Goal: Task Accomplishment & Management: Manage account settings

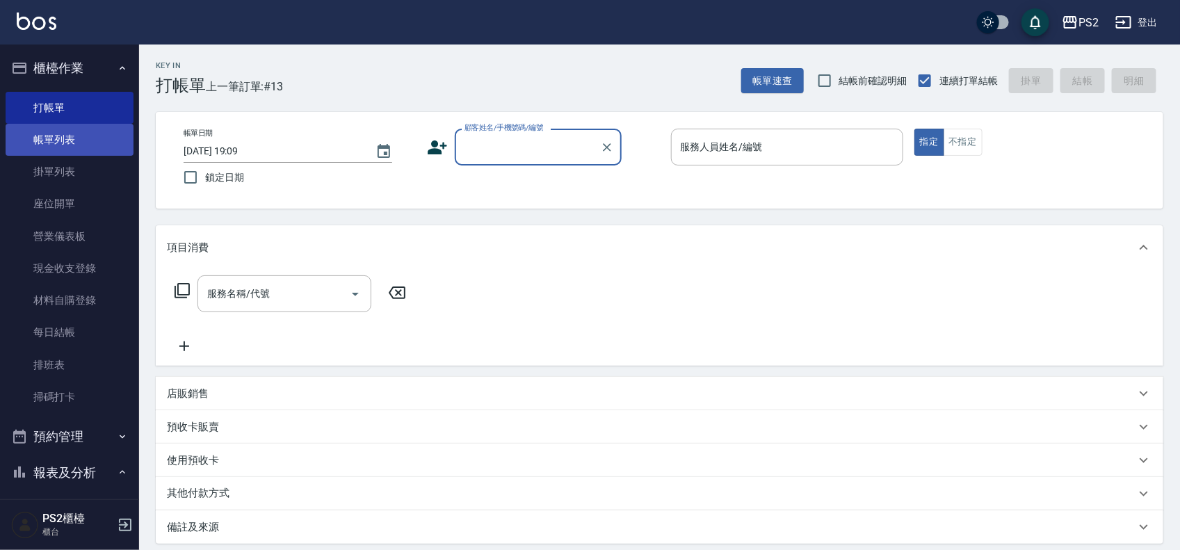
click at [49, 136] on link "帳單列表" at bounding box center [70, 140] width 128 height 32
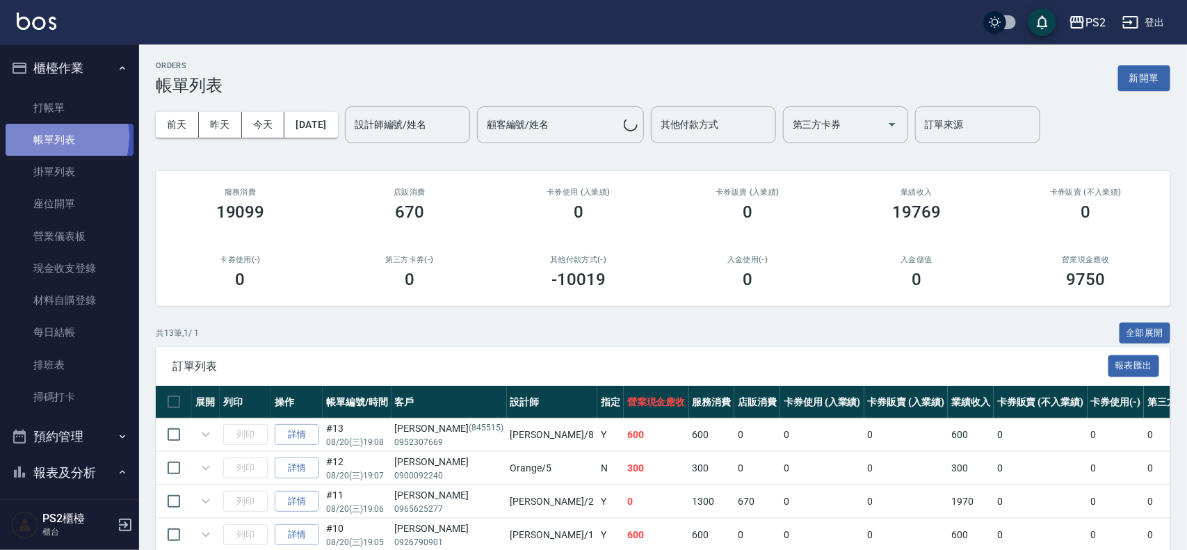
click at [49, 137] on link "帳單列表" at bounding box center [70, 140] width 128 height 32
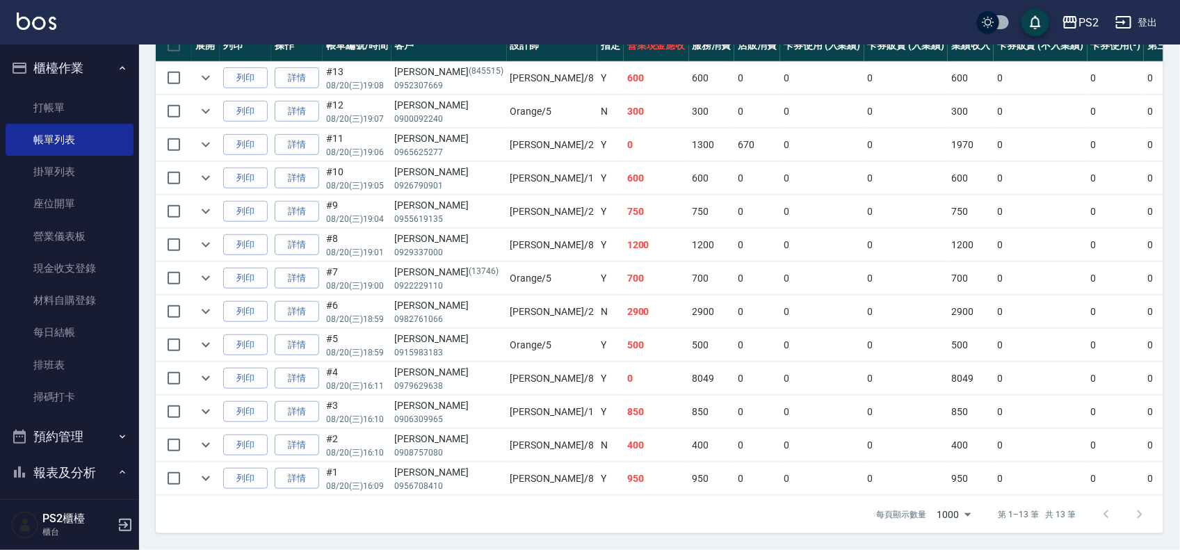
scroll to position [373, 0]
click at [310, 368] on link "詳情" at bounding box center [297, 379] width 44 height 22
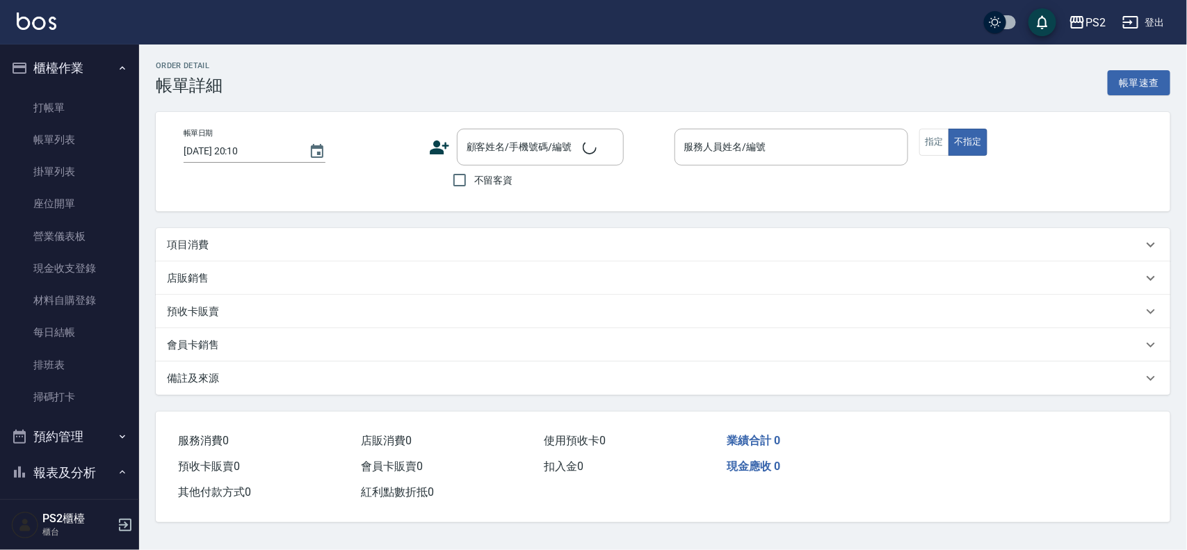
type input "2025/08/20 16:11"
type input "Lori-8"
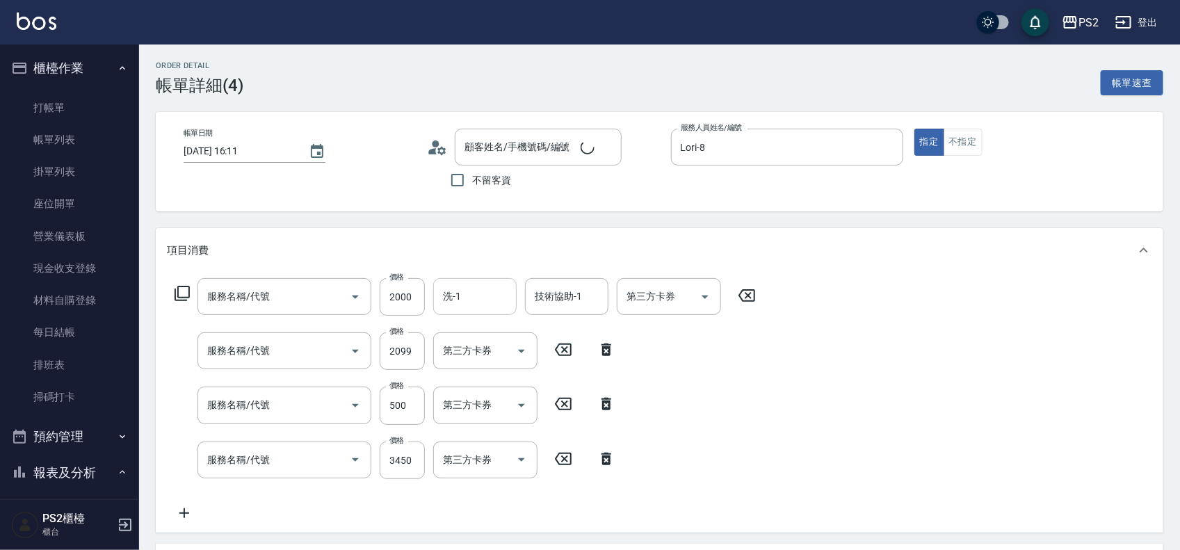
type input "王玉萍/0979629638/"
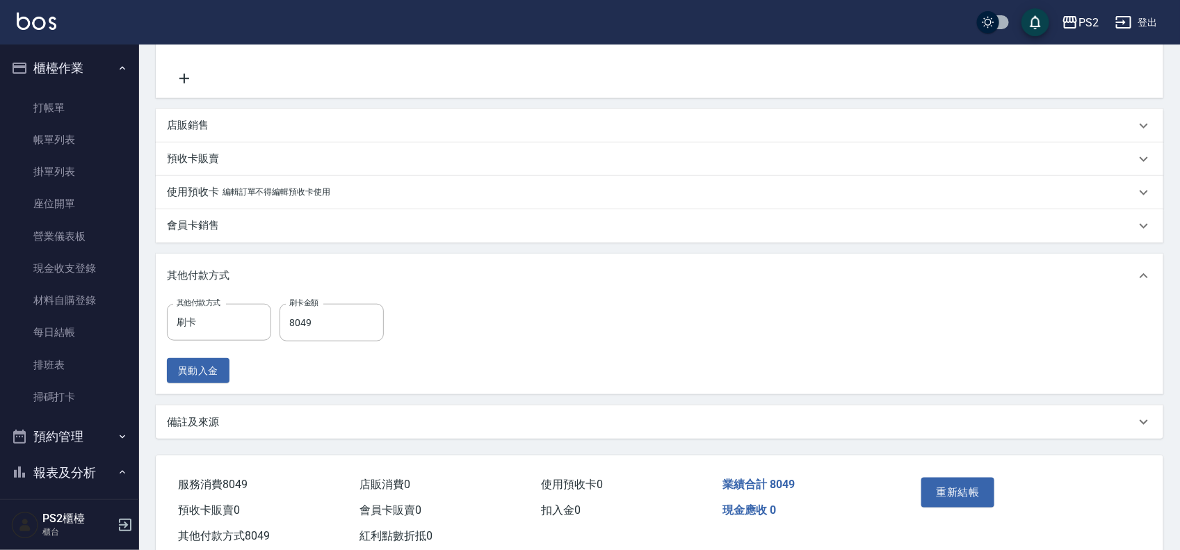
type input "洗+水解護髮600(512)"
type input "廣告染髮(503)"
type input "溫碩髮長(312)"
type input "CYS離子2500(300)"
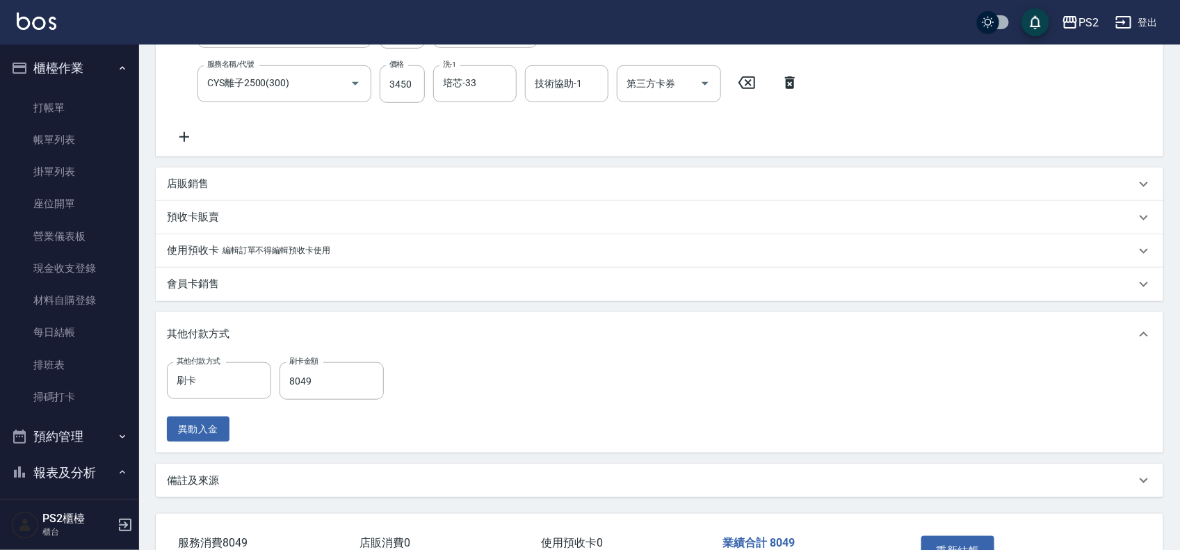
scroll to position [348, 0]
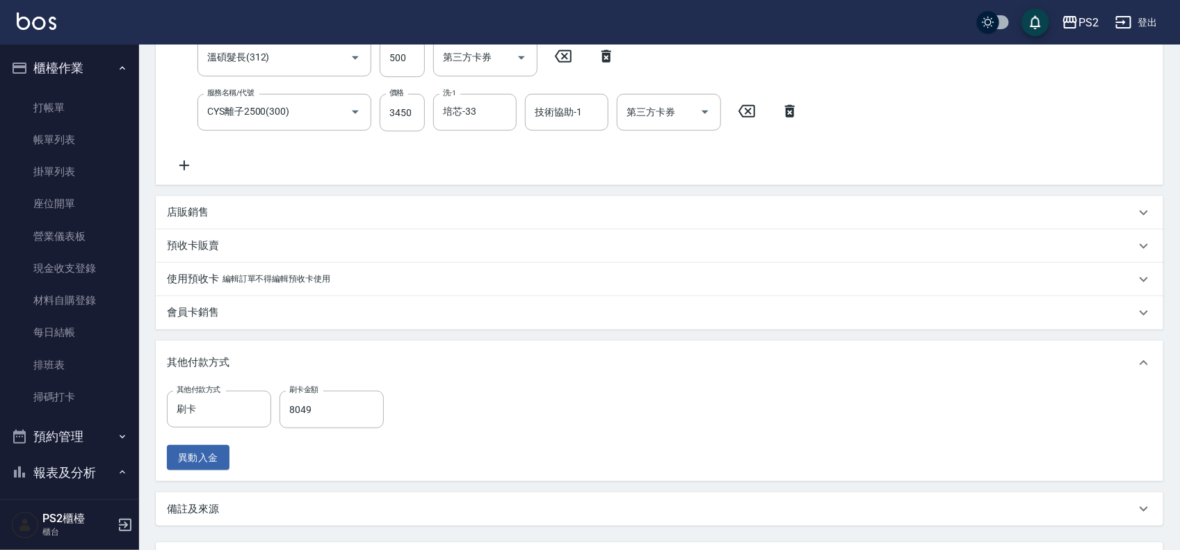
click at [228, 211] on div "店販銷售" at bounding box center [651, 212] width 968 height 15
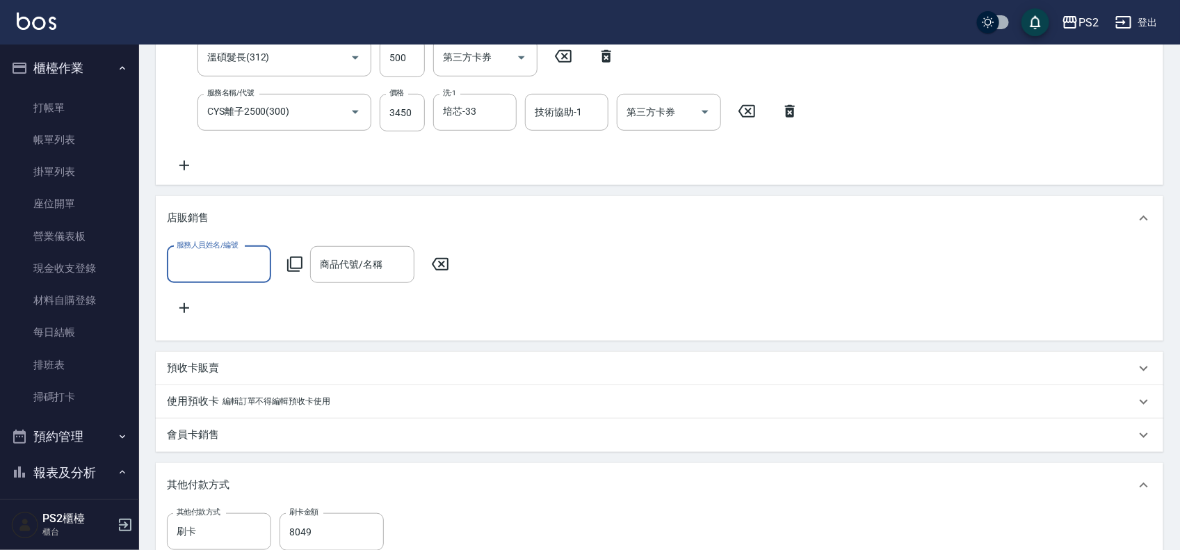
scroll to position [0, 0]
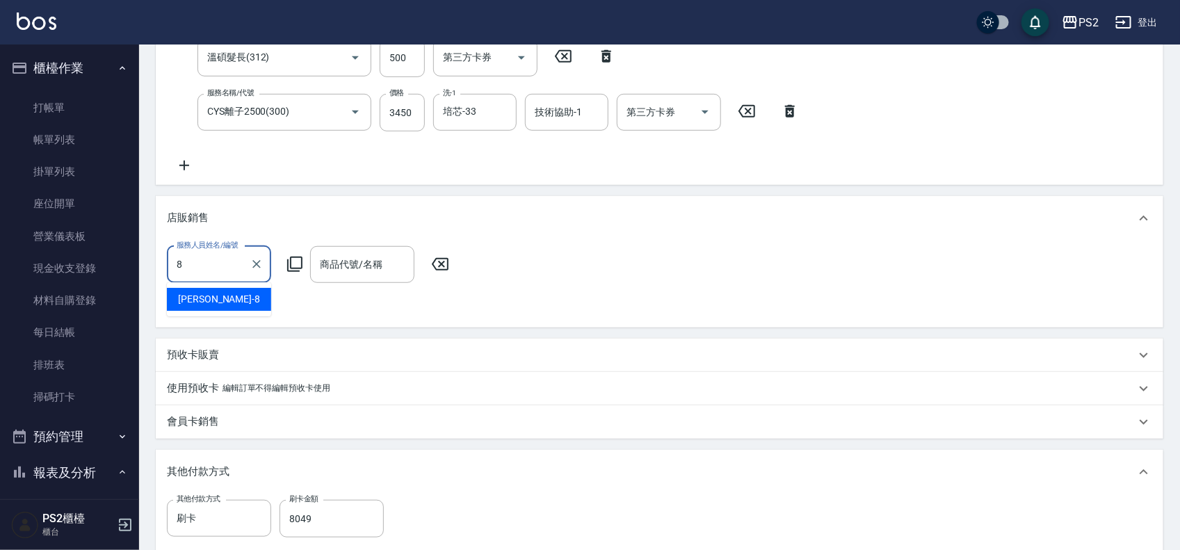
type input "Lori-8"
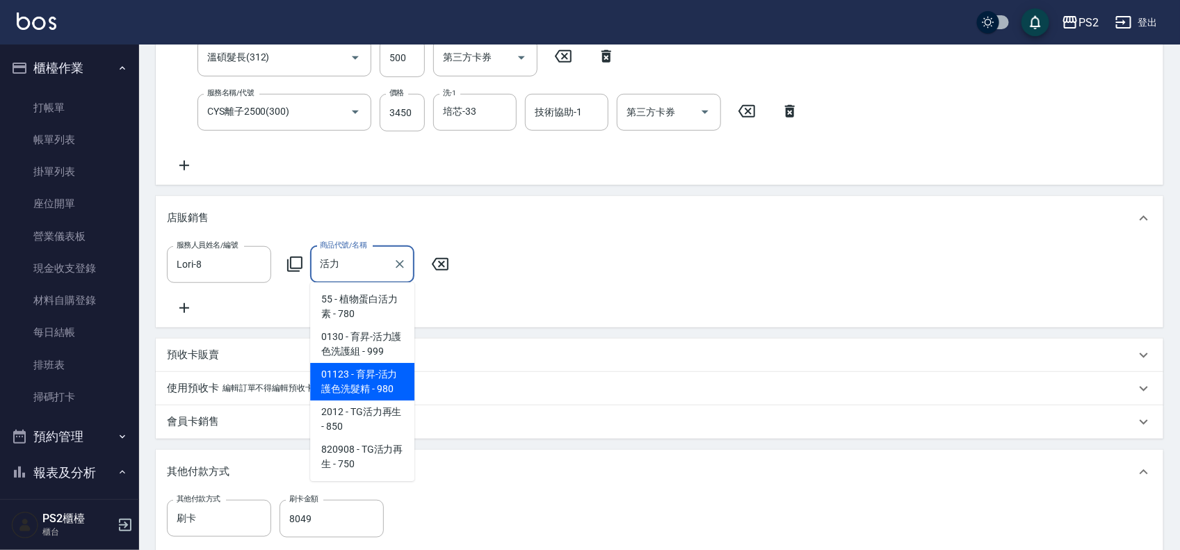
click at [374, 383] on span "01123 - 育昇-活力護色洗髮精 - 980" at bounding box center [362, 382] width 104 height 38
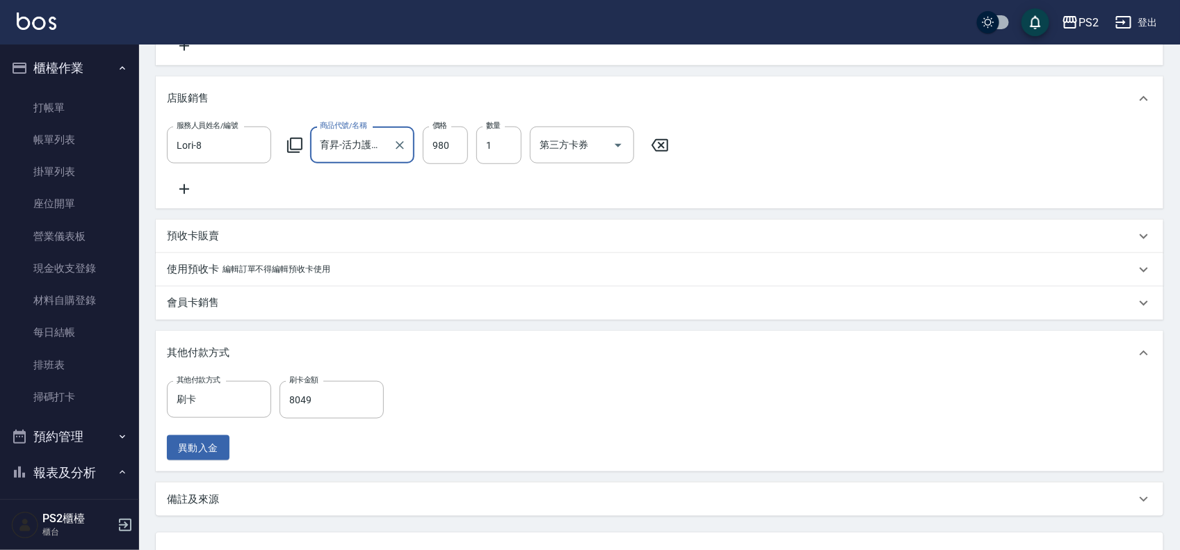
scroll to position [595, 0]
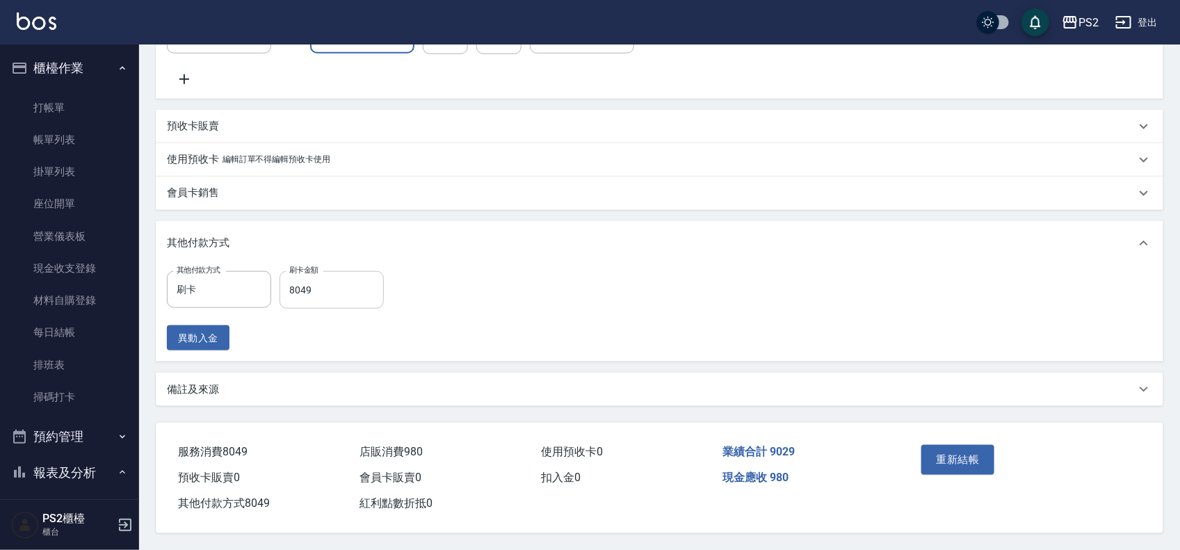
type input "育昇-活力護色洗髮精"
click at [345, 286] on input "8049" at bounding box center [331, 290] width 104 height 38
type input "9029"
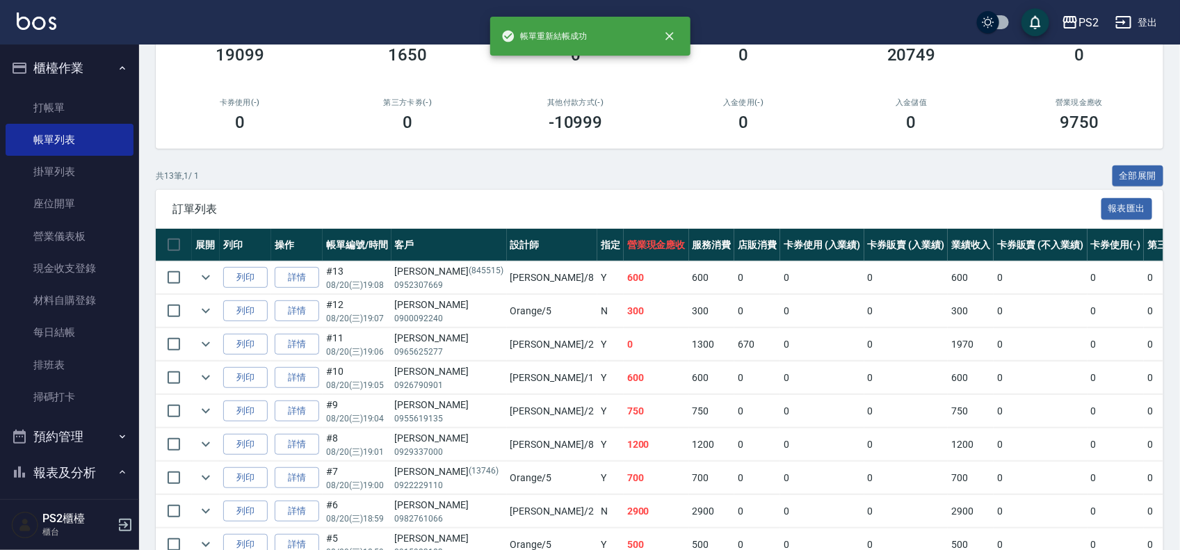
scroll to position [348, 0]
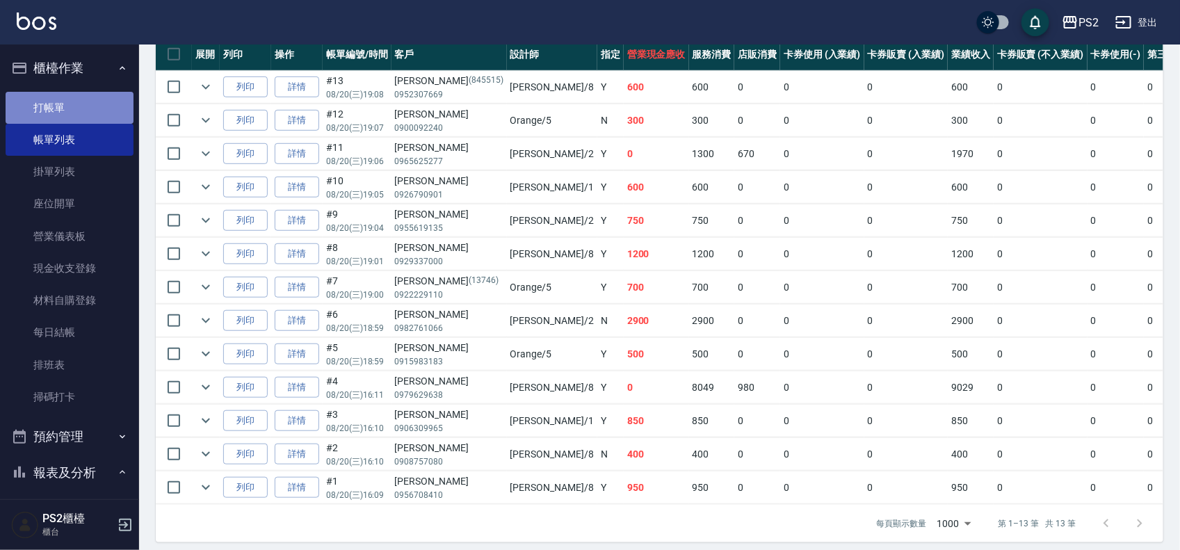
click at [108, 104] on link "打帳單" at bounding box center [70, 108] width 128 height 32
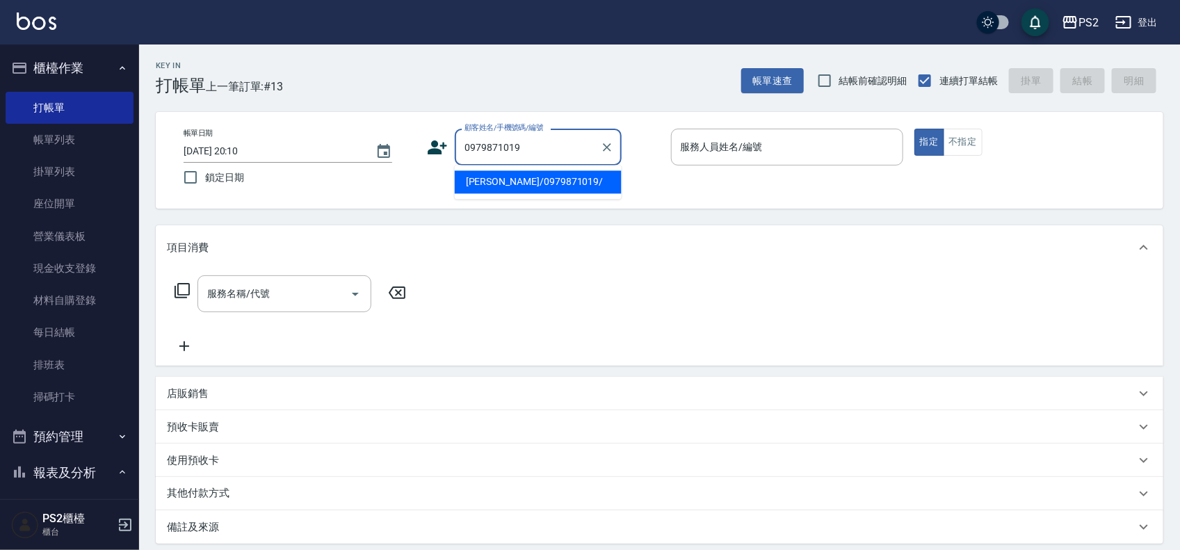
type input "林孟璇/0979871019/"
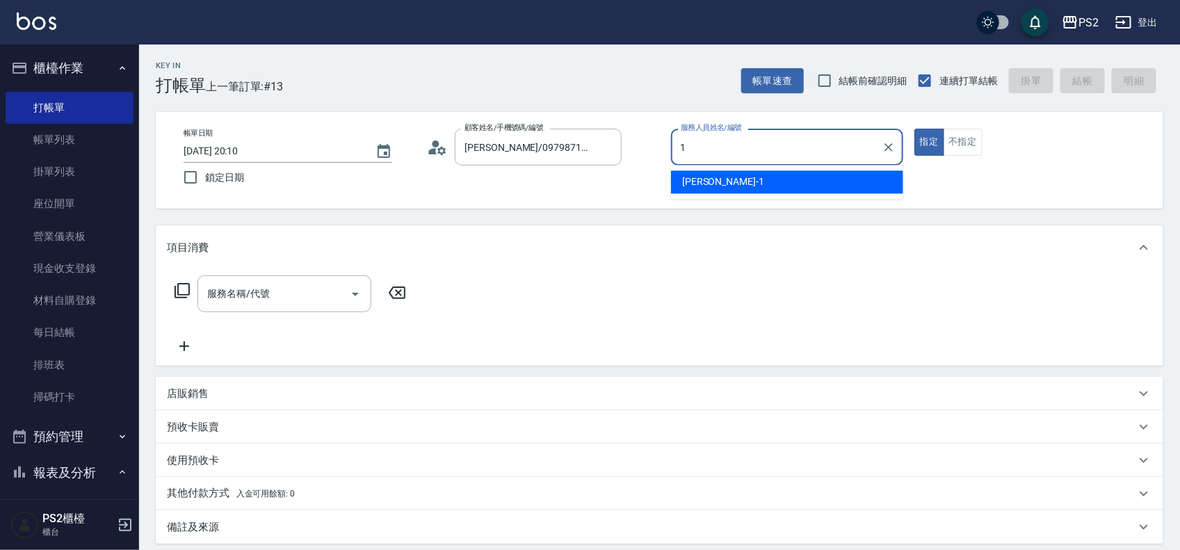
type input "Polly-1"
type button "true"
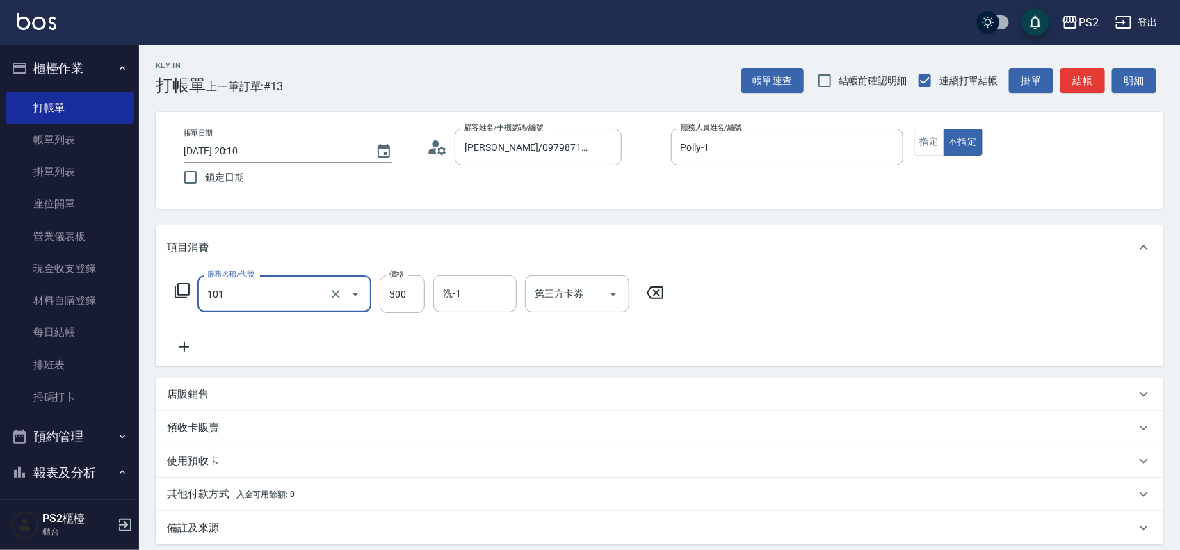
type input "洗髮(101)"
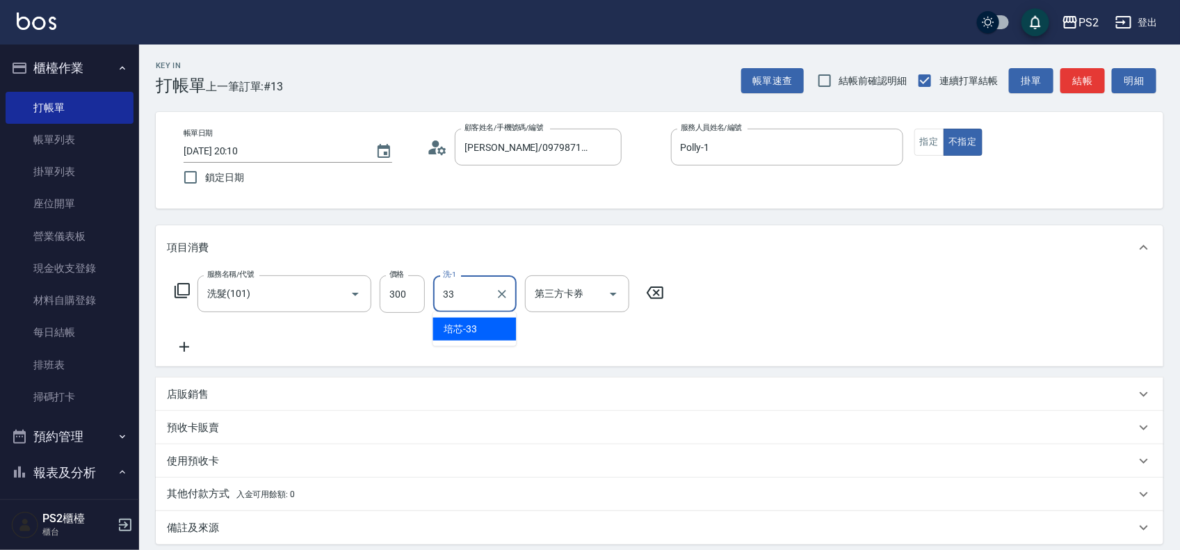
type input "培芯-33"
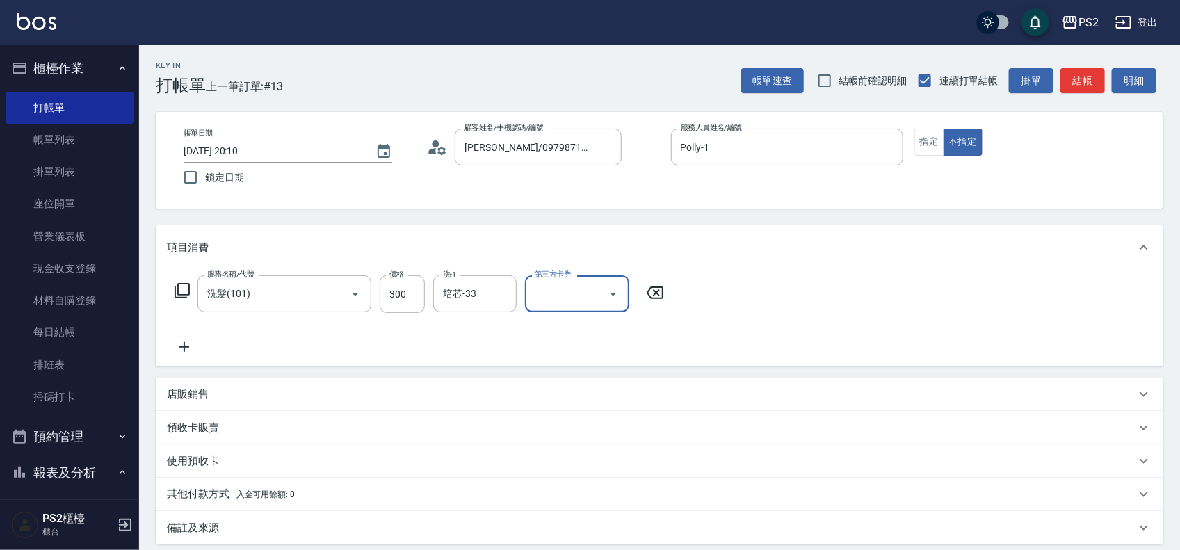
click at [255, 382] on div "店販銷售" at bounding box center [659, 393] width 1007 height 33
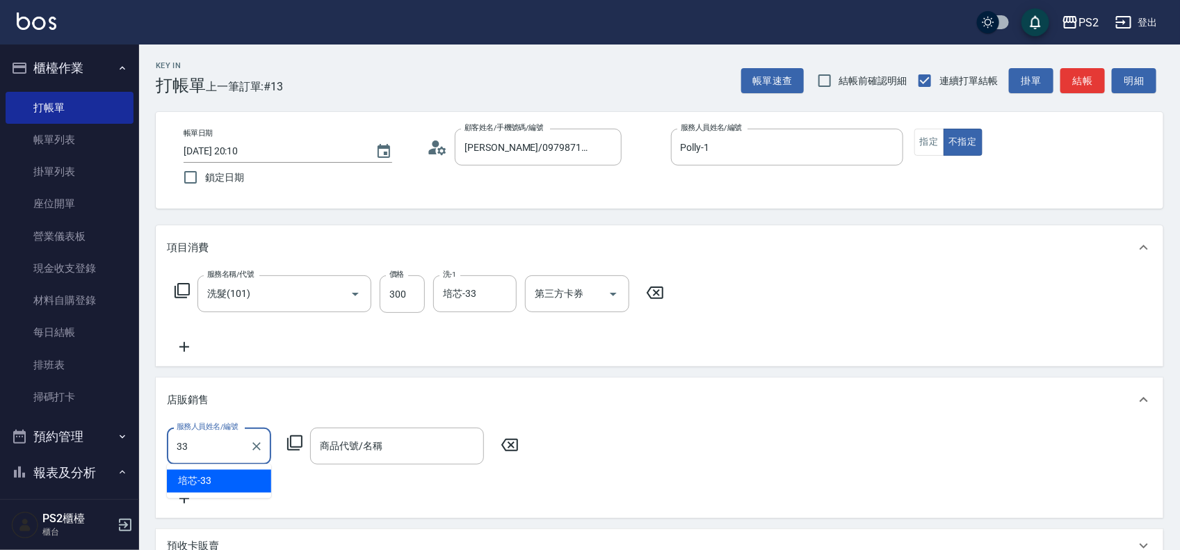
type input "培芯-33"
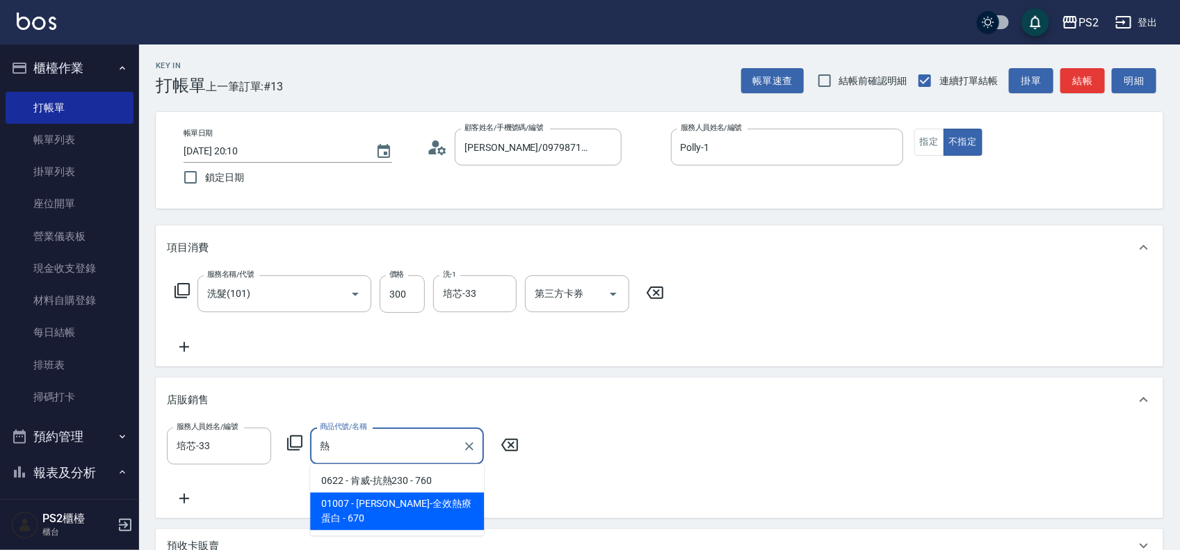
type input "華旭-全效熱療蛋白"
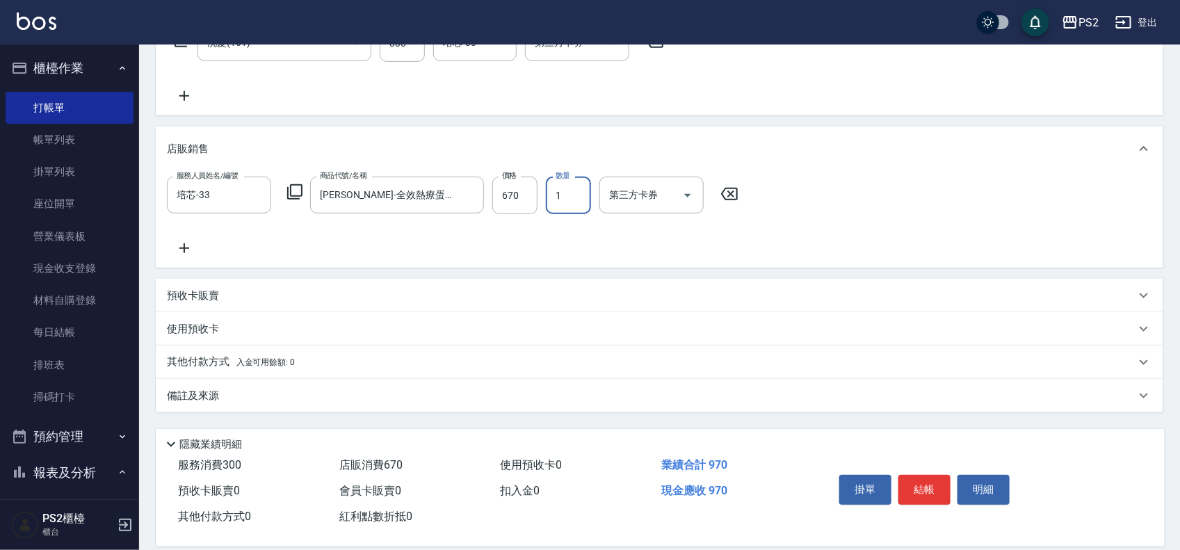
scroll to position [269, 0]
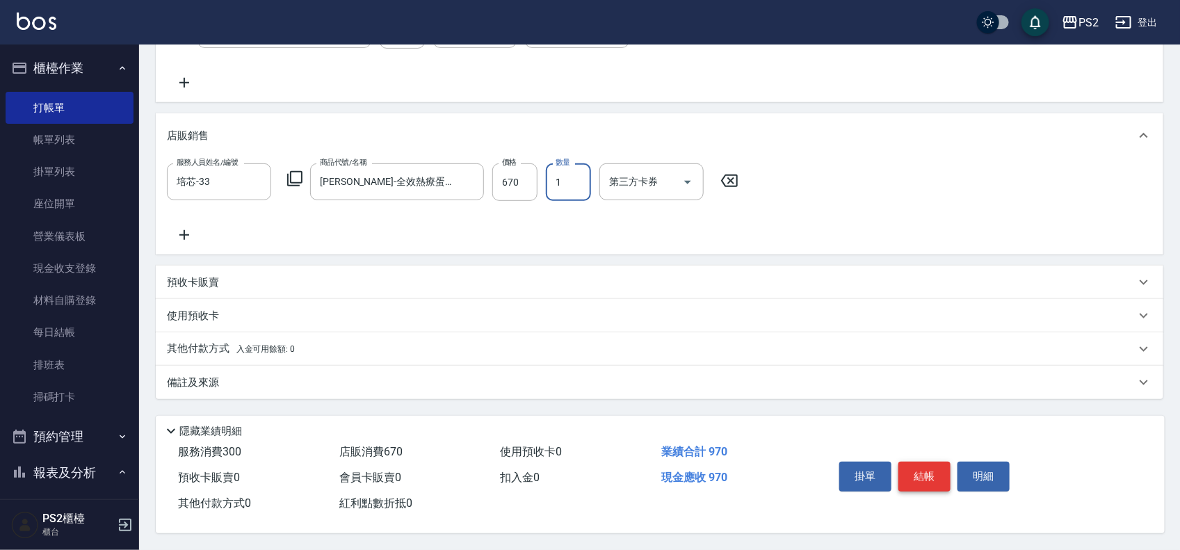
click at [923, 478] on button "結帳" at bounding box center [924, 476] width 52 height 29
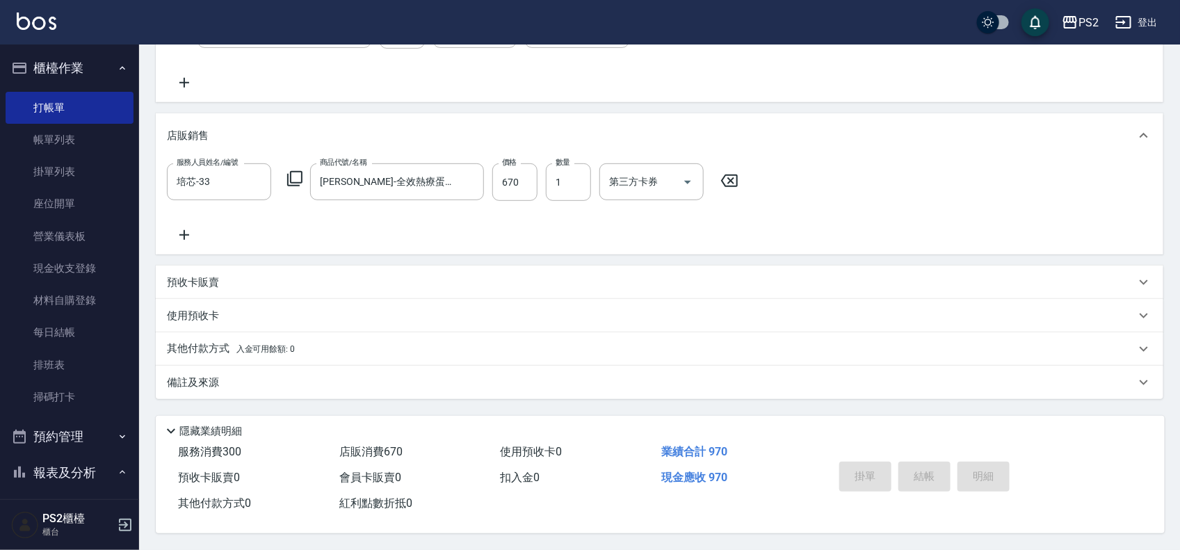
type input "2025/08/20 20:11"
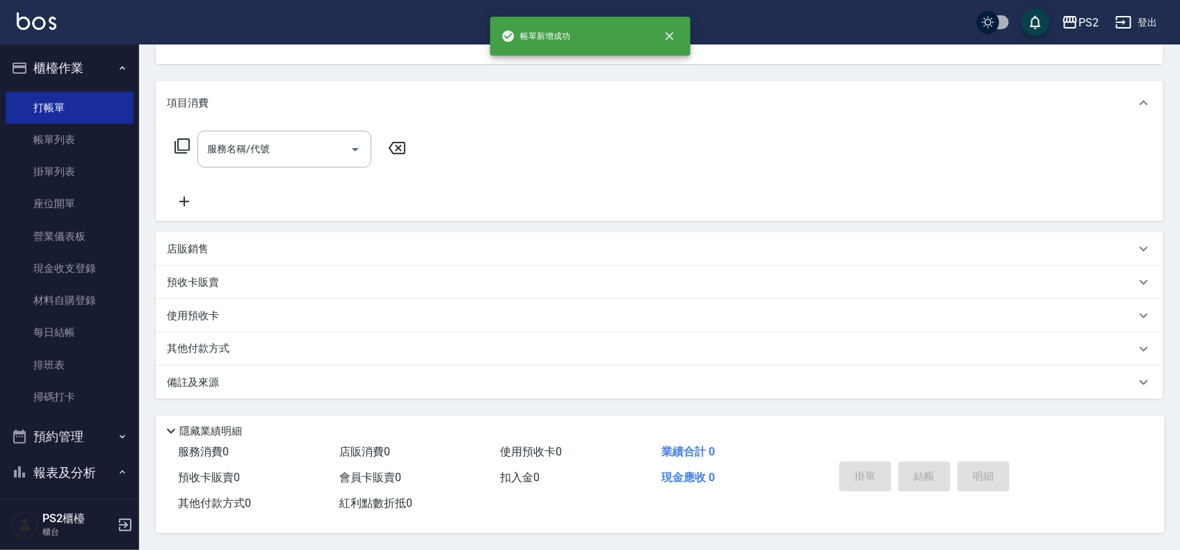
scroll to position [0, 0]
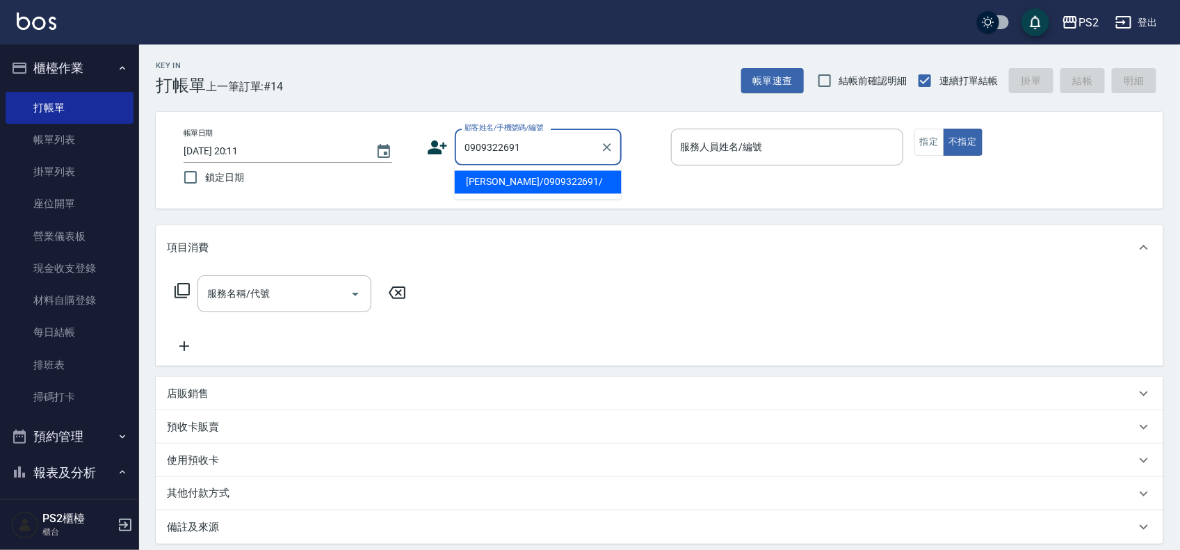
type input "柯又睿/0909322691/"
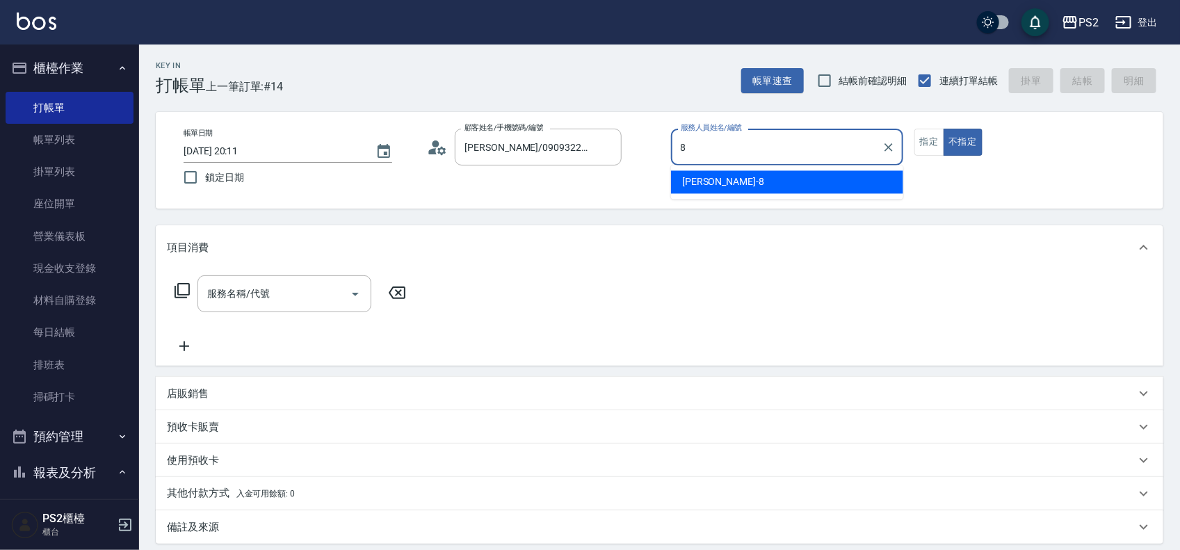
type input "Lori-8"
type button "false"
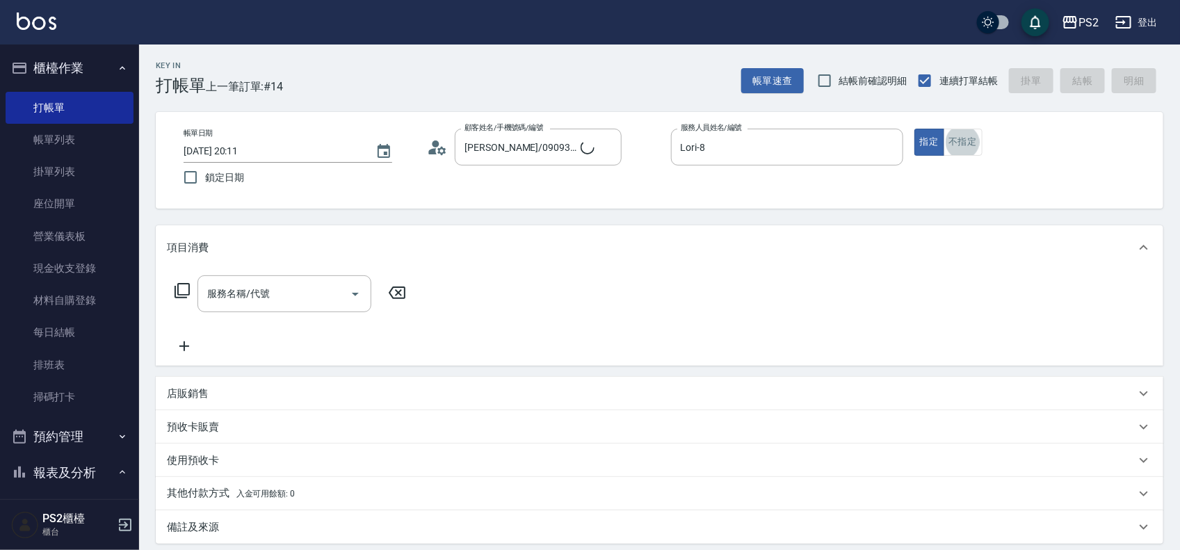
scroll to position [35, 0]
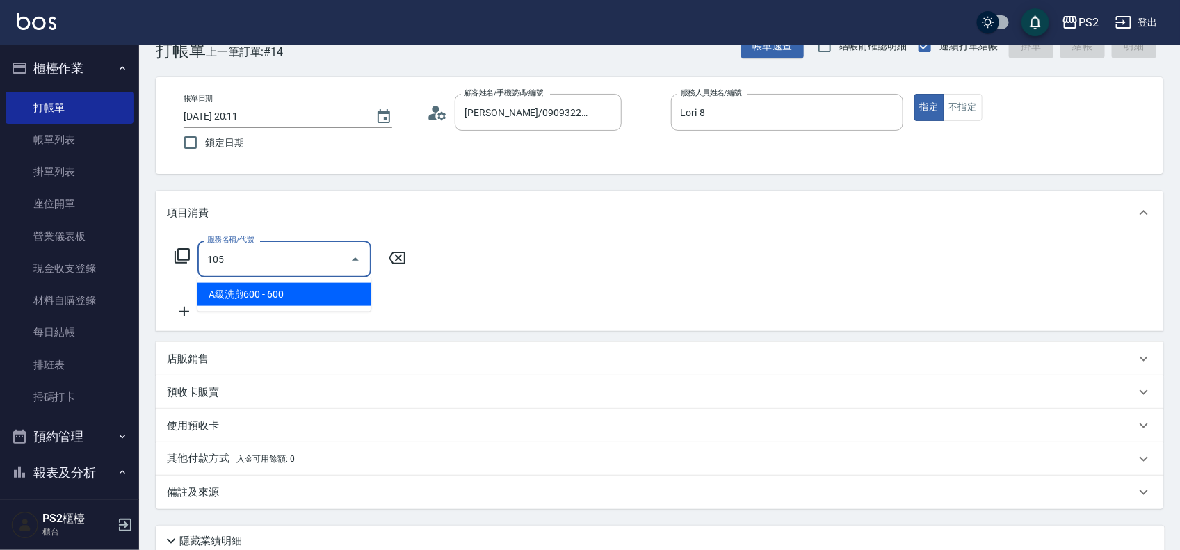
type input "A級洗剪600(105)"
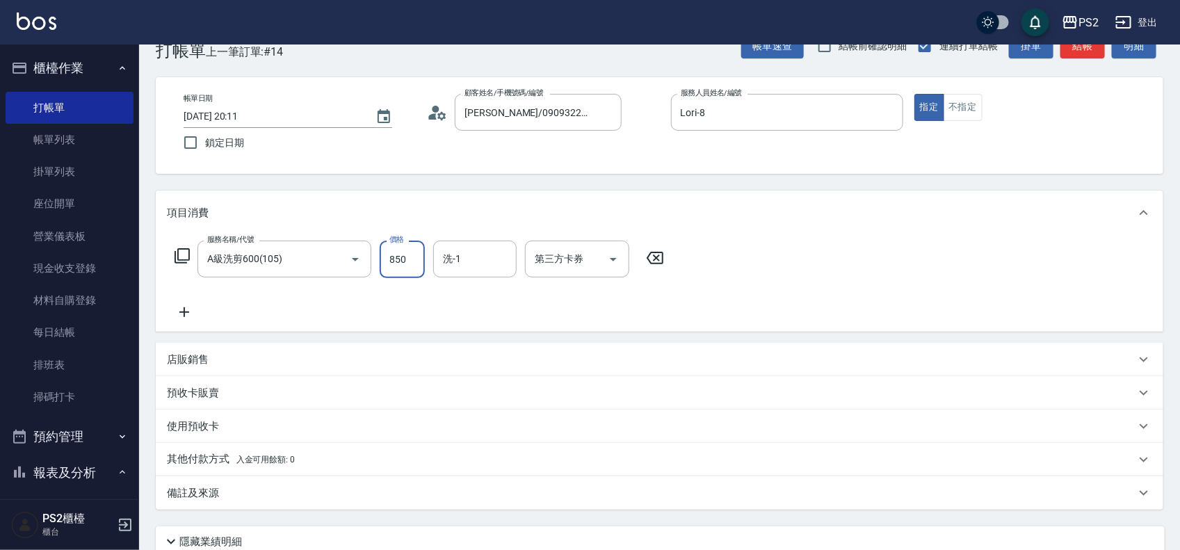
type input "850"
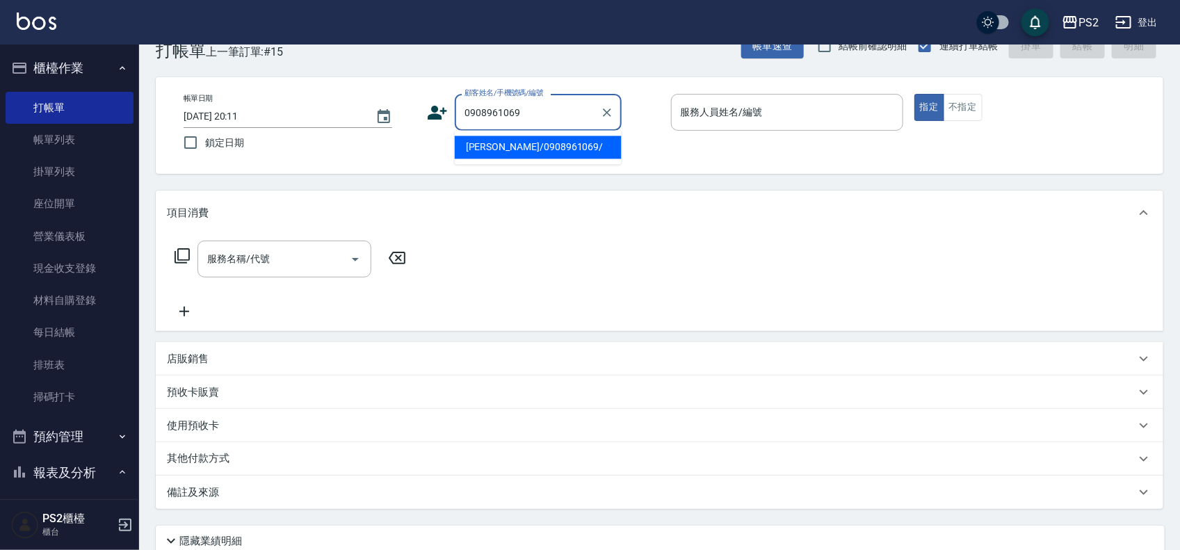
type input "林柏佑/0908961069/"
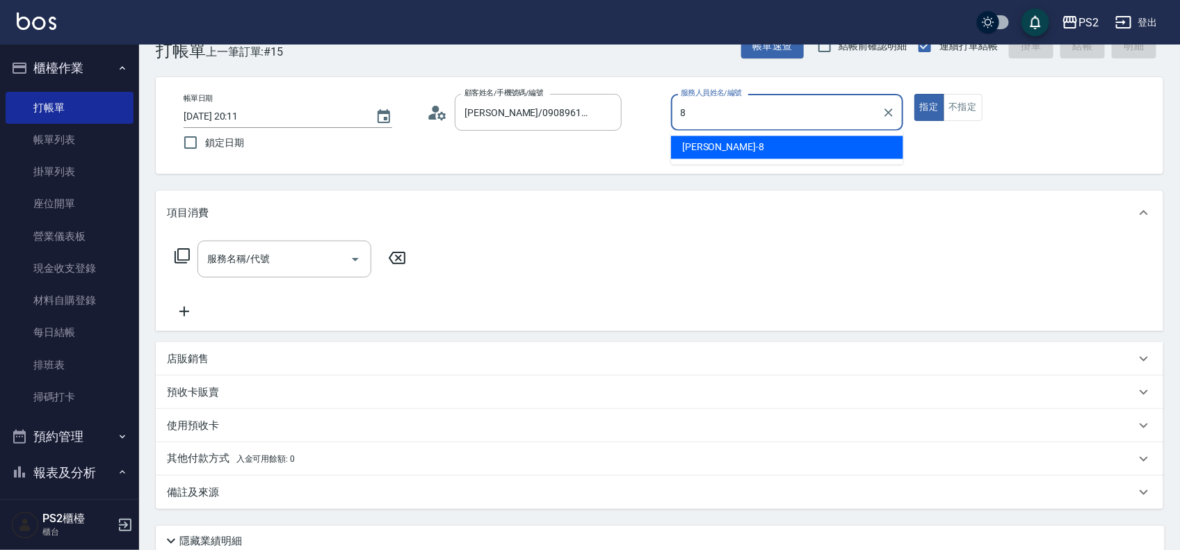
type input "Lori-8"
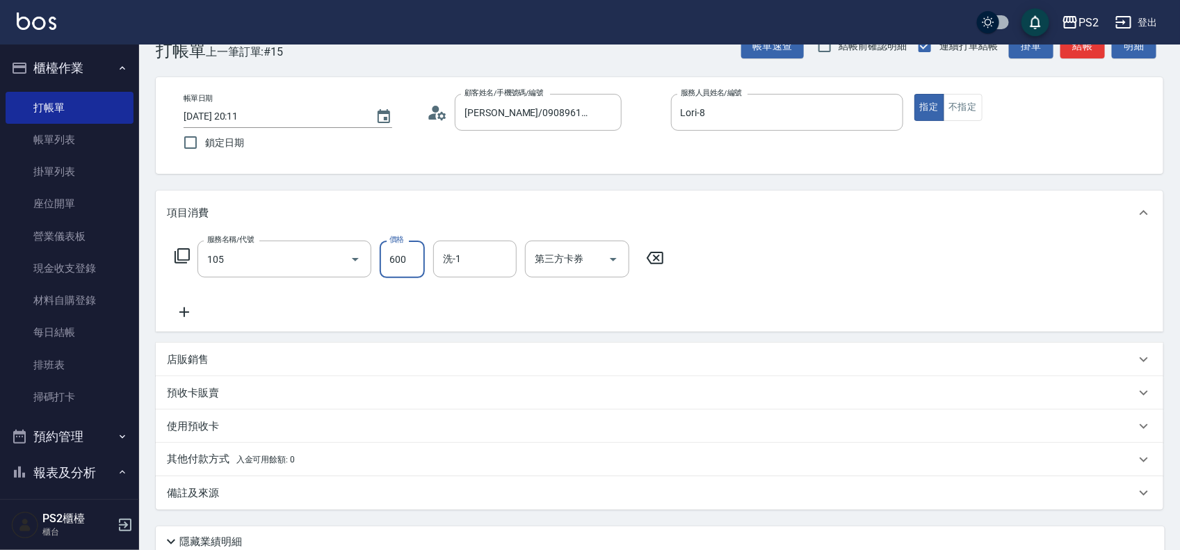
type input "A級洗剪600(105)"
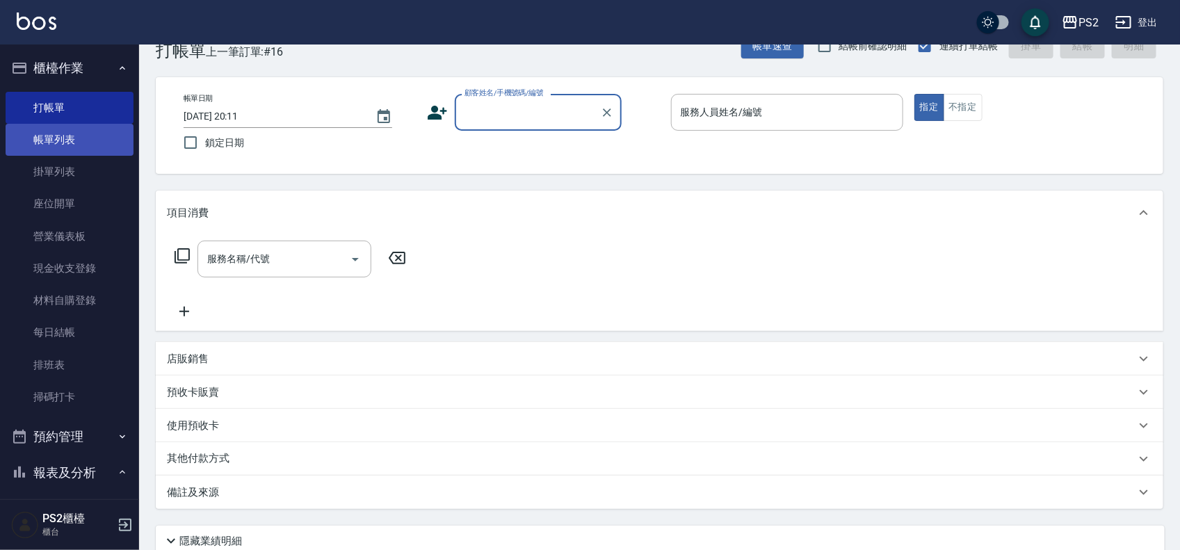
click at [57, 140] on link "帳單列表" at bounding box center [70, 140] width 128 height 32
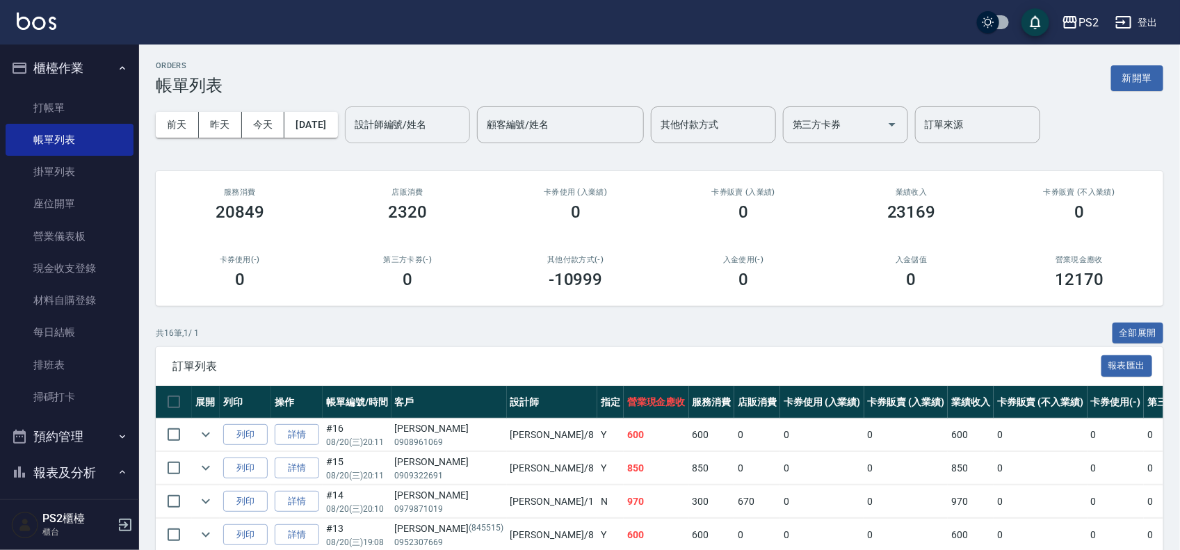
click at [423, 123] on input "設計師編號/姓名" at bounding box center [407, 125] width 113 height 24
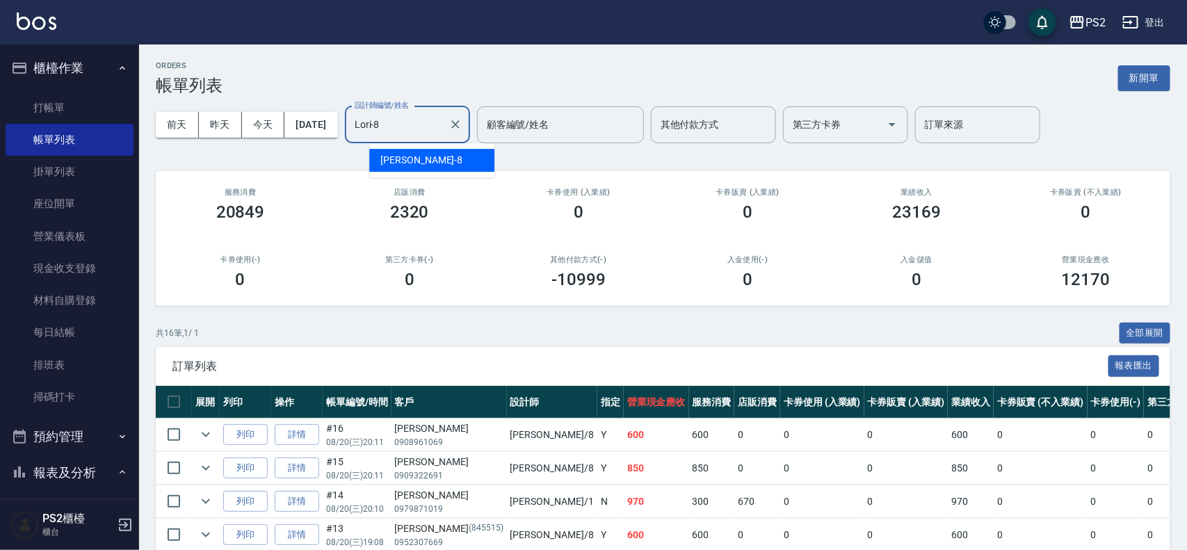
type input "Lori-8"
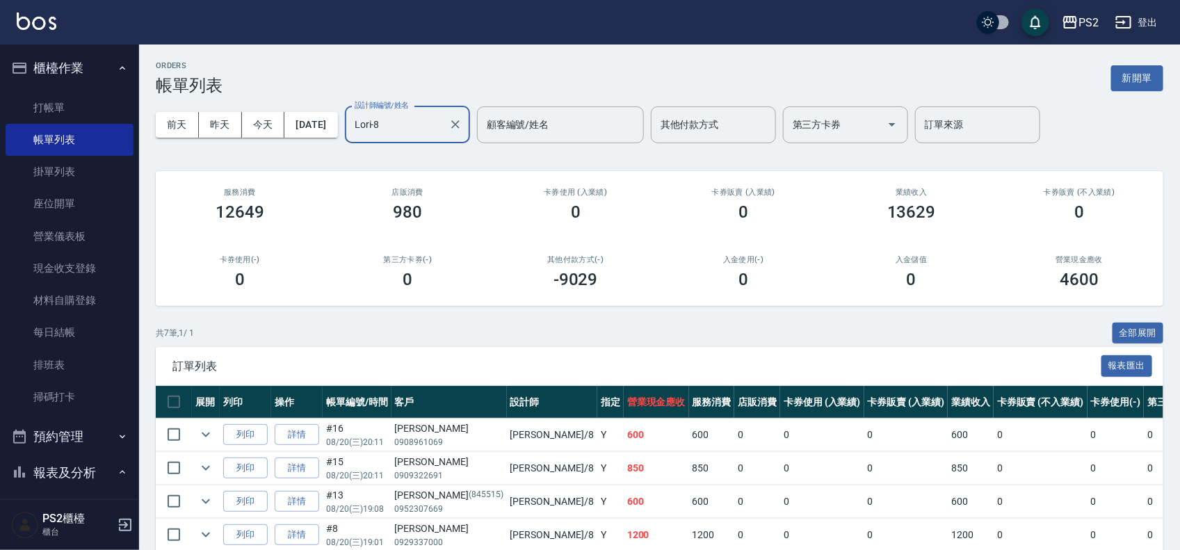
click at [503, 332] on div "共 7 筆, 1 / 1 全部展開" at bounding box center [659, 334] width 1007 height 22
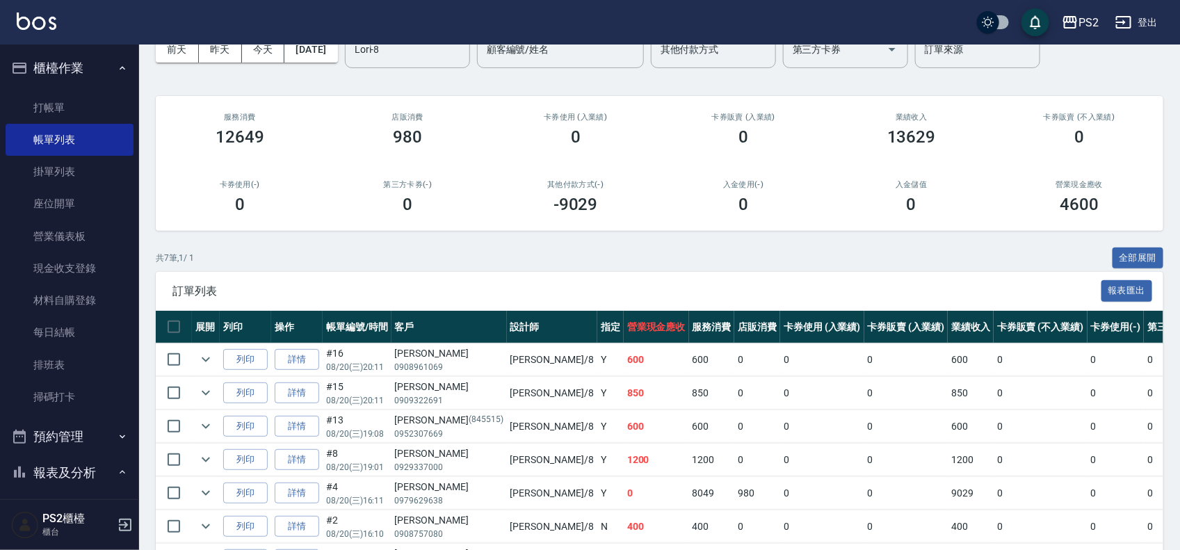
scroll to position [172, 0]
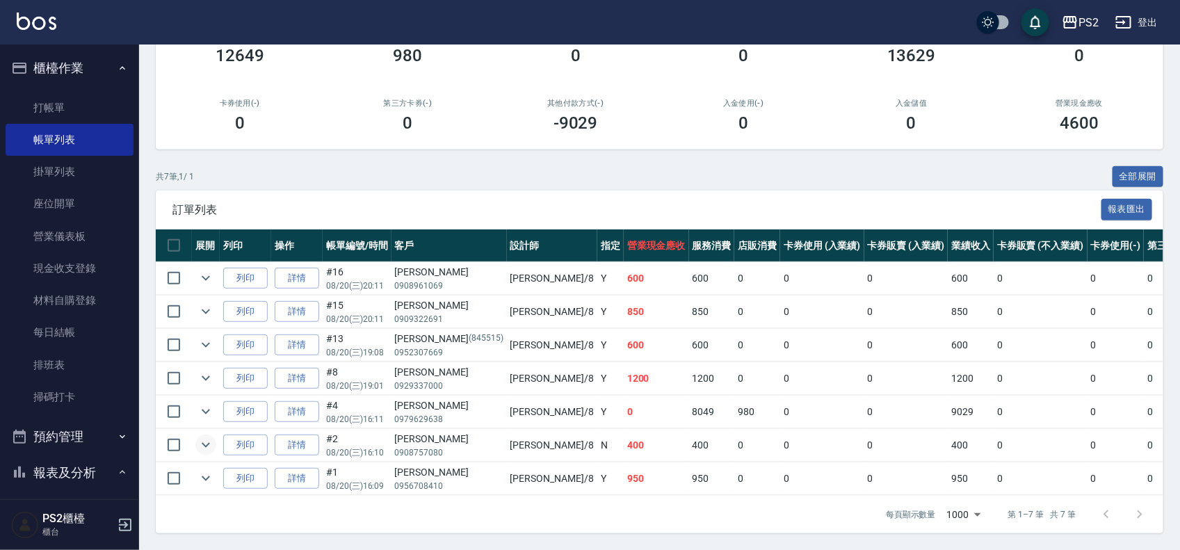
click at [209, 443] on icon "expand row" at bounding box center [206, 445] width 8 height 5
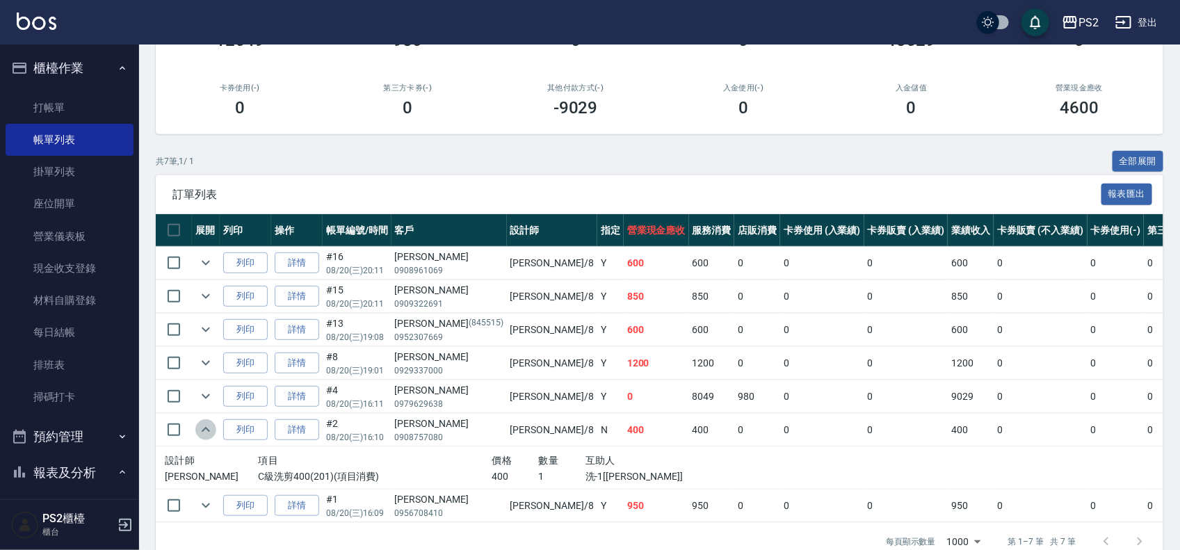
click at [209, 430] on icon "expand row" at bounding box center [205, 429] width 17 height 17
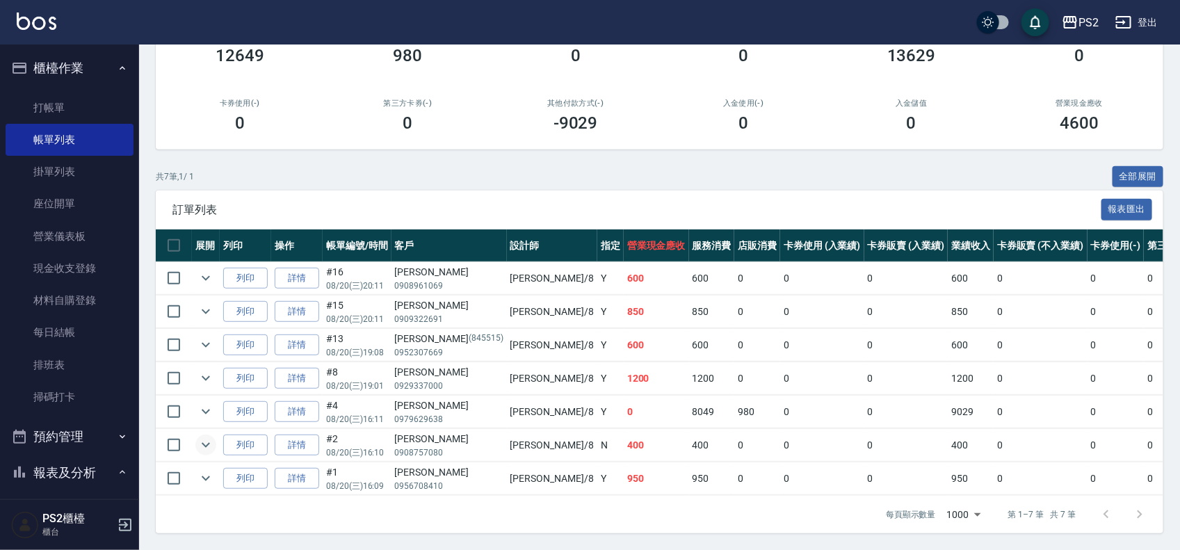
click at [209, 437] on icon "expand row" at bounding box center [205, 445] width 17 height 17
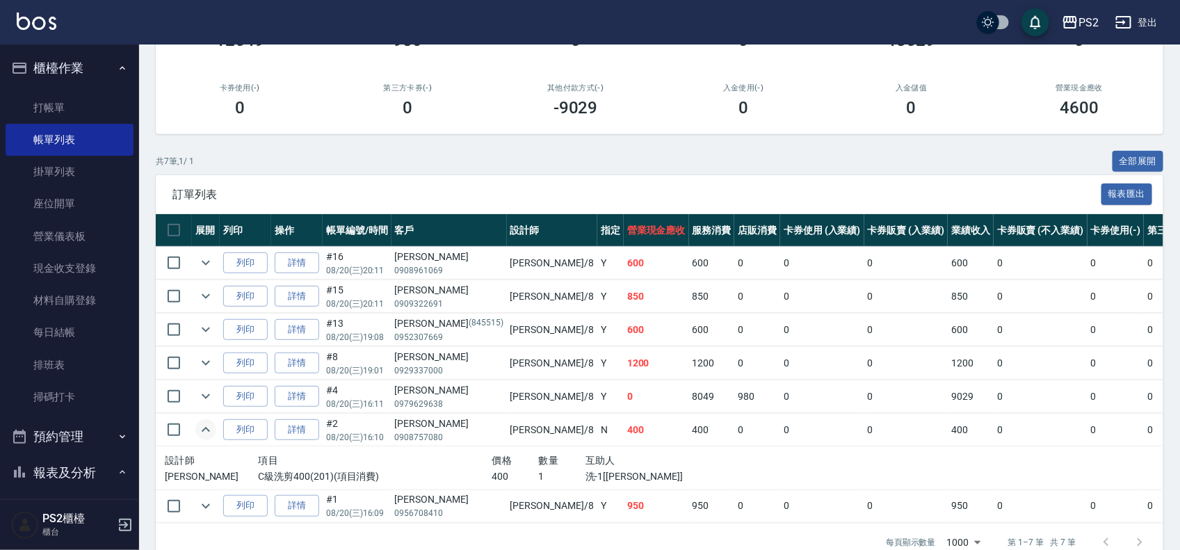
click at [209, 432] on icon "expand row" at bounding box center [206, 429] width 8 height 5
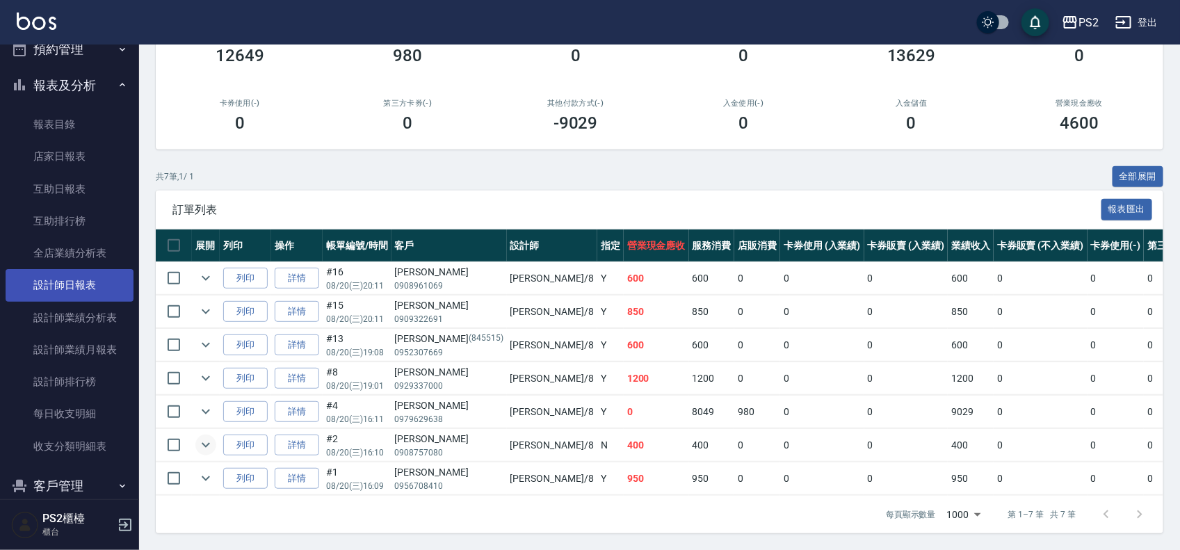
scroll to position [434, 0]
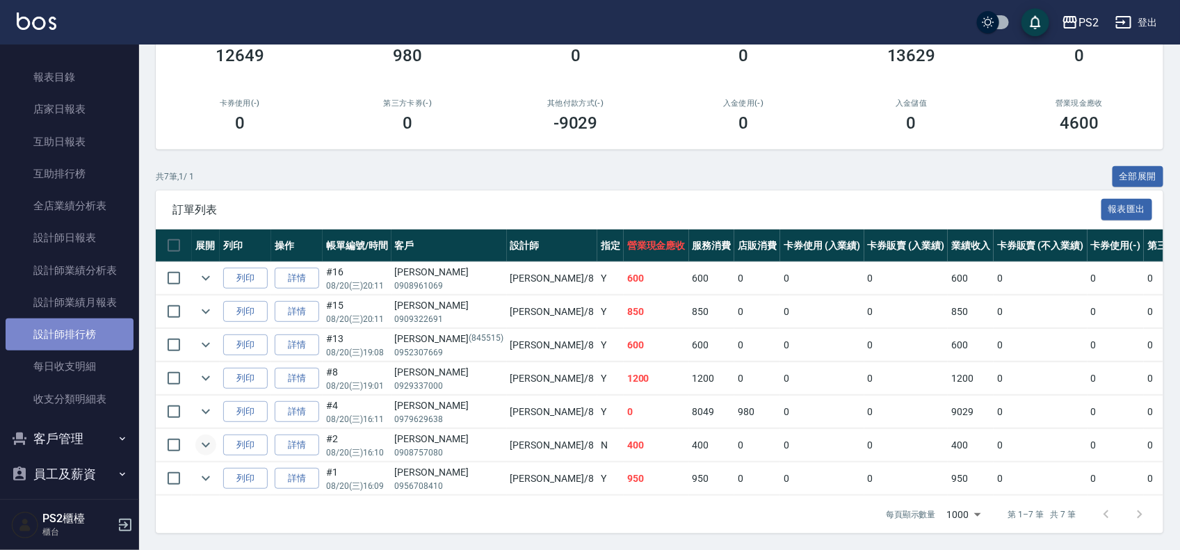
click at [70, 343] on link "設計師排行榜" at bounding box center [70, 334] width 128 height 32
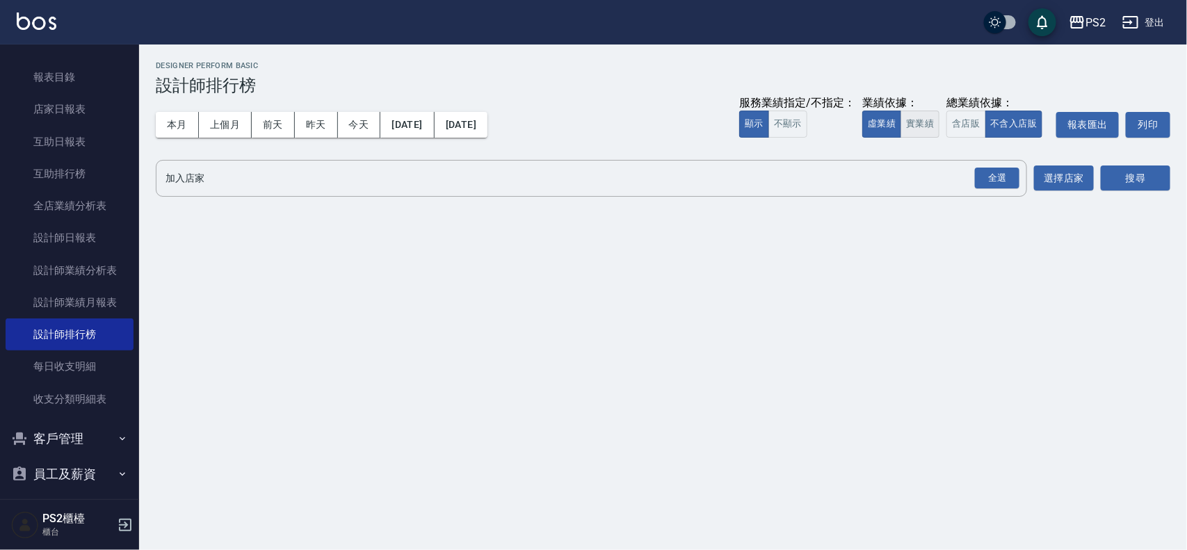
click at [915, 117] on button "實業績" at bounding box center [919, 124] width 39 height 27
click at [995, 181] on div "全選" at bounding box center [997, 179] width 44 height 22
click at [1125, 169] on button "搜尋" at bounding box center [1135, 179] width 70 height 26
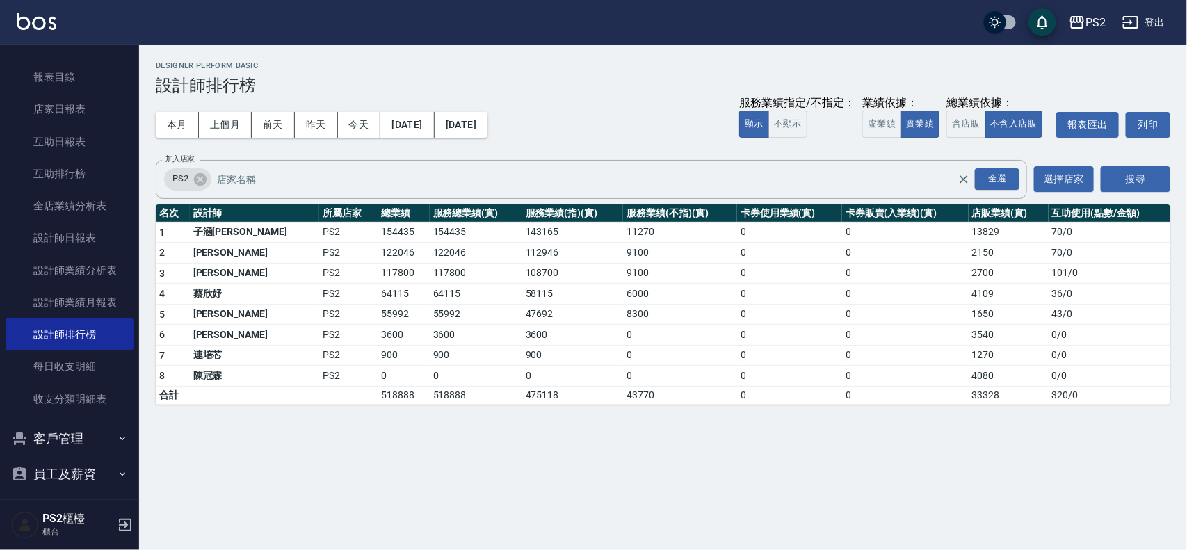
click at [1006, 331] on td "3540" at bounding box center [1008, 335] width 80 height 21
drag, startPoint x: 959, startPoint y: 332, endPoint x: 927, endPoint y: 337, distance: 33.0
click at [927, 337] on tr "6 謝維庭 PS2 3600 3600 3600 0 0 0 3540 0 / 0" at bounding box center [663, 335] width 1014 height 21
click at [927, 337] on td "0" at bounding box center [905, 335] width 127 height 21
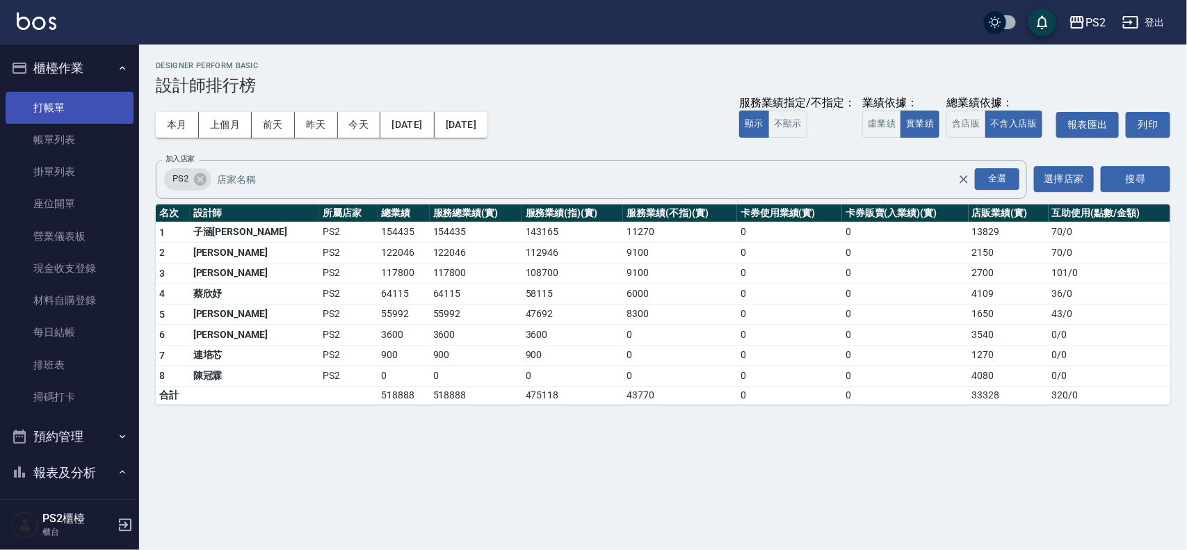
click at [82, 108] on link "打帳單" at bounding box center [70, 108] width 128 height 32
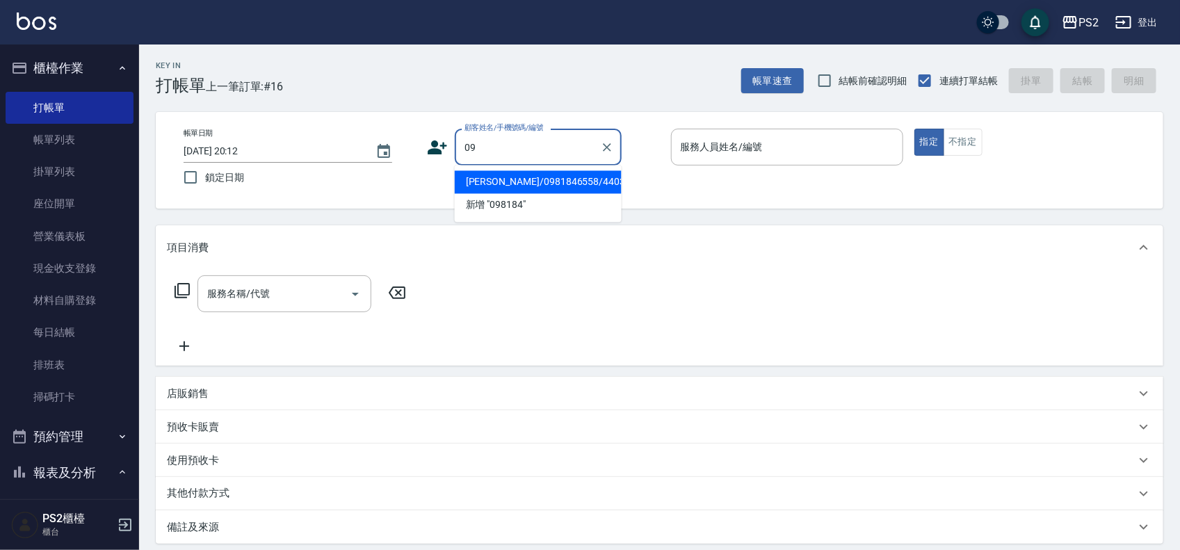
type input "0"
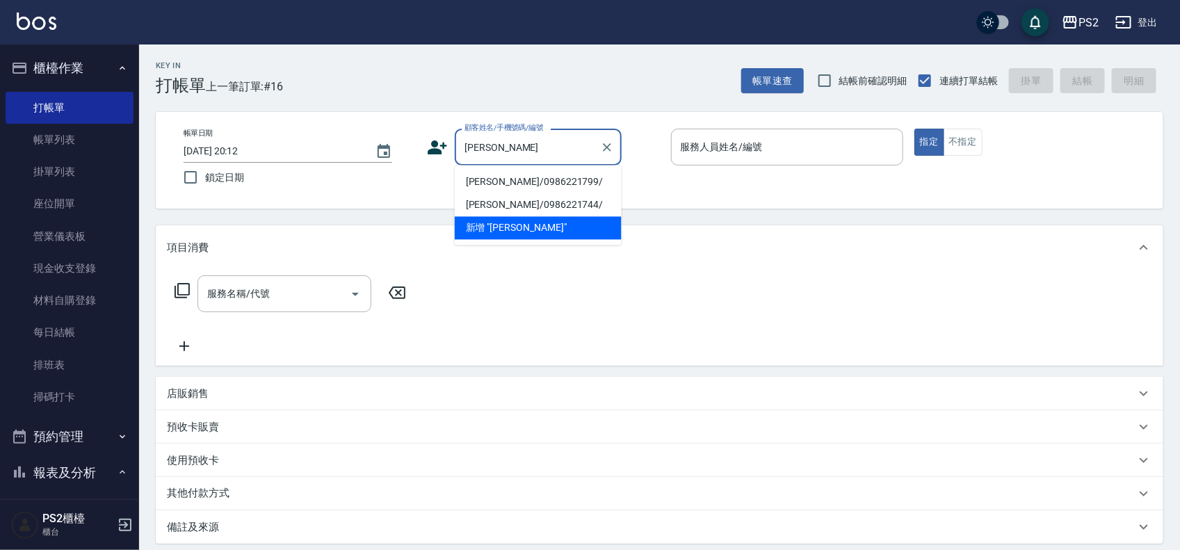
drag, startPoint x: 534, startPoint y: 136, endPoint x: 439, endPoint y: 134, distance: 95.2
click at [530, 135] on input "江佳琴" at bounding box center [527, 147] width 133 height 24
drag, startPoint x: 439, startPoint y: 134, endPoint x: 421, endPoint y: 133, distance: 18.1
click at [421, 133] on div "帳單日期 2025/08/20 20:12 鎖定日期 顧客姓名/手機號碼/編號 江佳琴 顧客姓名/手機號碼/編號 服務人員姓名/編號 服務人員姓名/編號 指定…" at bounding box center [659, 160] width 974 height 63
type input "江佳琴"
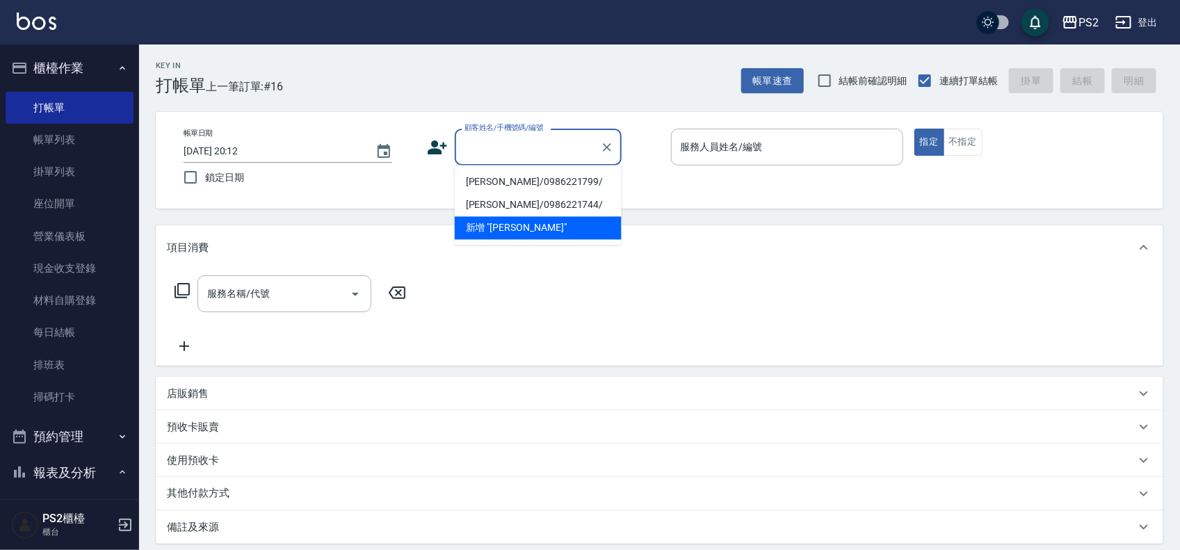
click at [421, 133] on div "帳單日期 2025/08/20 20:12 鎖定日期 顧客姓名/手機號碼/編號 顧客姓名/手機號碼/編號 服務人員姓名/編號 服務人員姓名/編號 指定 不指定" at bounding box center [659, 160] width 974 height 63
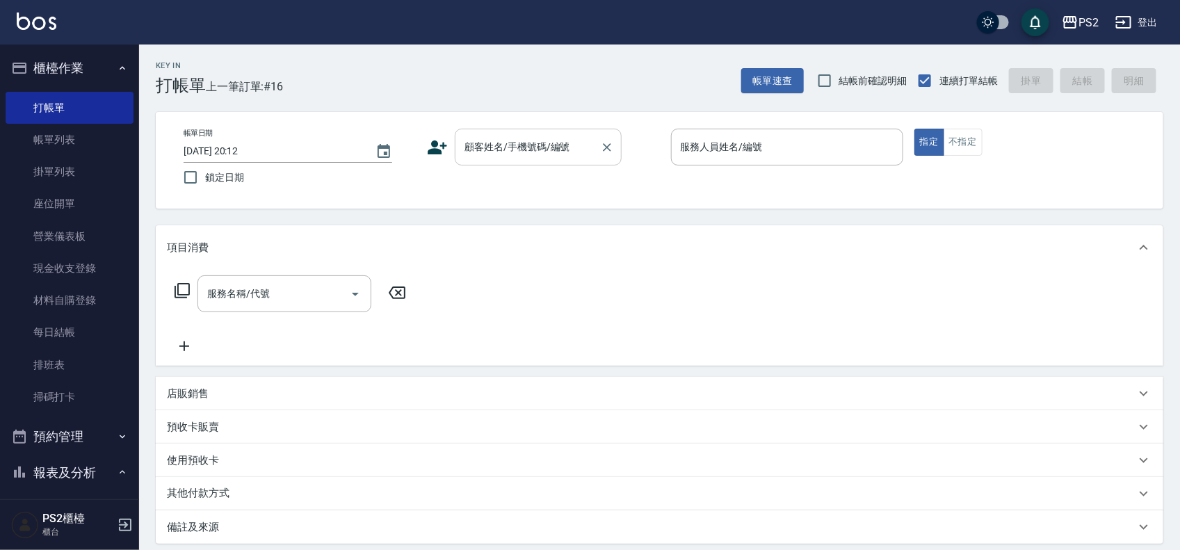
click at [539, 141] on input "顧客姓名/手機號碼/編號" at bounding box center [527, 147] width 133 height 24
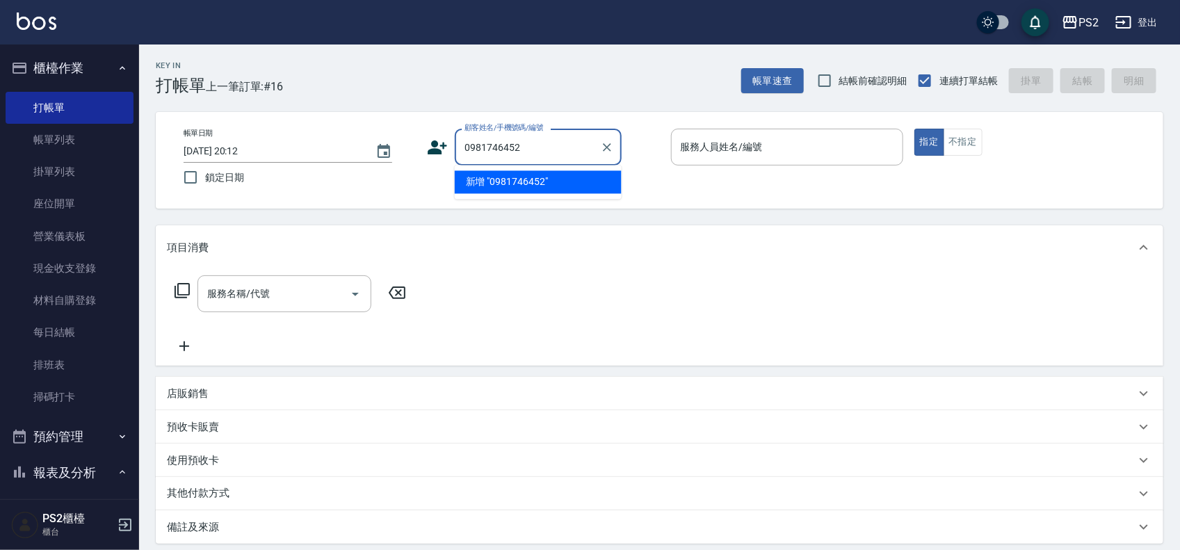
click at [528, 177] on li "新增 "0981746452"" at bounding box center [538, 182] width 167 height 23
type input "0981746452"
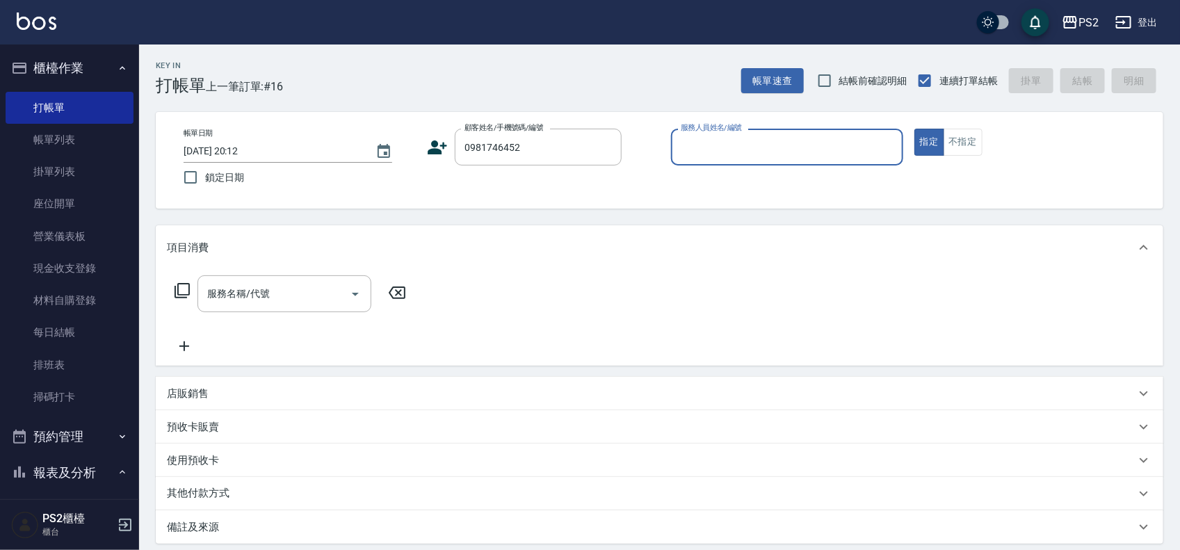
click at [446, 145] on icon at bounding box center [437, 147] width 19 height 14
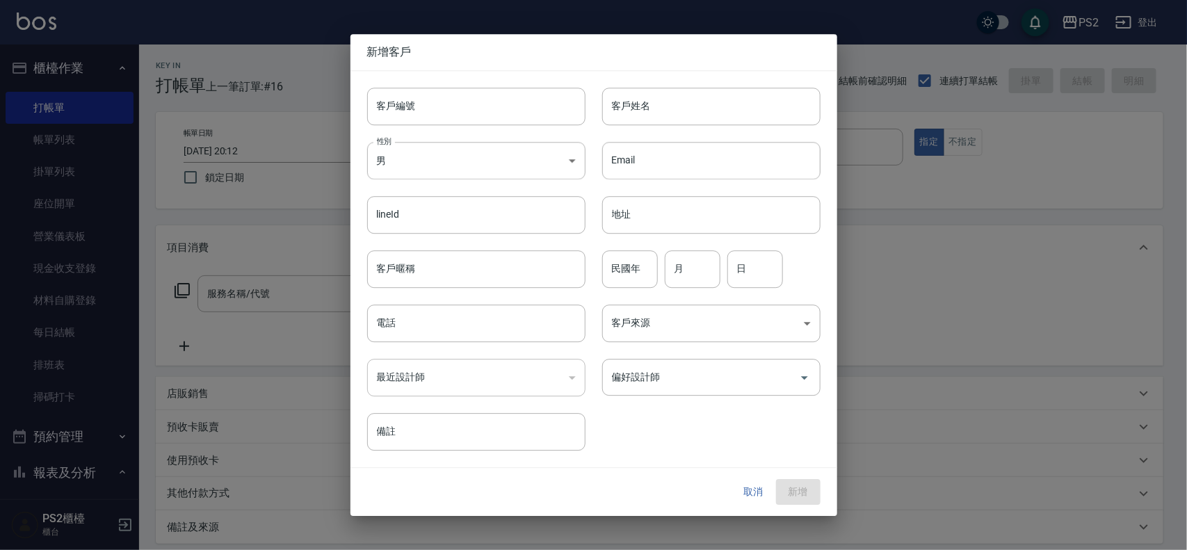
type input "0981746452"
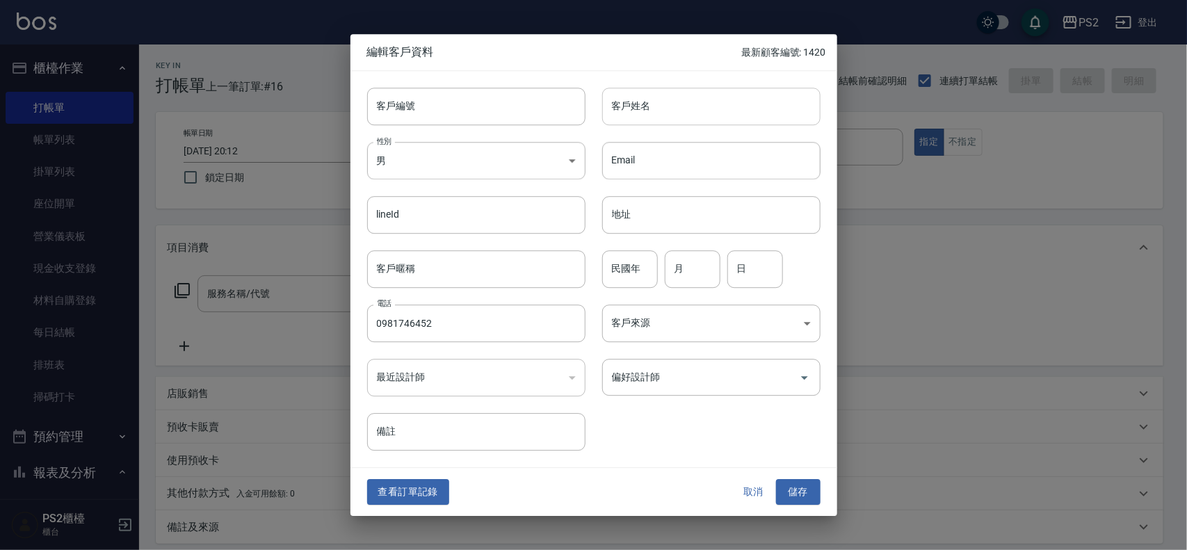
click at [689, 113] on input "客戶姓名" at bounding box center [711, 107] width 218 height 38
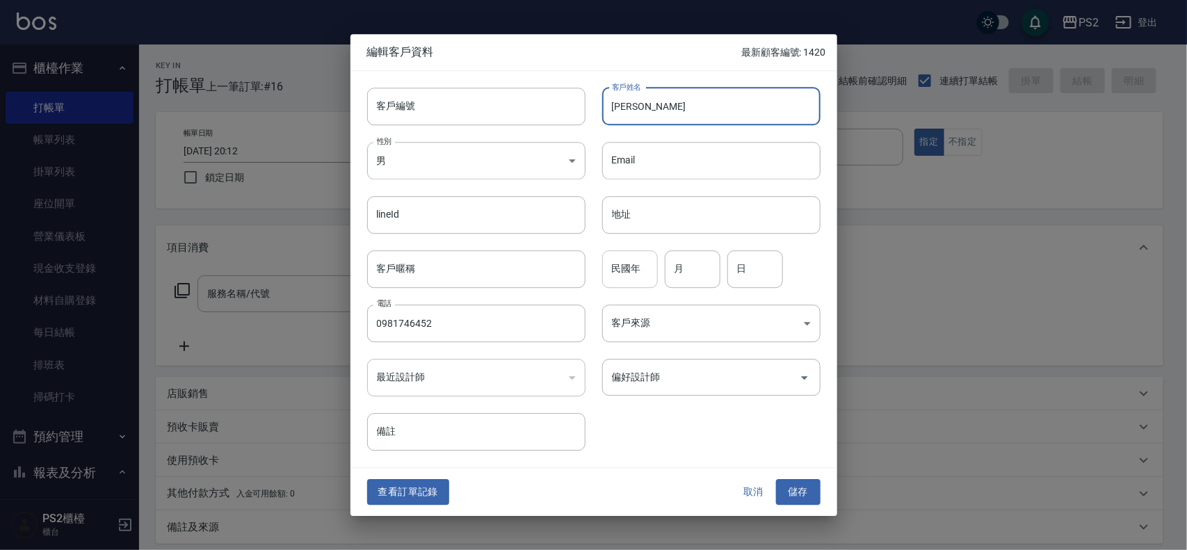
type input "江佳琴"
click at [640, 254] on input "民國年" at bounding box center [630, 269] width 56 height 38
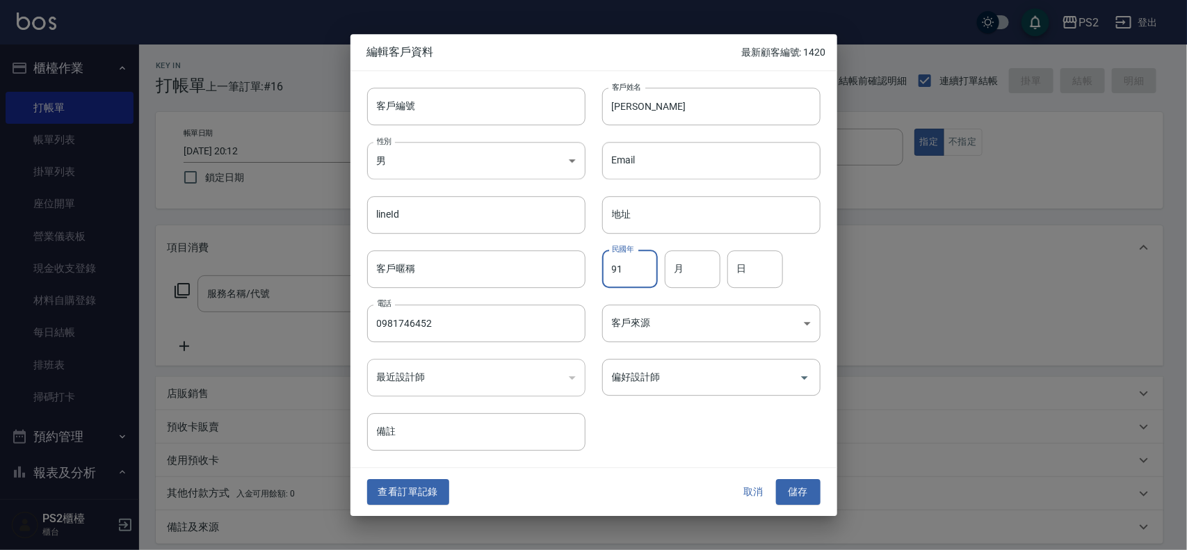
type input "91"
type input "10"
type input "14"
click at [790, 487] on button "儲存" at bounding box center [798, 493] width 44 height 26
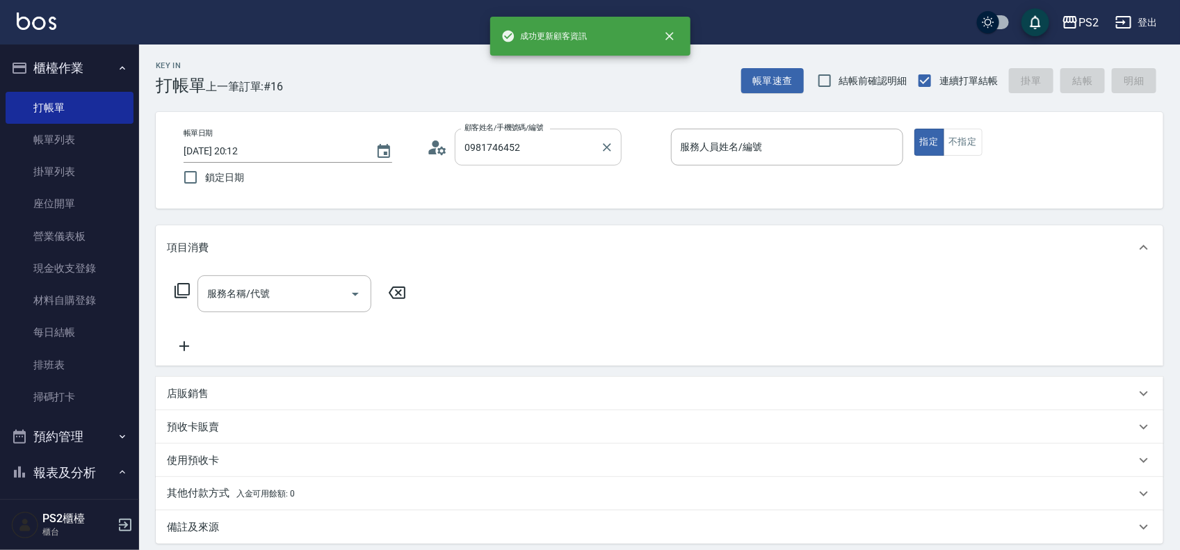
click at [571, 132] on div "0981746452 顧客姓名/手機號碼/編號" at bounding box center [538, 147] width 167 height 37
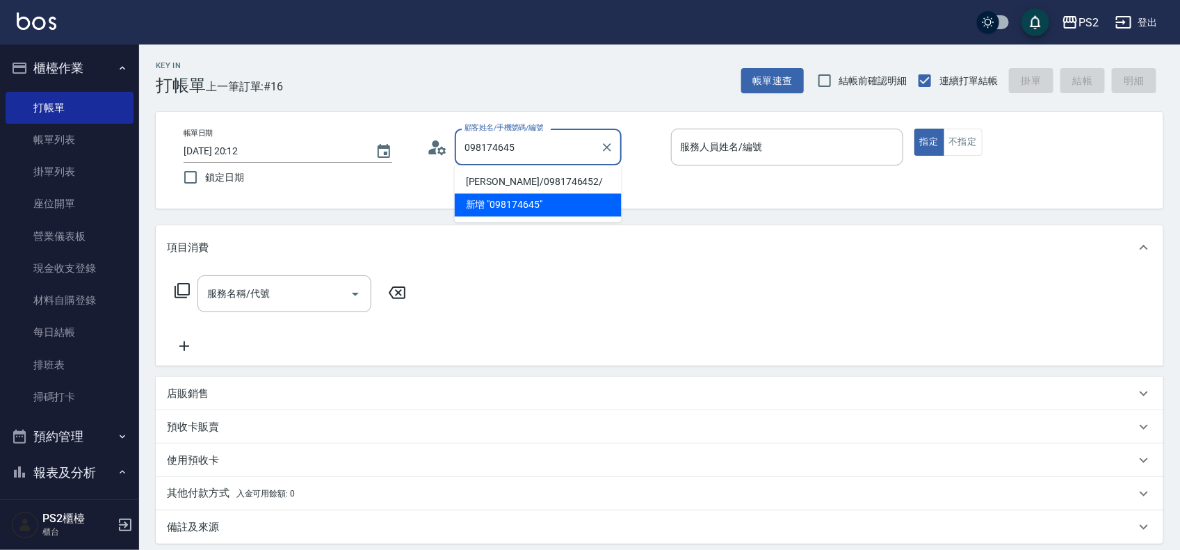
click at [541, 183] on li "江佳琴/0981746452/" at bounding box center [538, 182] width 167 height 23
type input "江佳琴/0981746452/"
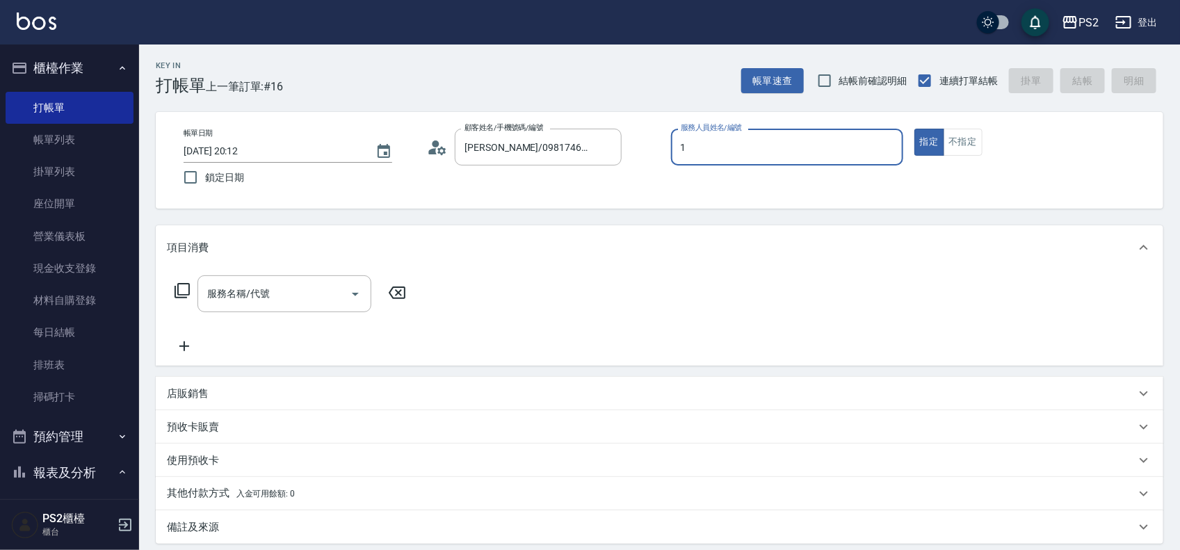
type input "Polly-1"
type button "true"
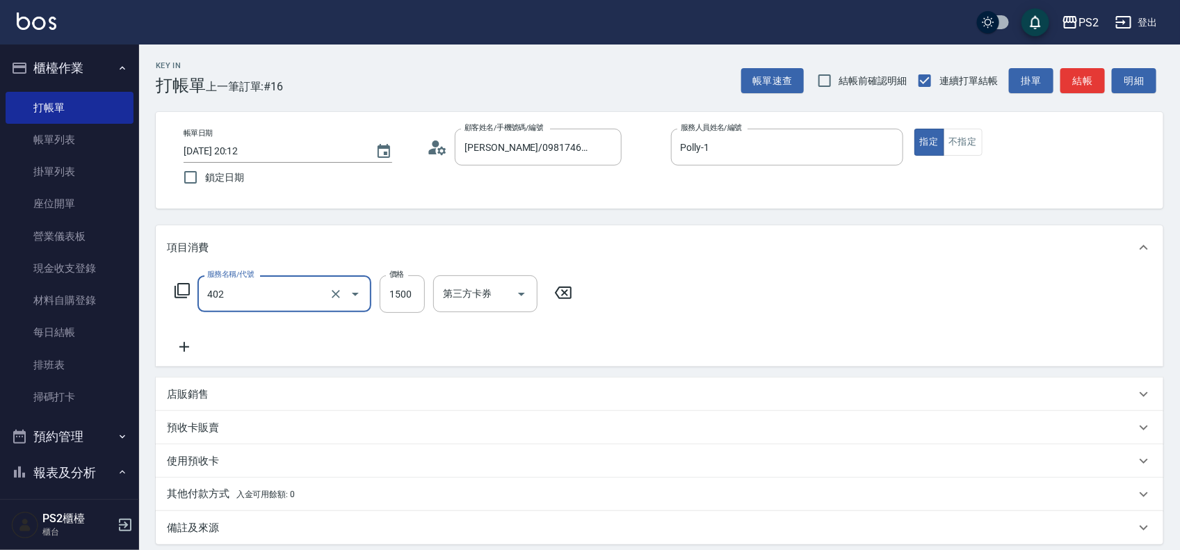
type input "染髮+髮還原1500(402)"
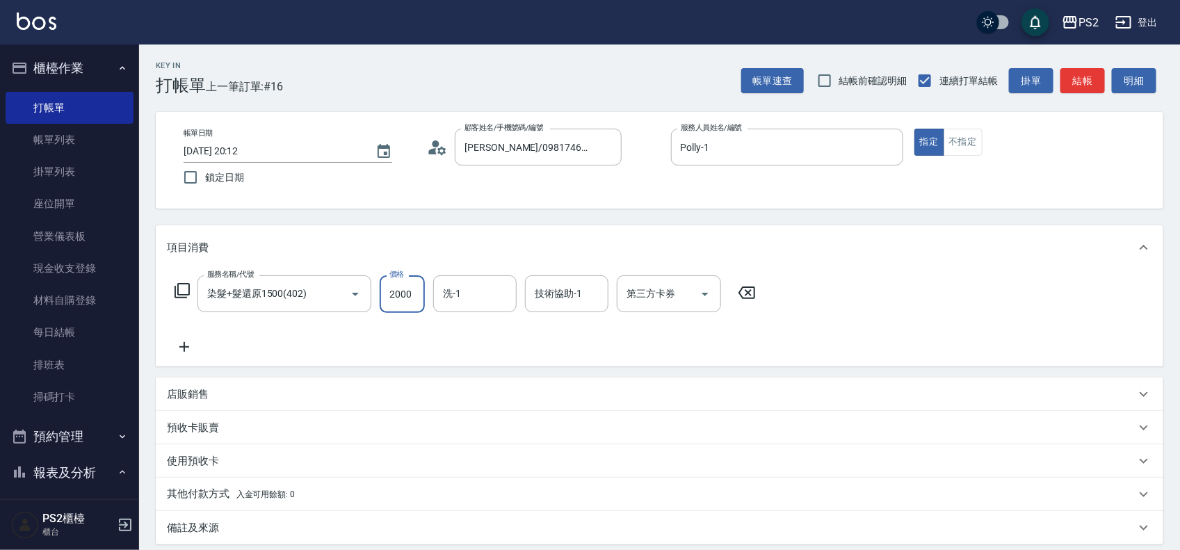
type input "2000"
type input "Allan-25"
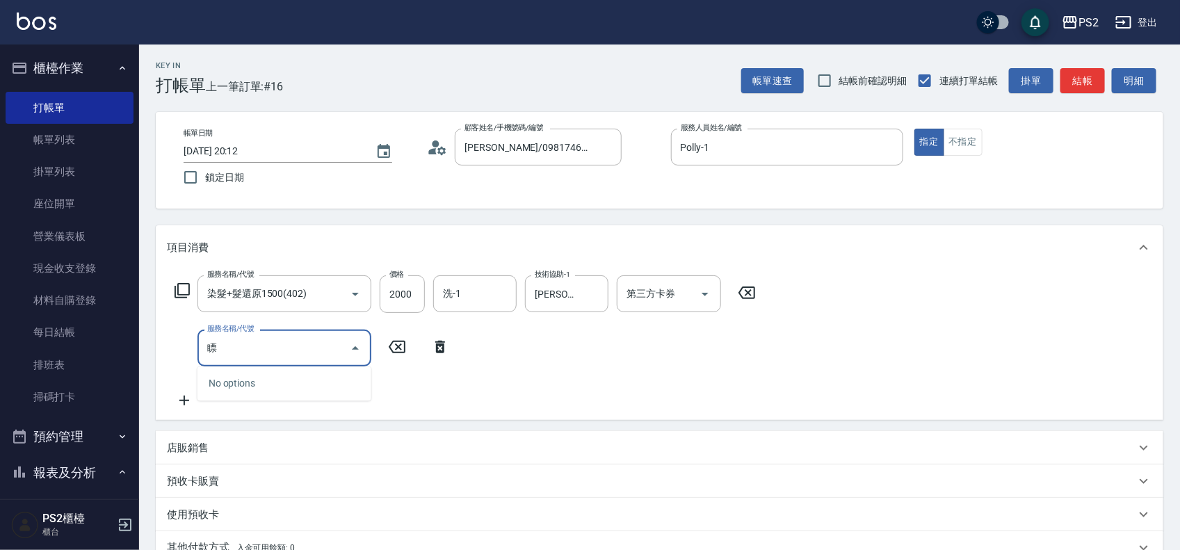
type input "漂"
type input "退色肩帶下800(407)"
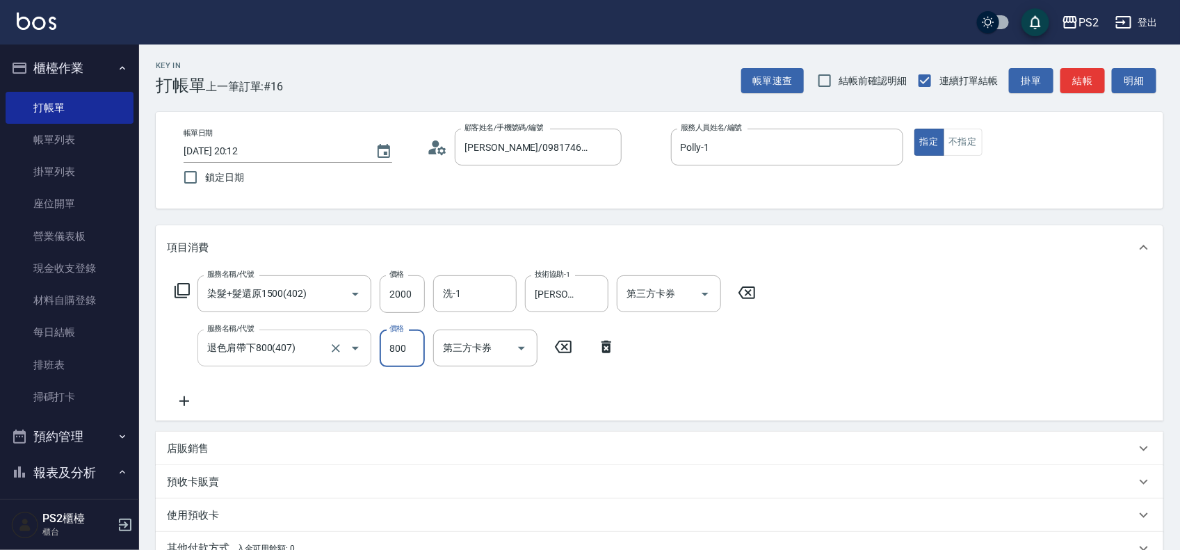
click at [303, 348] on input "退色肩帶下800(407)" at bounding box center [265, 348] width 122 height 24
click at [332, 348] on icon "Clear" at bounding box center [336, 348] width 14 height 14
type input "退色肩帶下800(407)"
click at [411, 341] on input "800" at bounding box center [402, 348] width 45 height 38
type input "0"
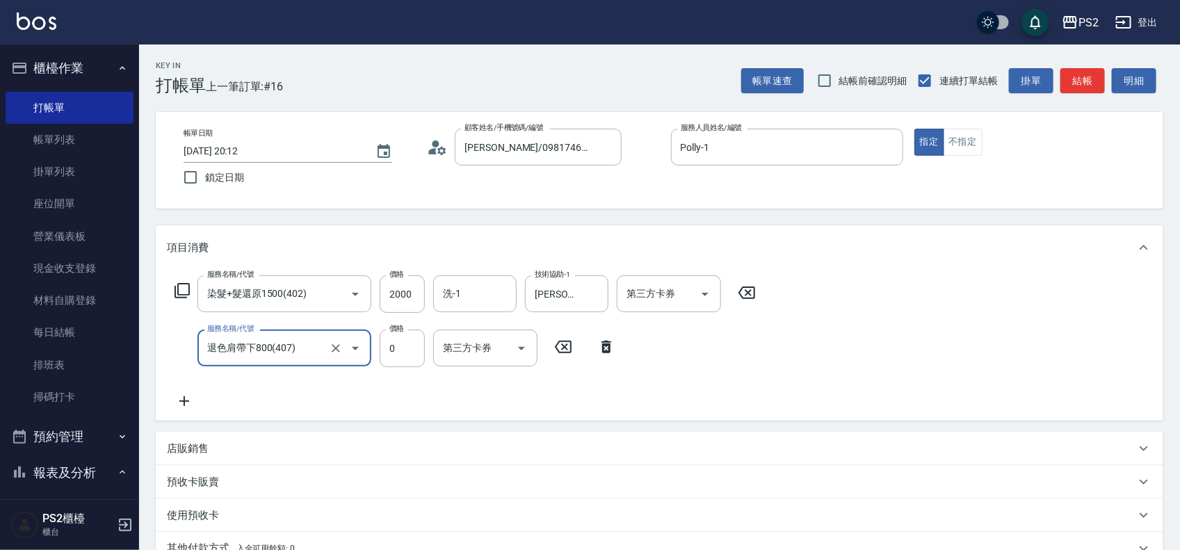
click at [316, 349] on input "退色肩帶下800(407)" at bounding box center [265, 348] width 122 height 24
click at [338, 352] on icon "Clear" at bounding box center [336, 348] width 14 height 14
type input "染髮+髮還原1500(402)"
type input "2400"
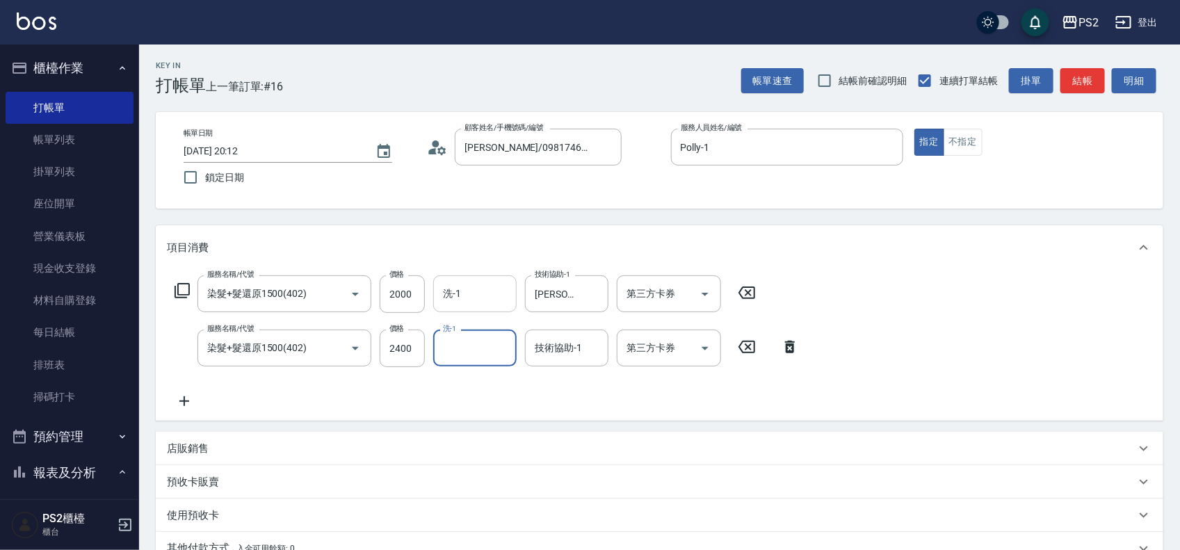
click at [497, 293] on input "洗-1" at bounding box center [474, 294] width 71 height 24
type input "25"
click at [567, 346] on input "技術協助-1" at bounding box center [566, 348] width 71 height 24
type input "Allan-25"
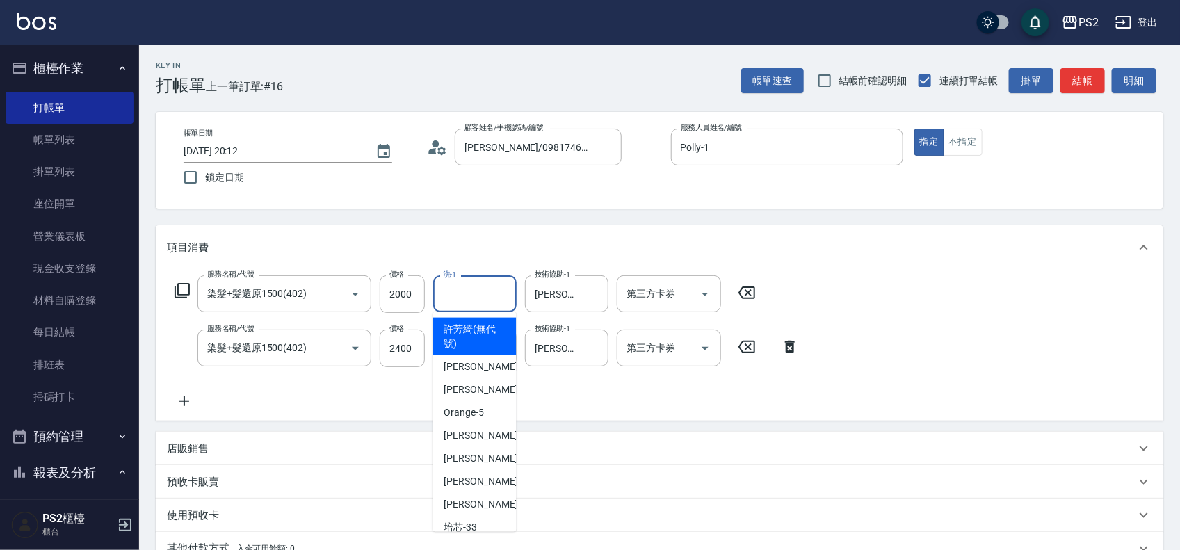
click at [460, 293] on input "洗-1" at bounding box center [474, 294] width 71 height 24
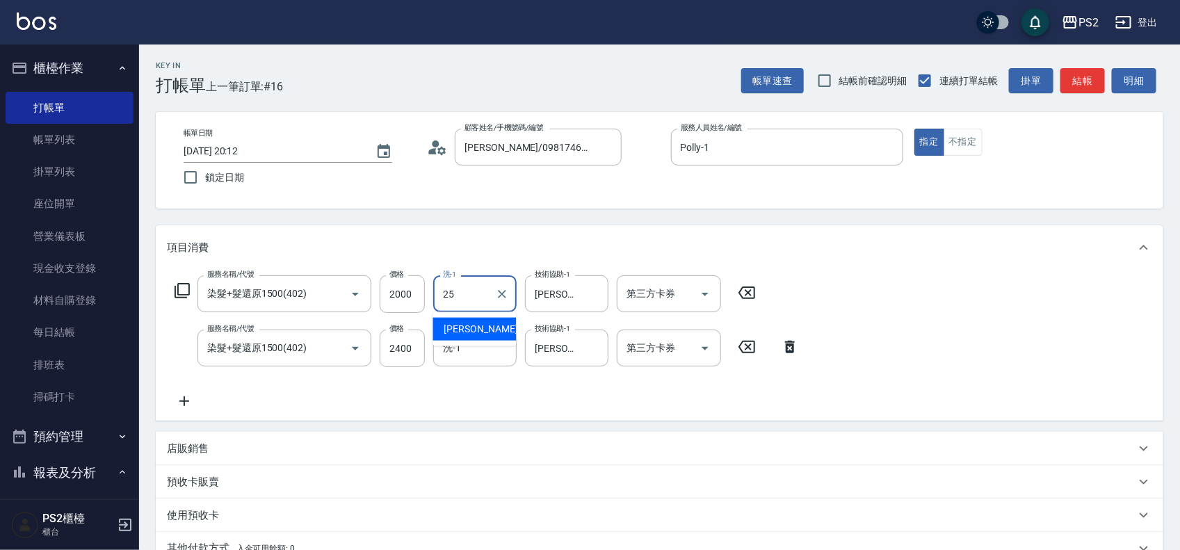
type input "Allan-25"
click at [174, 398] on icon at bounding box center [184, 401] width 35 height 17
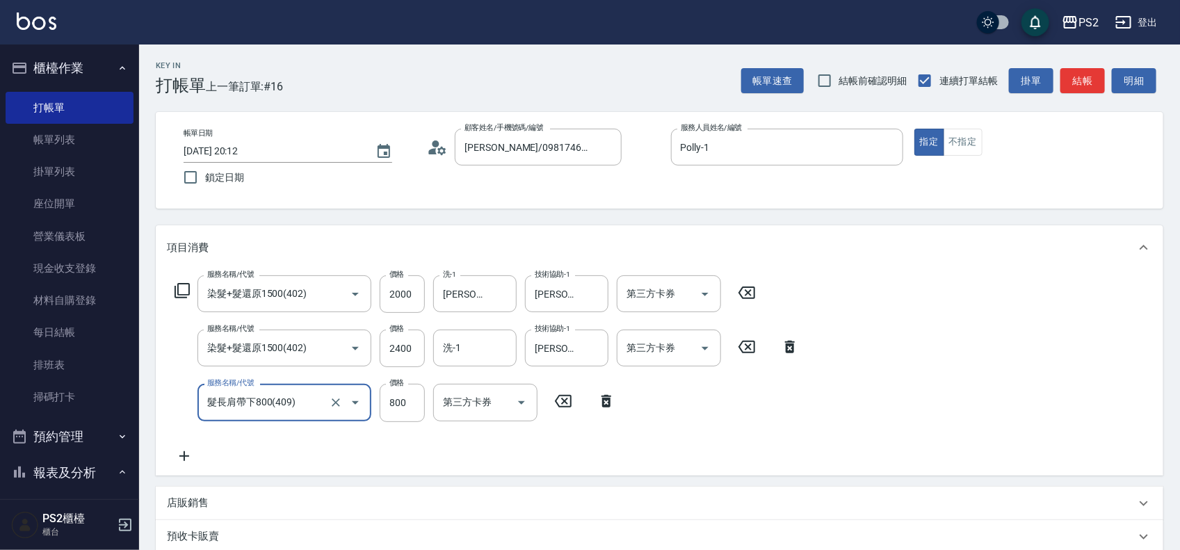
type input "髮長肩帶下800(409)"
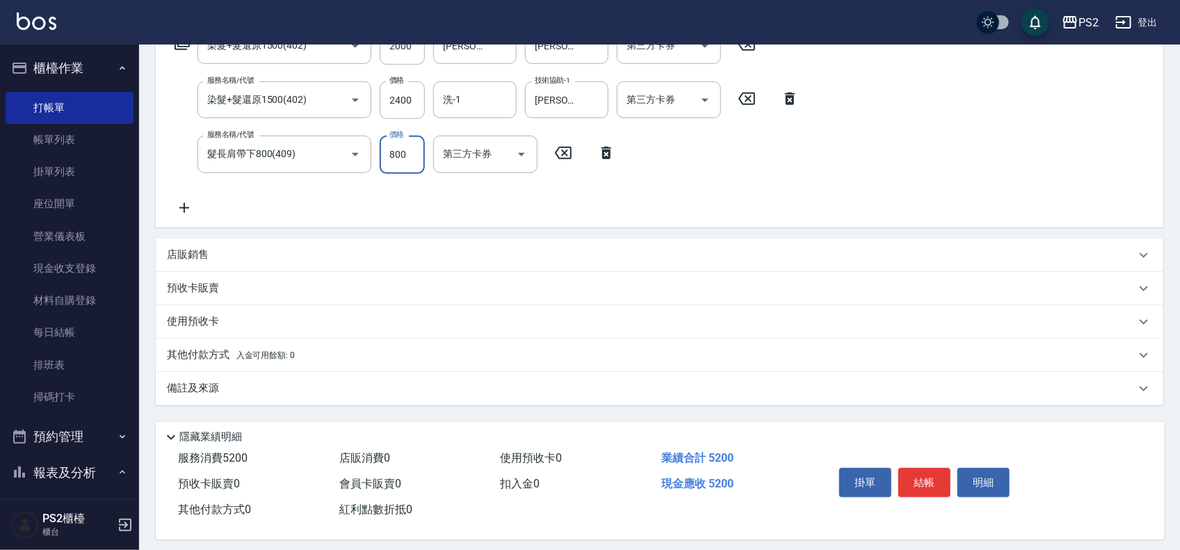
scroll to position [259, 0]
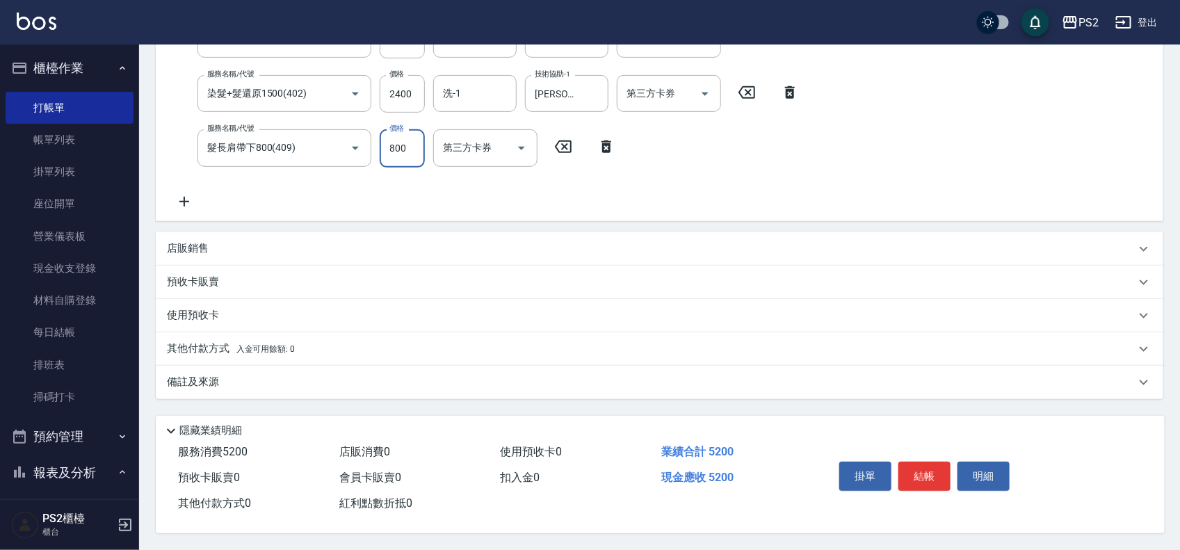
click at [270, 334] on div "其他付款方式 入金可用餘額: 0" at bounding box center [659, 348] width 1007 height 33
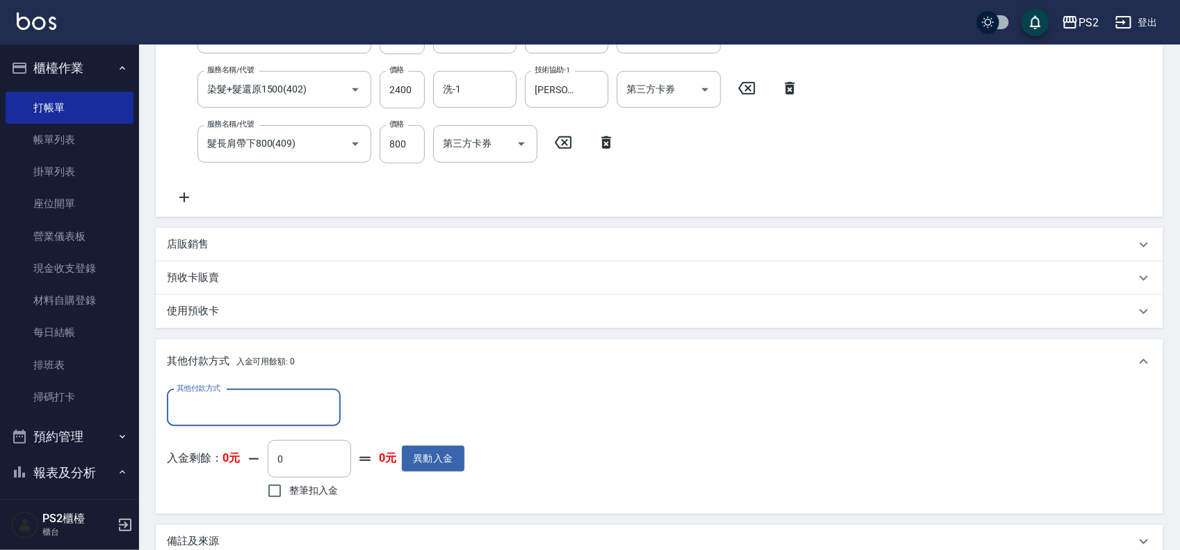
scroll to position [0, 0]
click at [218, 391] on label "其他付款方式" at bounding box center [199, 388] width 44 height 10
click at [218, 396] on input "其他付款方式" at bounding box center [253, 408] width 161 height 24
click at [216, 407] on input "其他付款方式" at bounding box center [253, 408] width 161 height 24
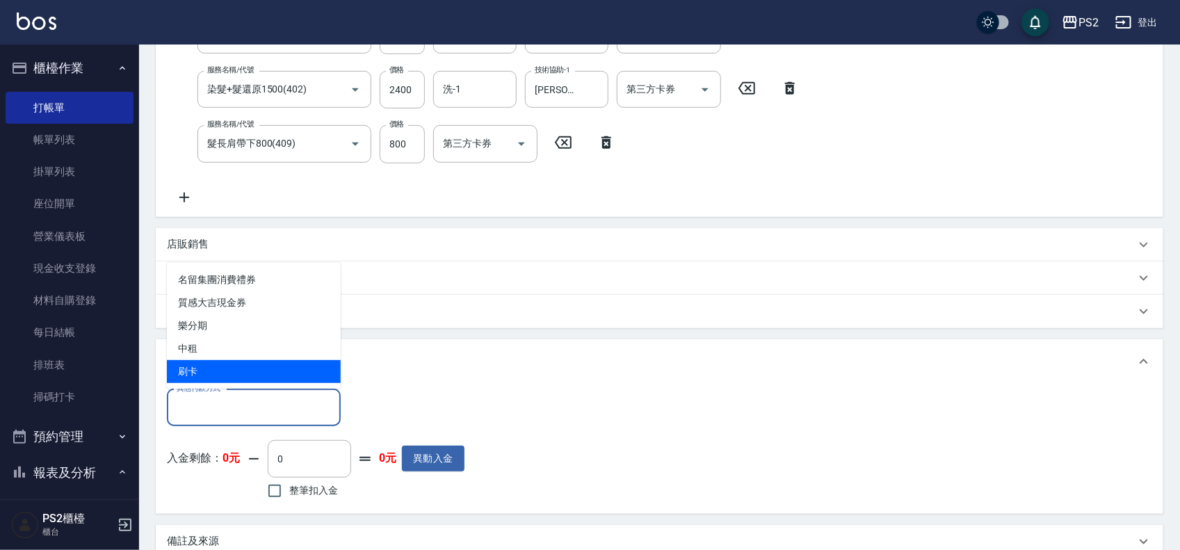
click at [222, 372] on span "刷卡" at bounding box center [254, 371] width 174 height 23
type input "刷卡"
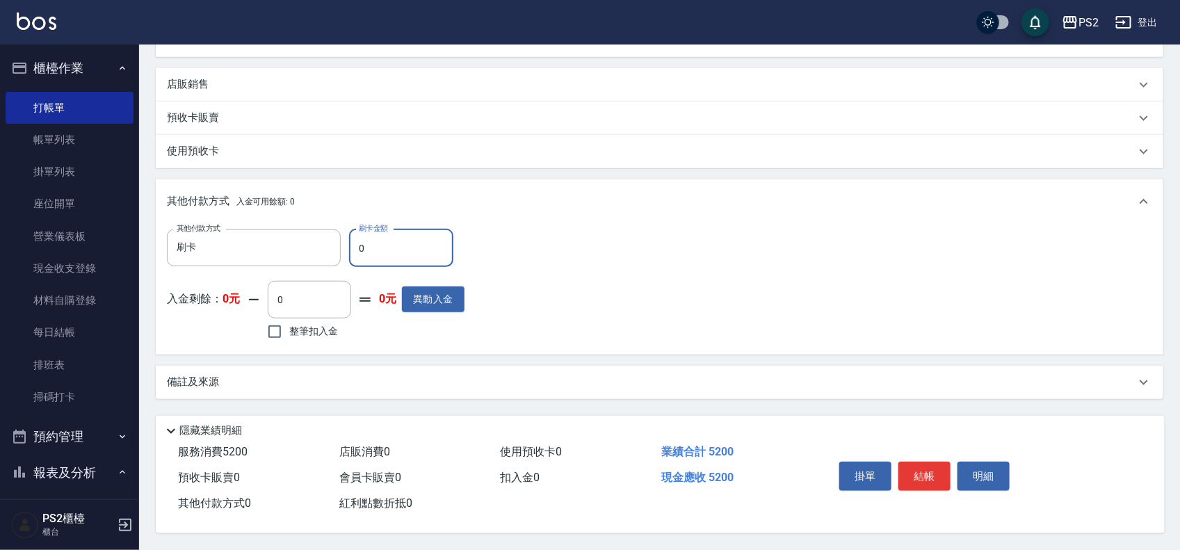
scroll to position [423, 0]
click at [360, 252] on input "0" at bounding box center [401, 248] width 104 height 38
type input "5200"
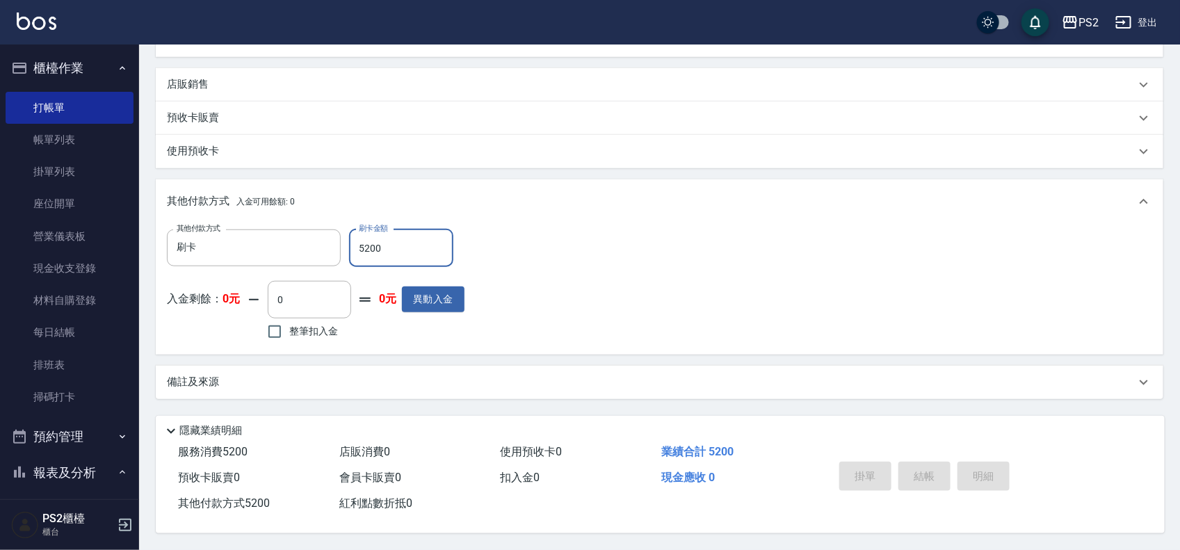
type input "2025/08/20 20:16"
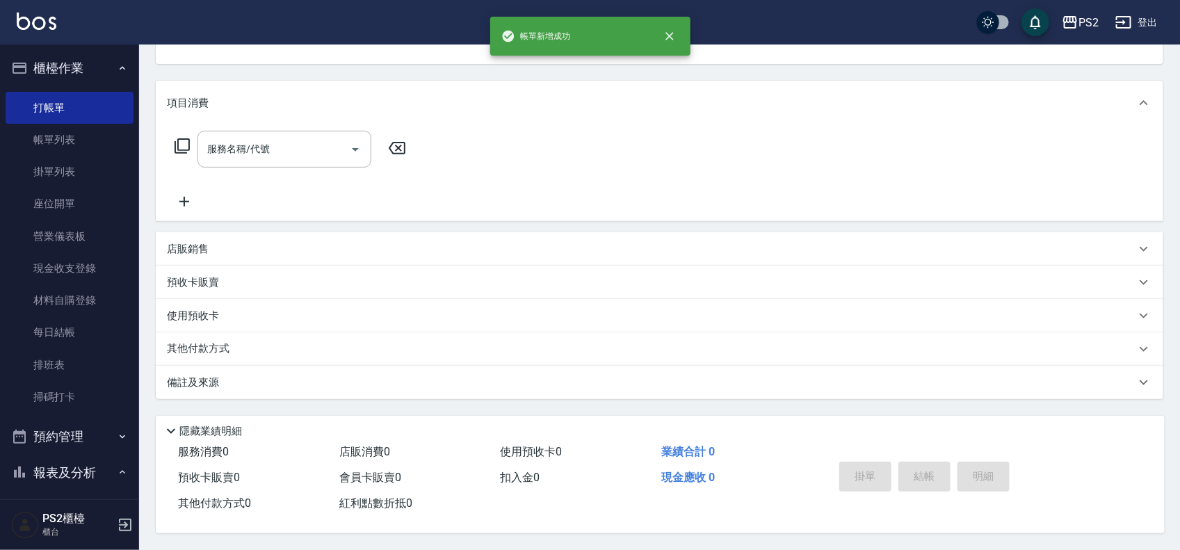
scroll to position [0, 0]
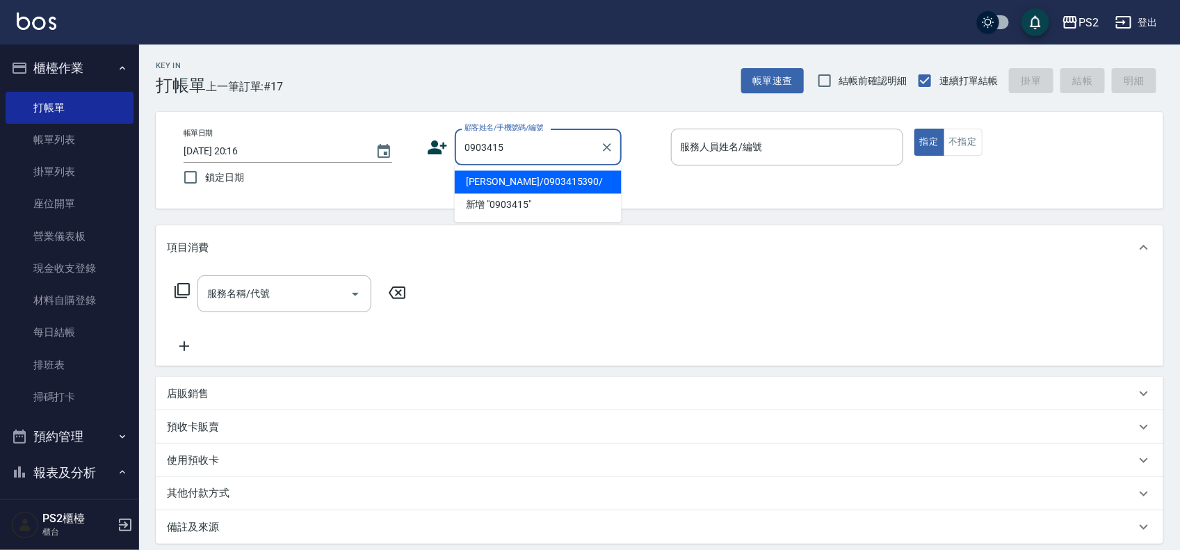
type input "黃韻芳/0903415390/"
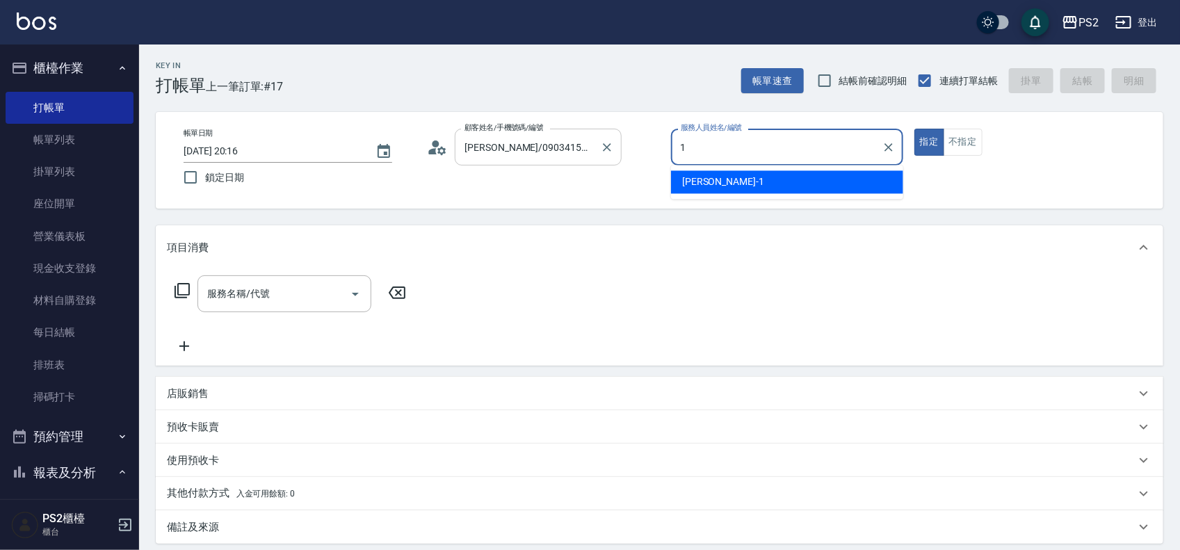
type input "Polly-1"
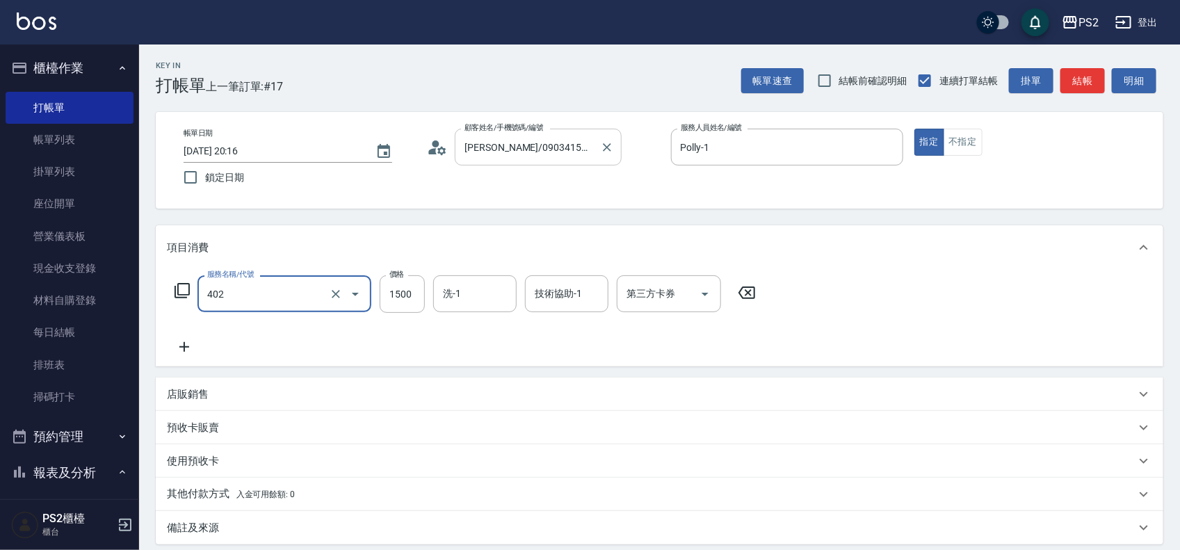
type input "染髮+髮還原1500(402)"
type input "2000"
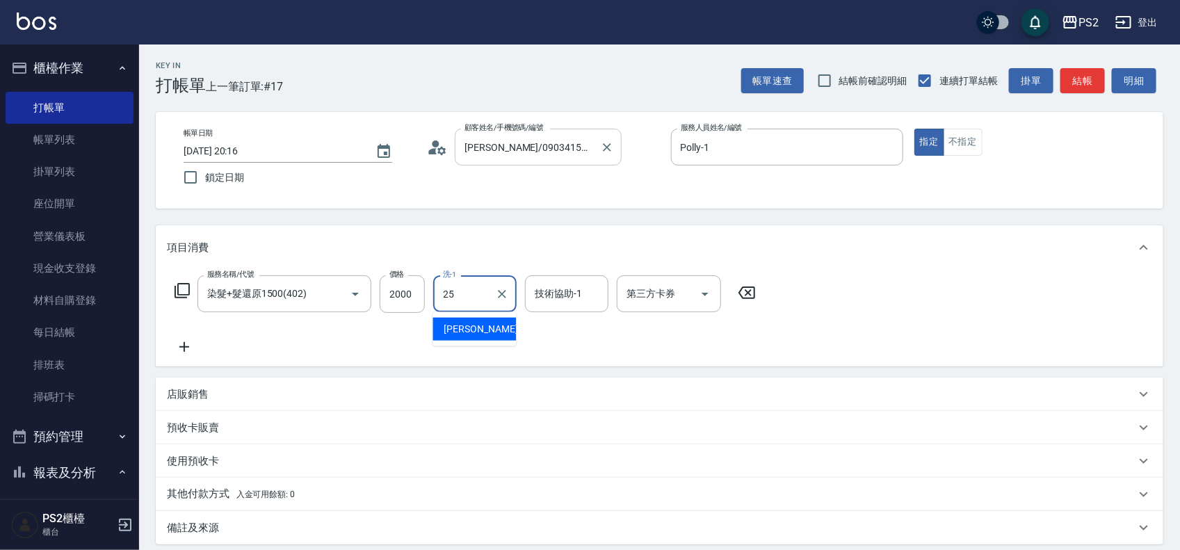
type input "Allan-25"
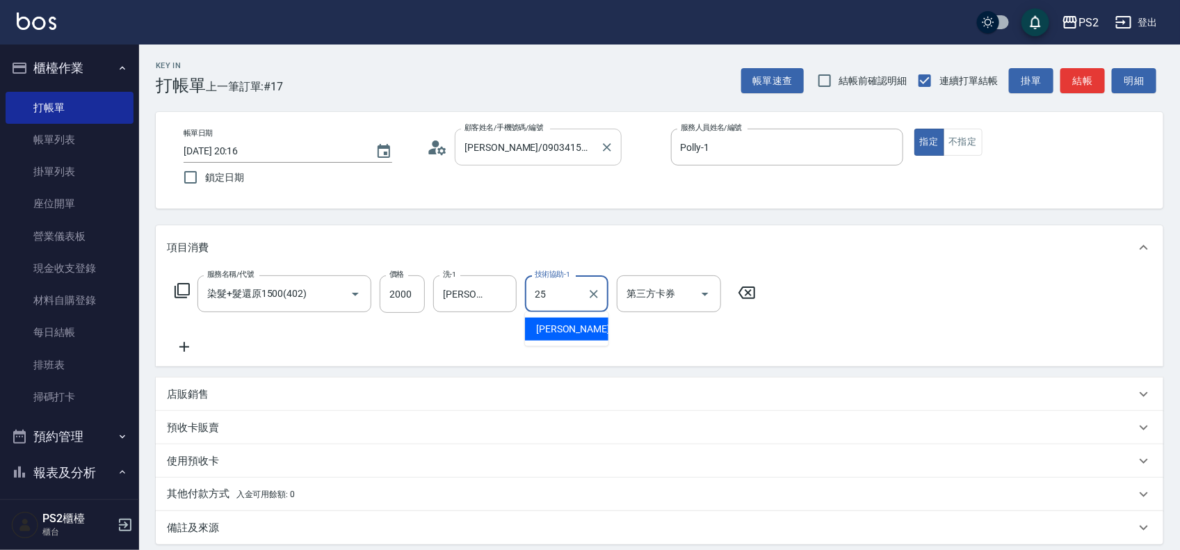
type input "Allan-25"
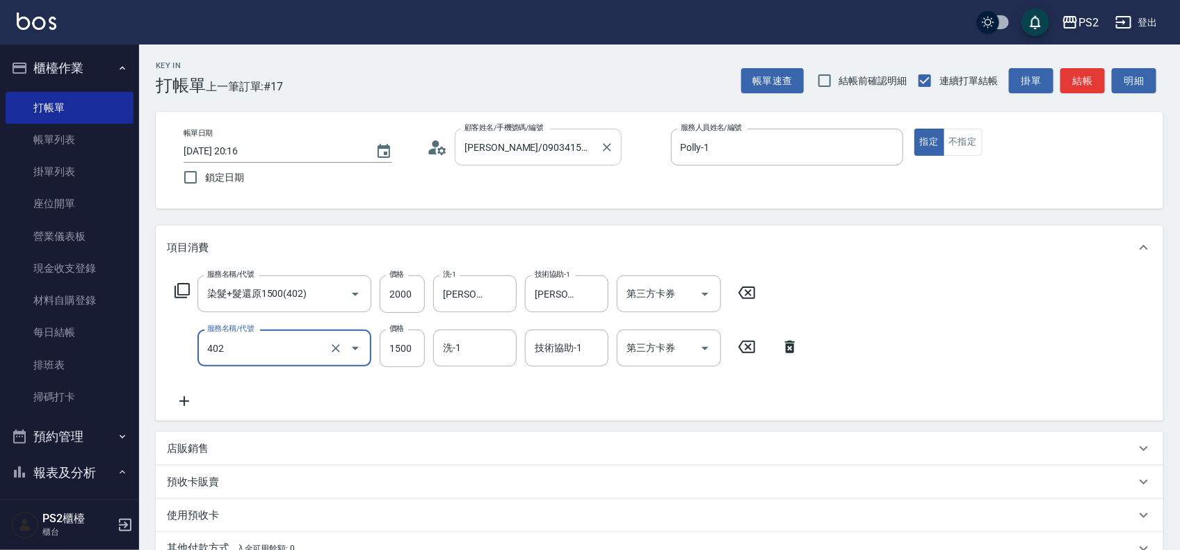
type input "染髮+髮還原1500(402)"
type input "1000"
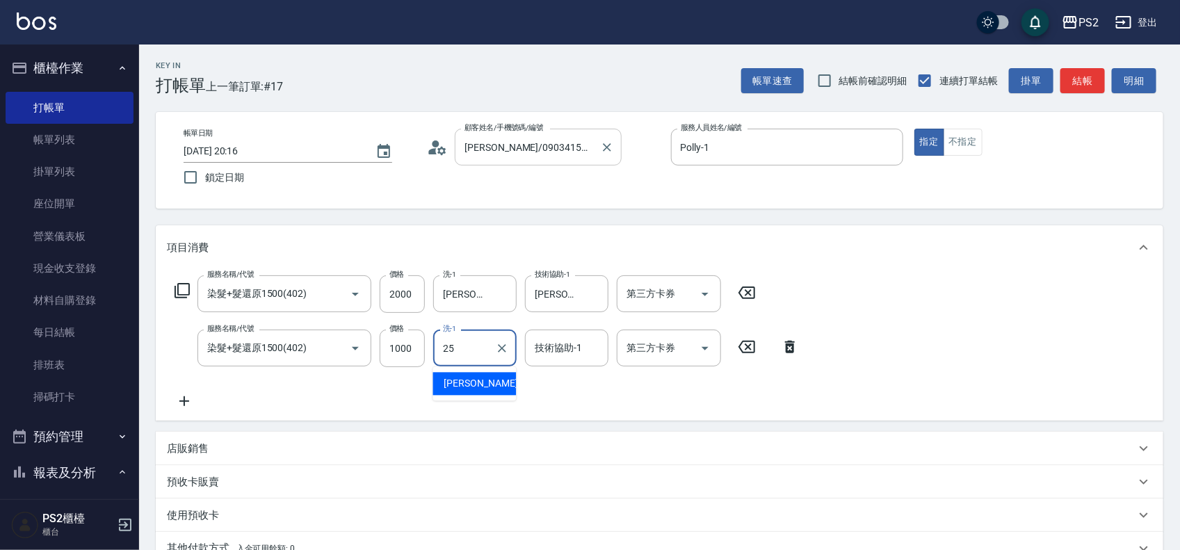
type input "Allan-25"
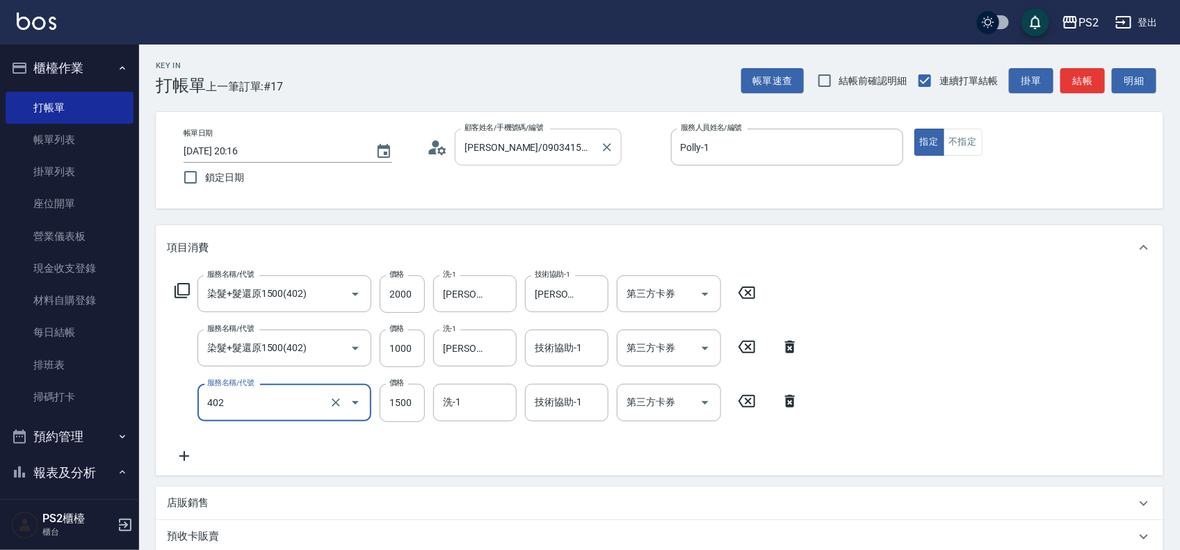
type input "染髮+髮還原1500(402)"
type input "1600"
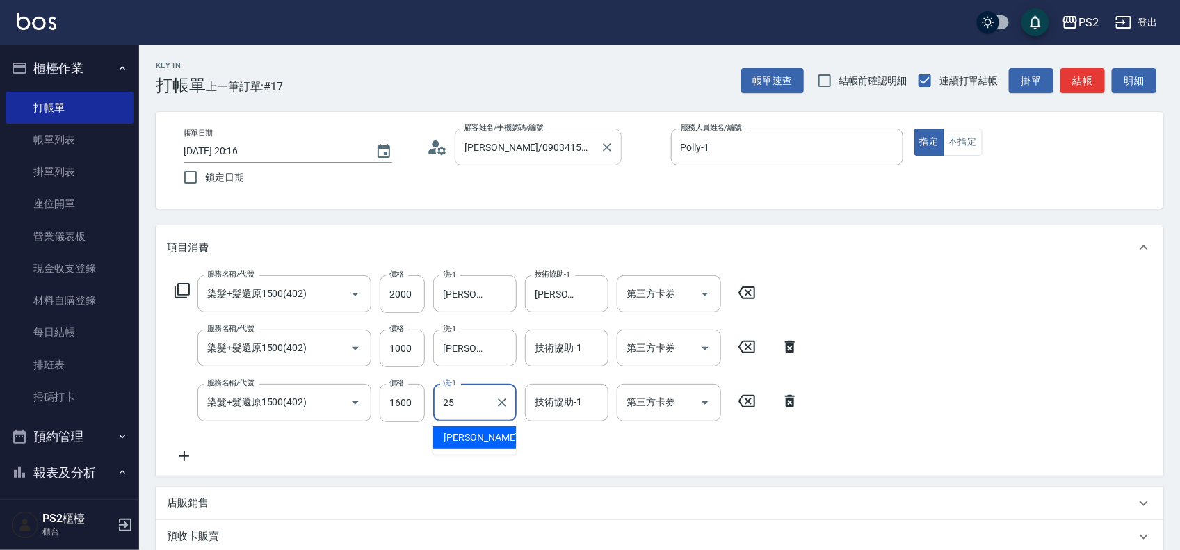
type input "Allan-25"
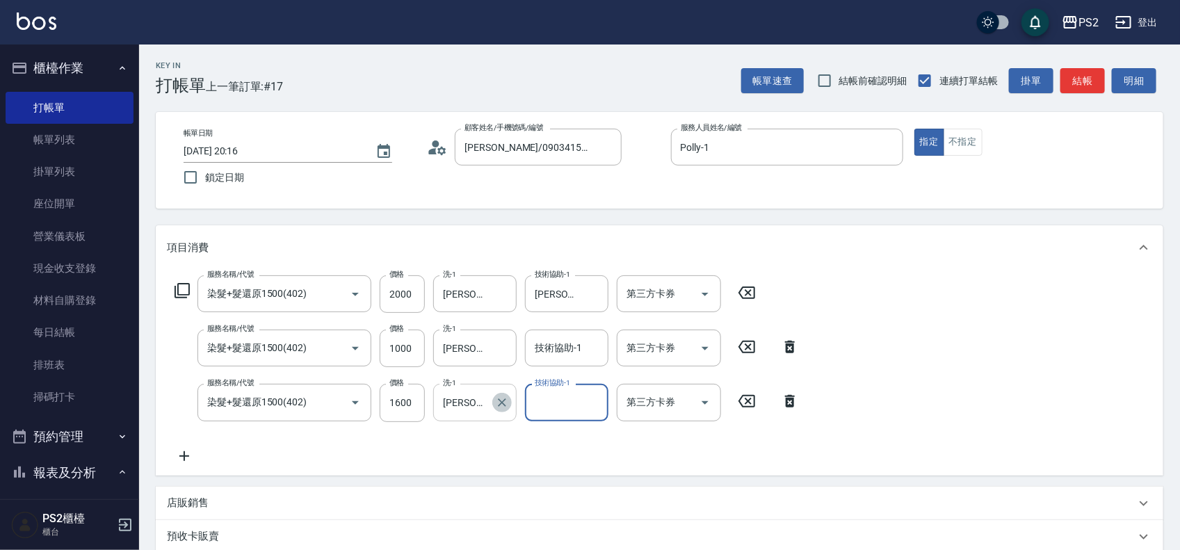
click at [510, 405] on button "Clear" at bounding box center [501, 402] width 19 height 19
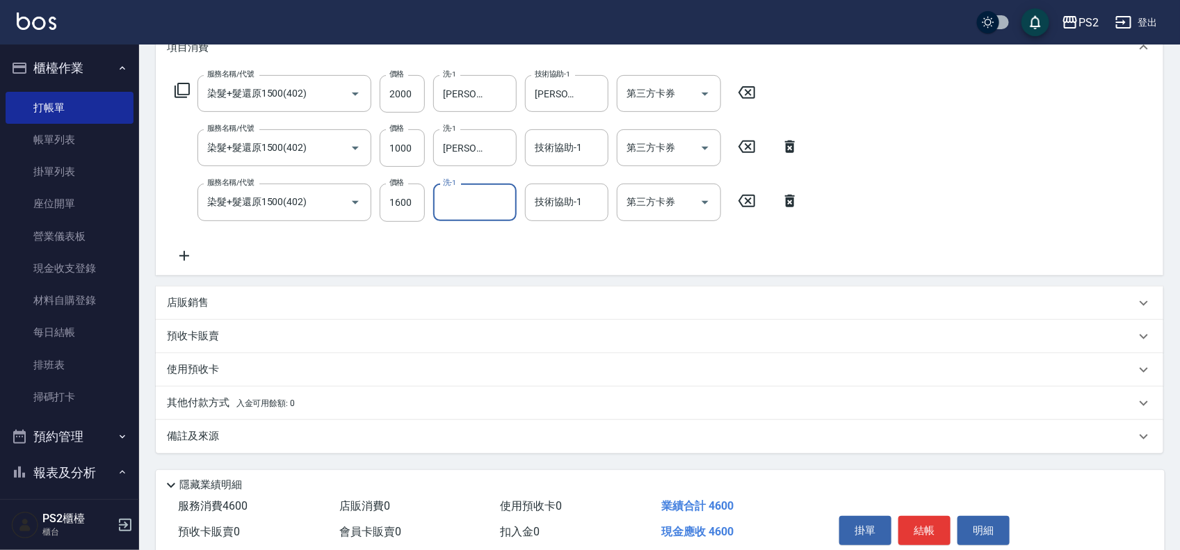
scroll to position [259, 0]
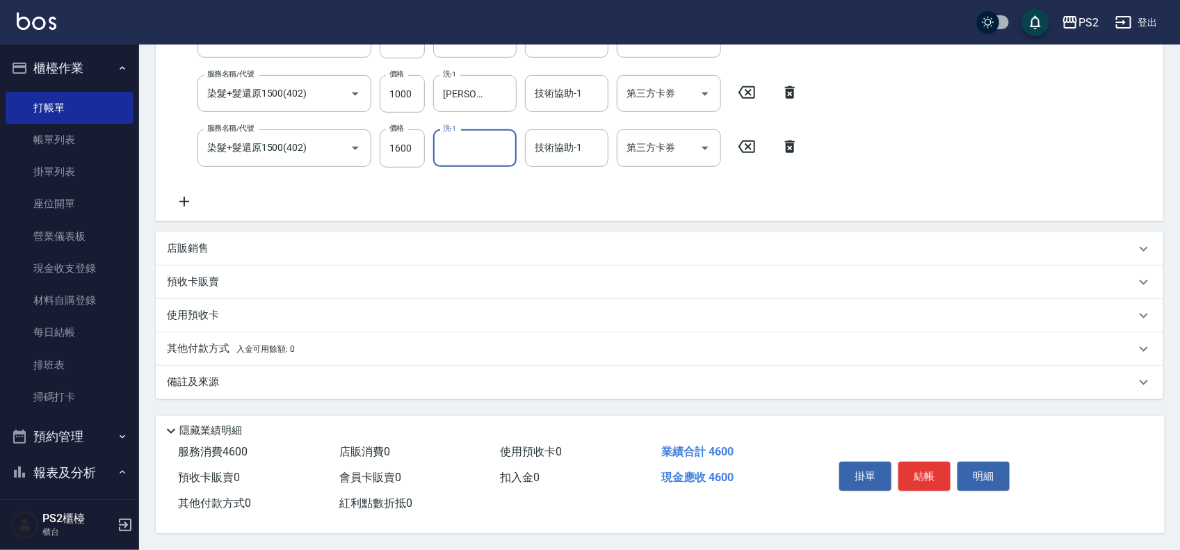
click at [252, 345] on span "入金可用餘額: 0" at bounding box center [265, 349] width 59 height 10
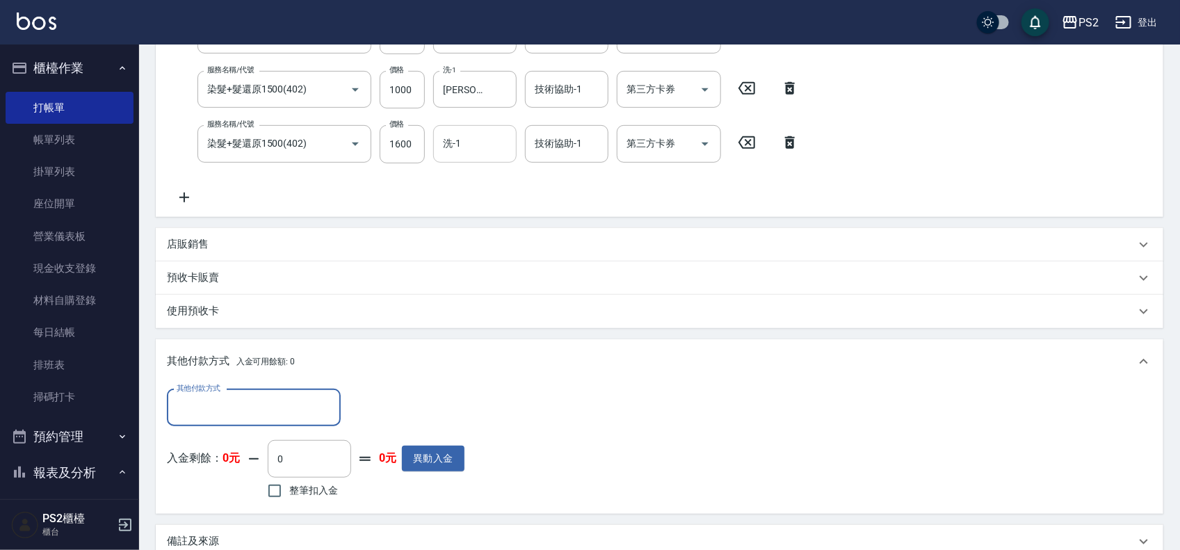
scroll to position [0, 0]
click at [224, 398] on input "其他付款方式" at bounding box center [253, 408] width 161 height 24
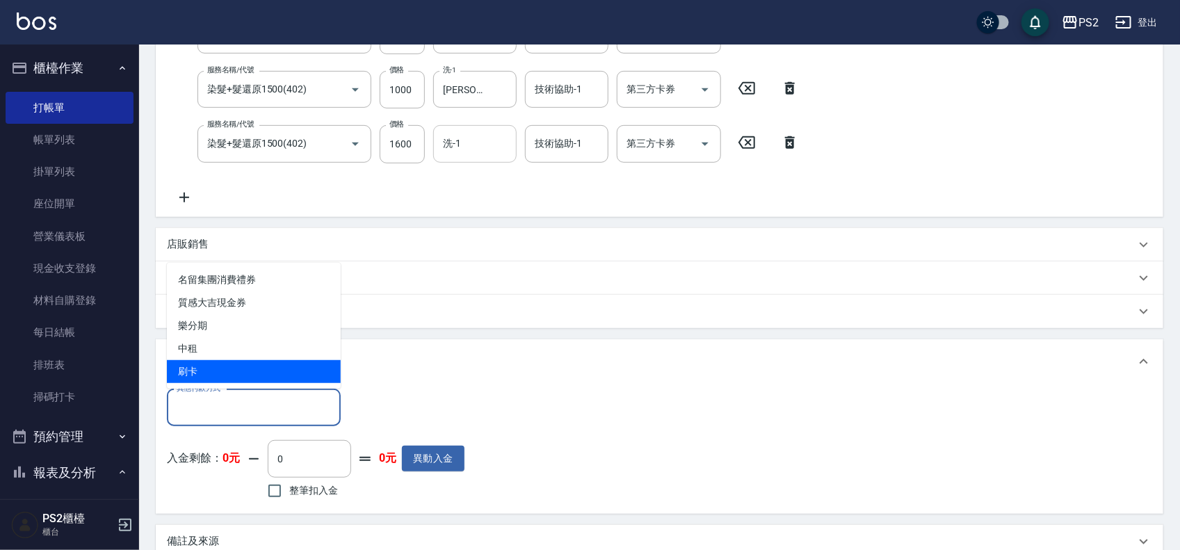
click at [222, 371] on span "刷卡" at bounding box center [254, 371] width 174 height 23
type input "刷卡"
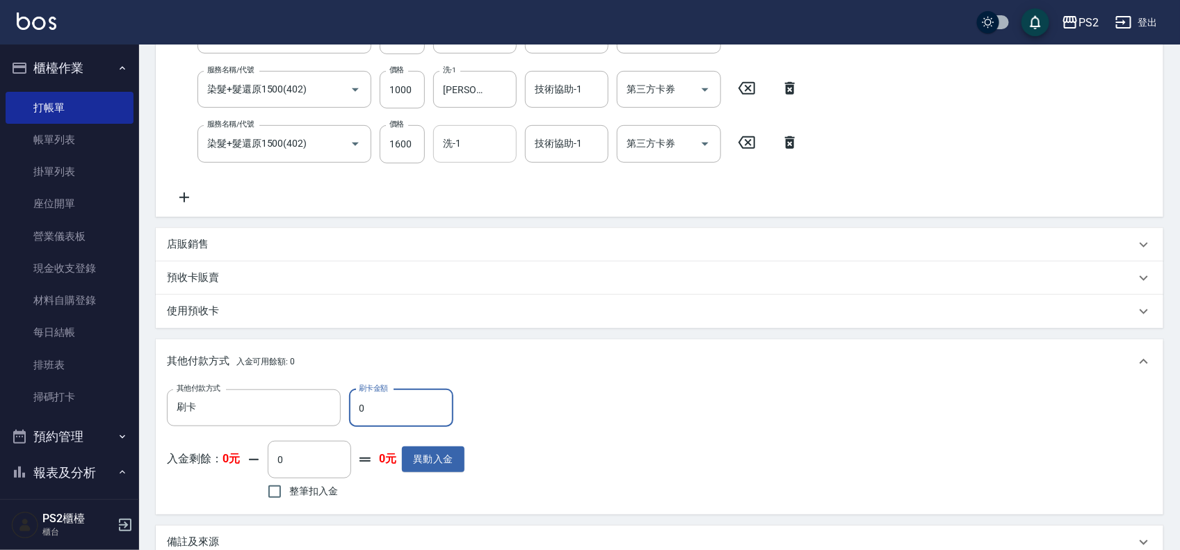
click at [359, 405] on input "0" at bounding box center [401, 408] width 104 height 38
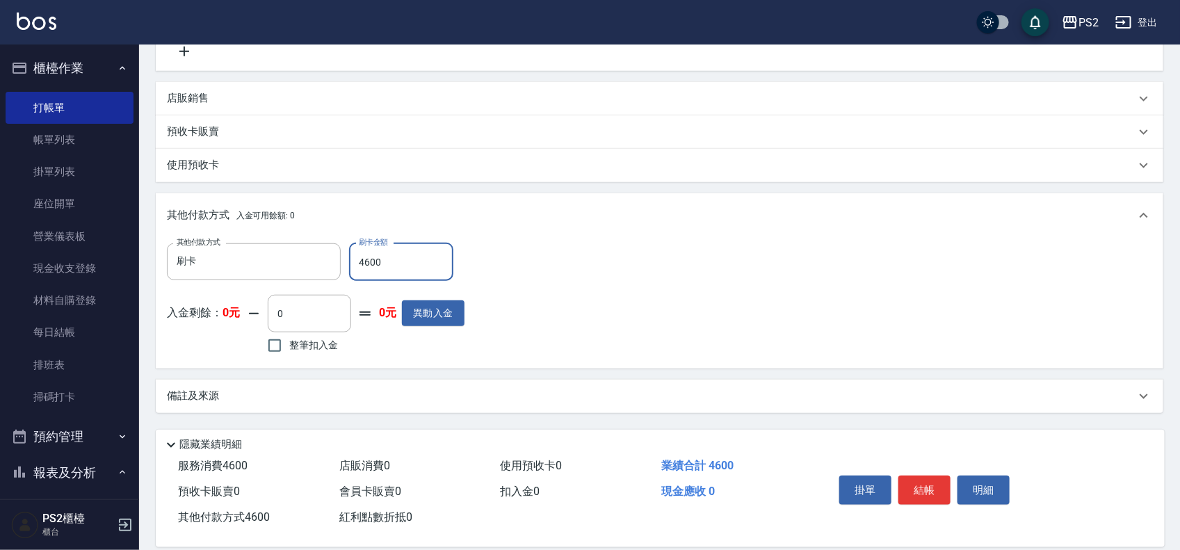
scroll to position [423, 0]
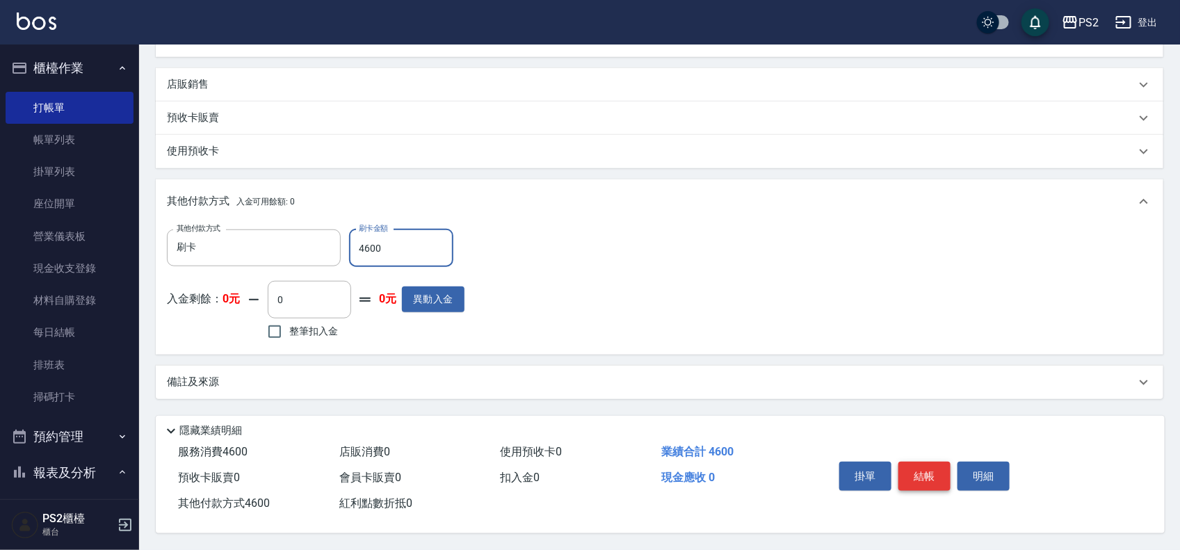
type input "4600"
click at [928, 471] on button "結帳" at bounding box center [924, 476] width 52 height 29
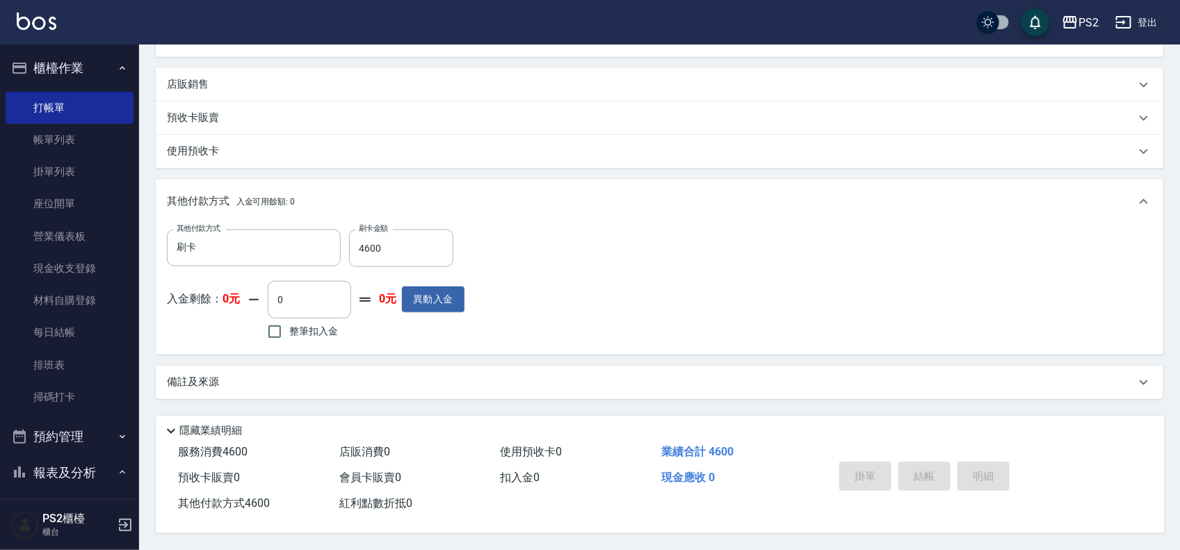
type input "2025/08/20 20:17"
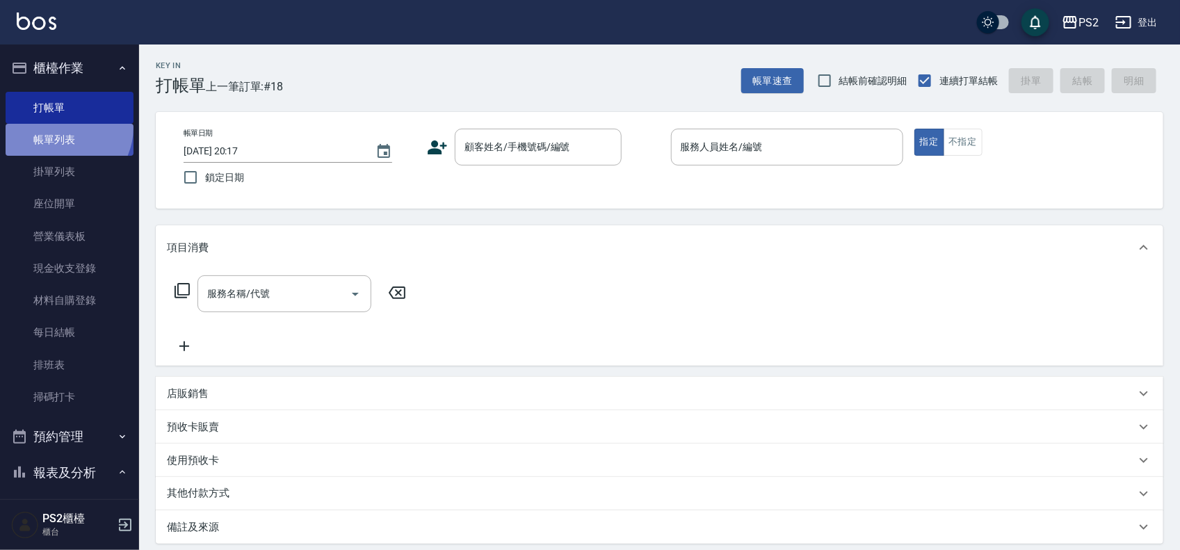
click at [60, 127] on link "帳單列表" at bounding box center [70, 140] width 128 height 32
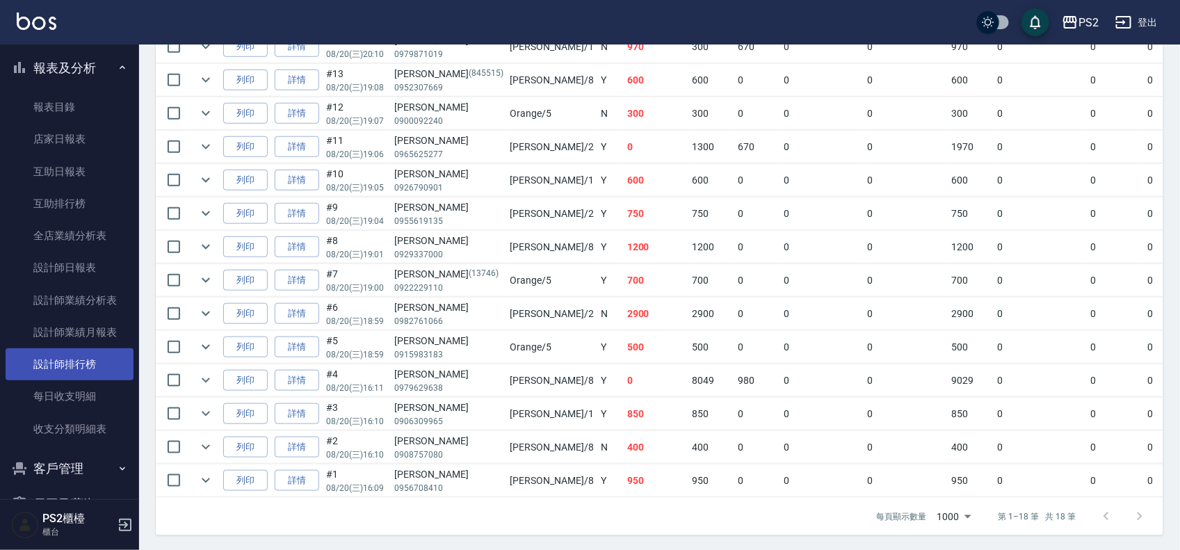
scroll to position [434, 0]
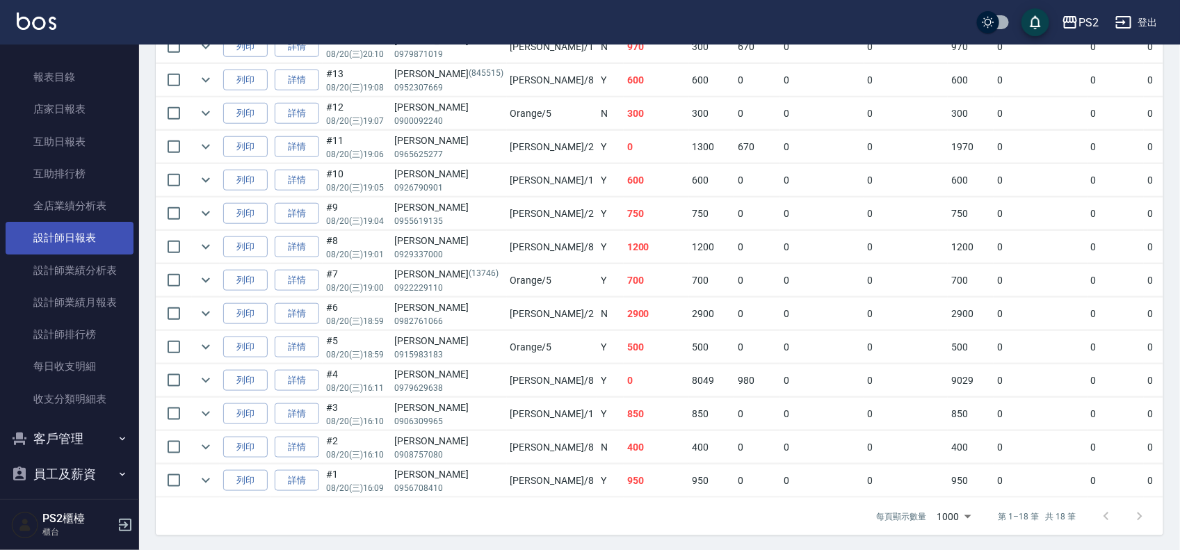
click at [106, 240] on link "設計師日報表" at bounding box center [70, 238] width 128 height 32
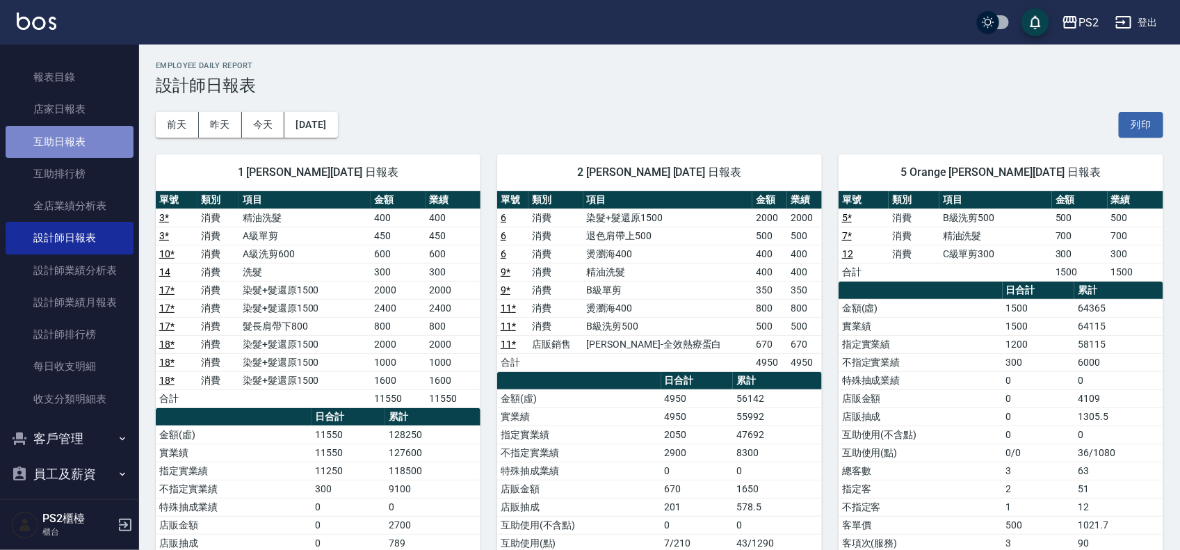
click at [79, 140] on link "互助日報表" at bounding box center [70, 142] width 128 height 32
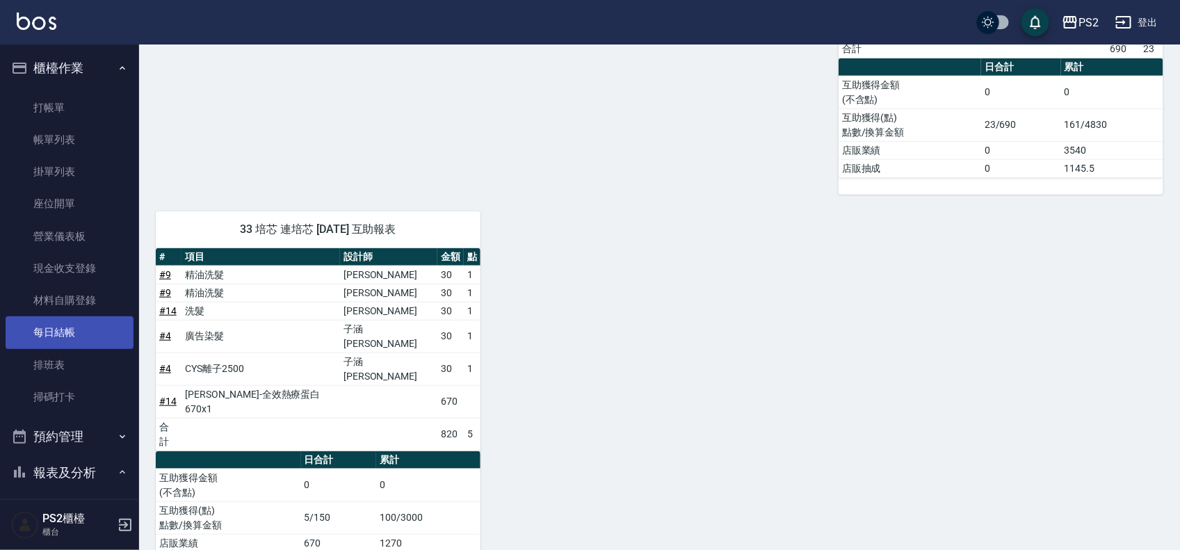
click at [74, 321] on link "每日結帳" at bounding box center [70, 332] width 128 height 32
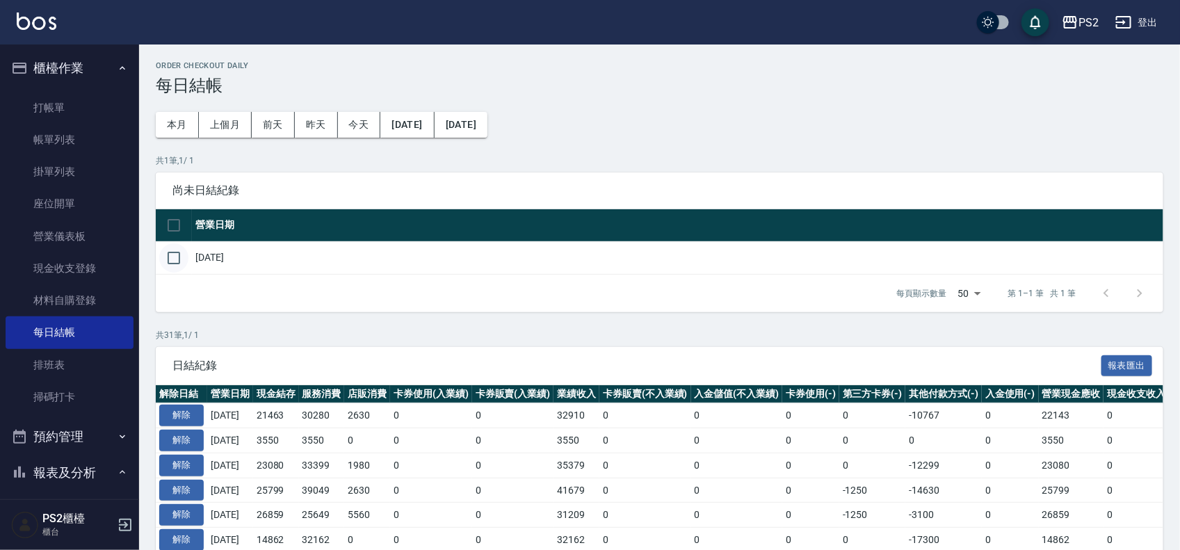
click at [169, 256] on input "checkbox" at bounding box center [173, 257] width 29 height 29
checkbox input "true"
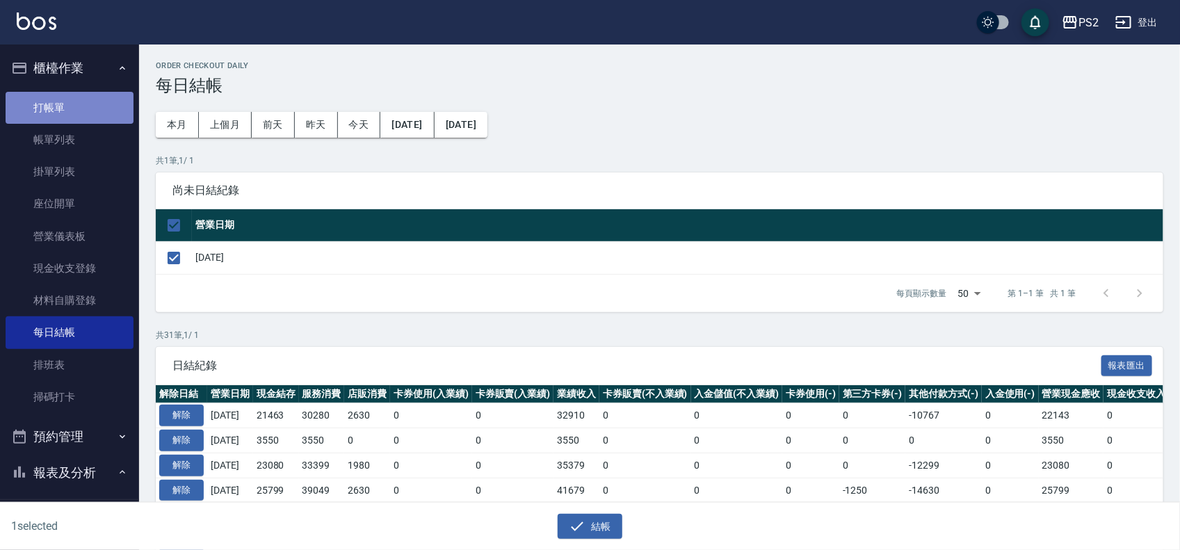
click at [70, 106] on link "打帳單" at bounding box center [70, 108] width 128 height 32
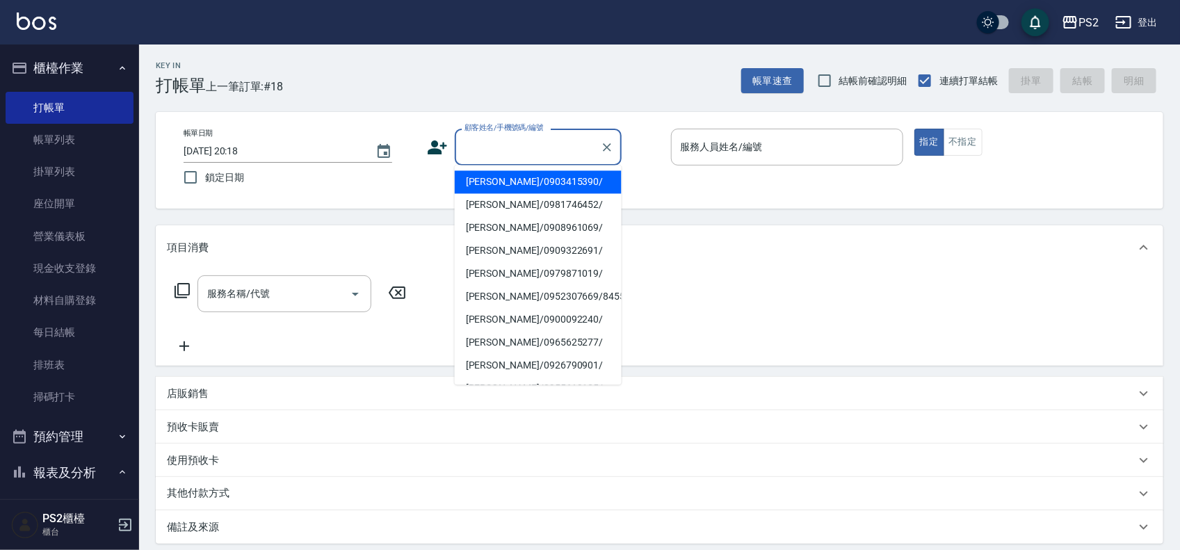
click at [477, 151] on input "顧客姓名/手機號碼/編號" at bounding box center [527, 147] width 133 height 24
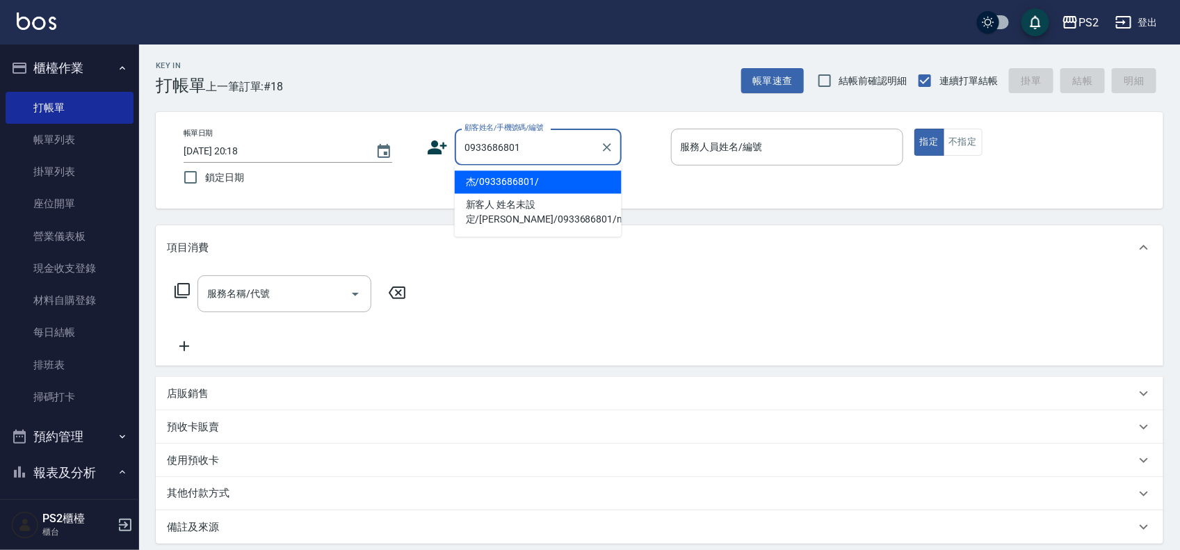
type input "杰/0933686801/"
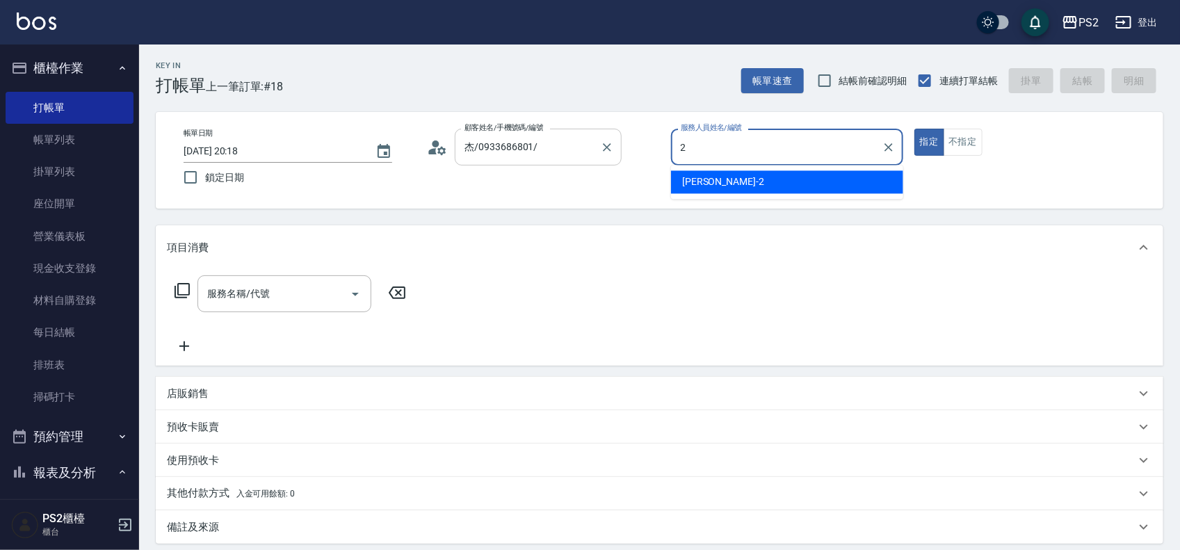
type input "Jason-2"
type button "true"
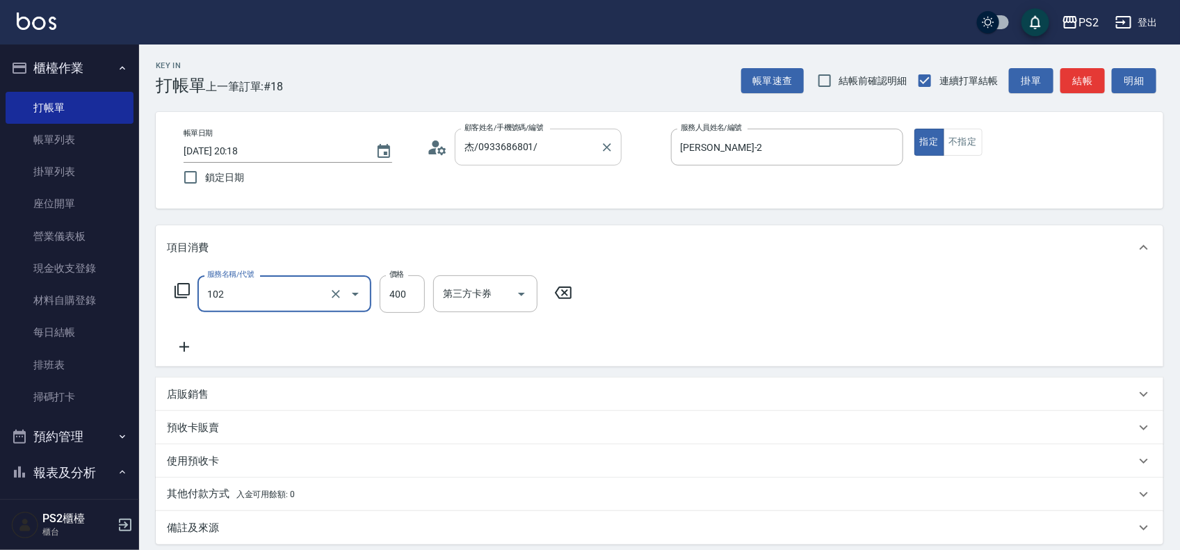
type input "精油洗髮(102)"
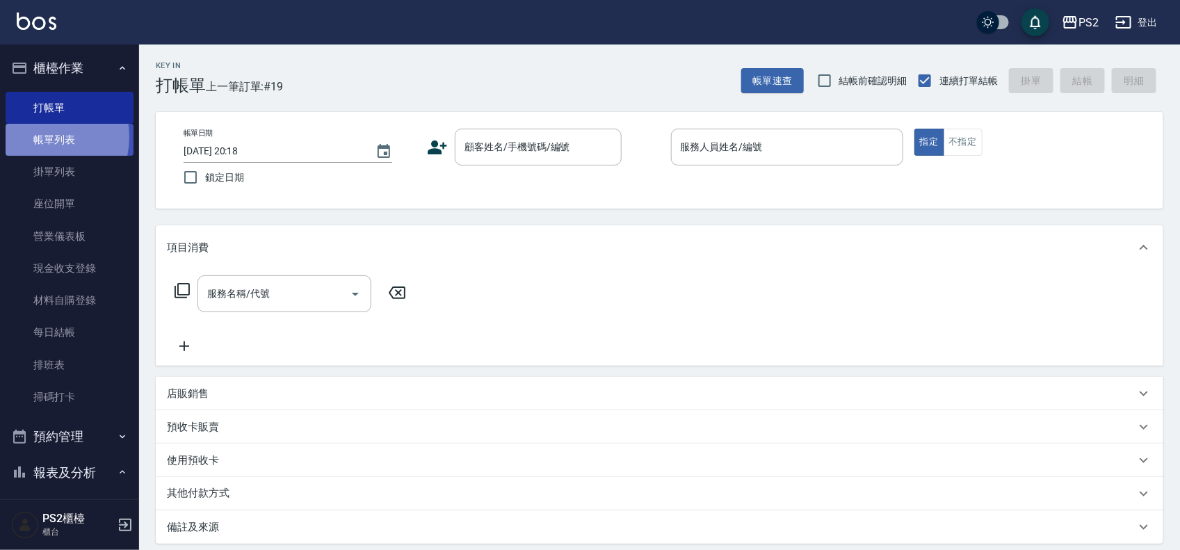
click at [35, 137] on link "帳單列表" at bounding box center [70, 140] width 128 height 32
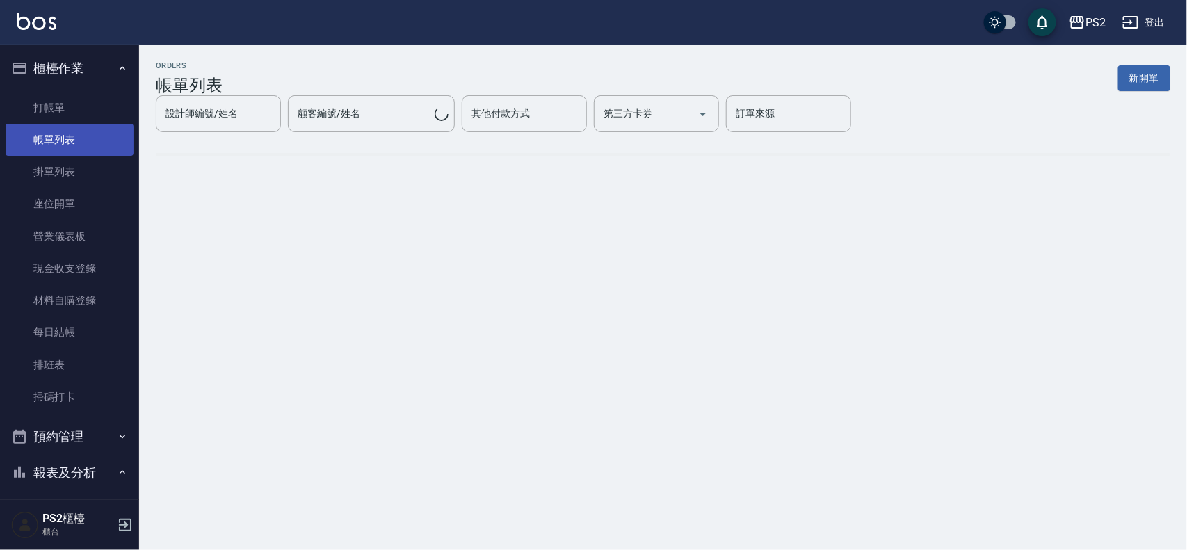
click at [35, 137] on link "帳單列表" at bounding box center [70, 140] width 128 height 32
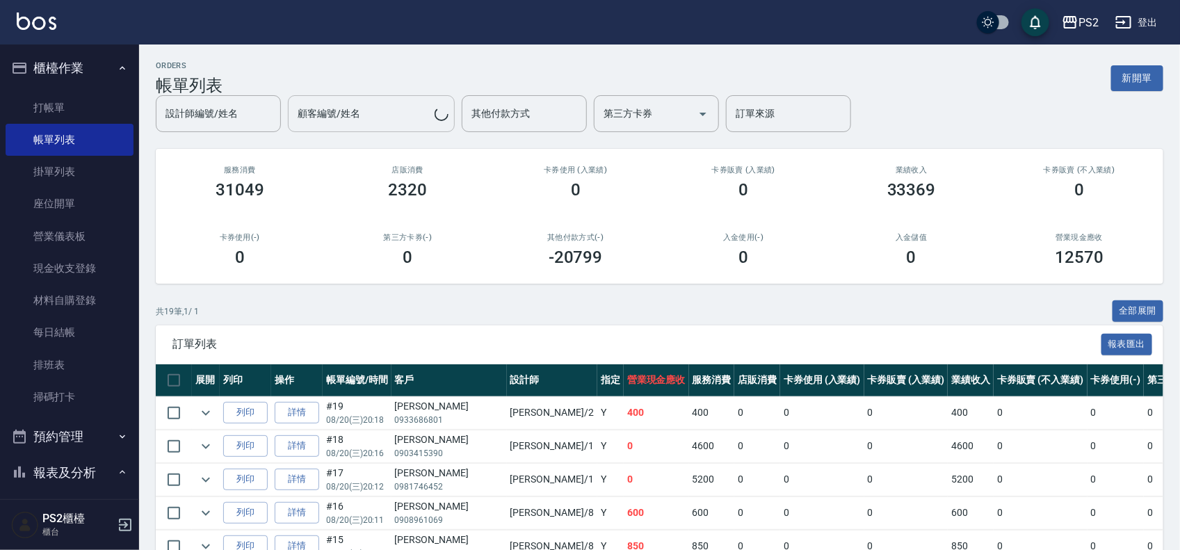
click at [384, 108] on input "顧客編號/姓名" at bounding box center [364, 113] width 140 height 24
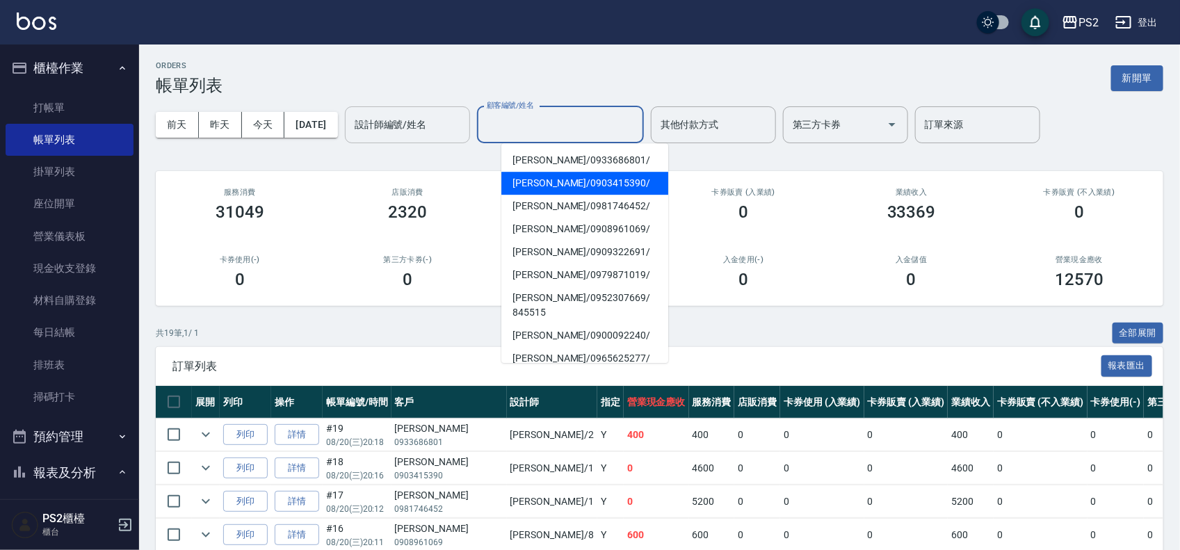
click at [407, 116] on input "設計師編號/姓名" at bounding box center [407, 125] width 113 height 24
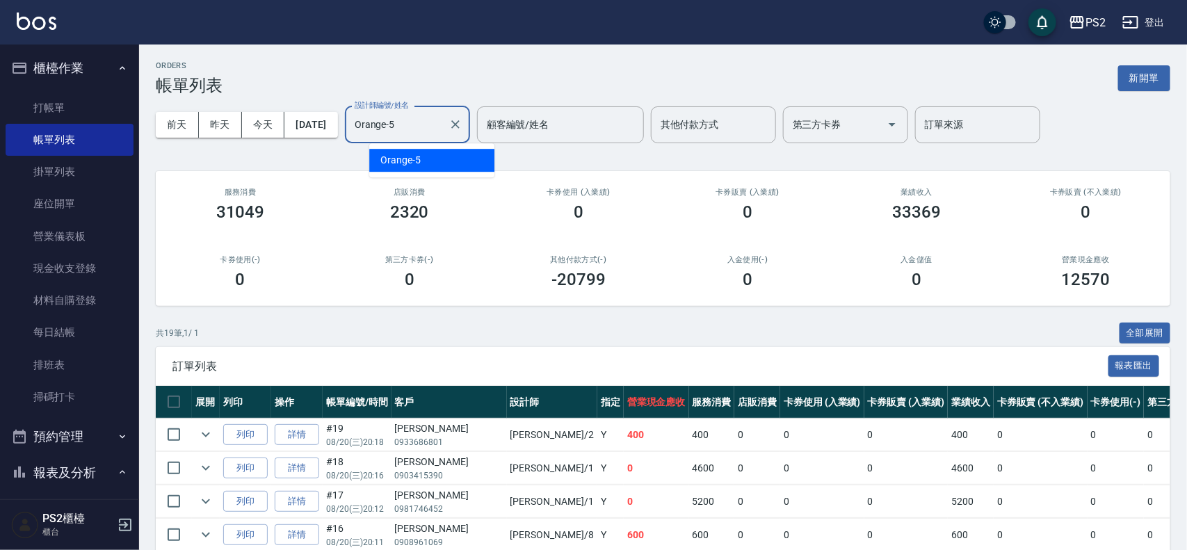
type input "Orange-5"
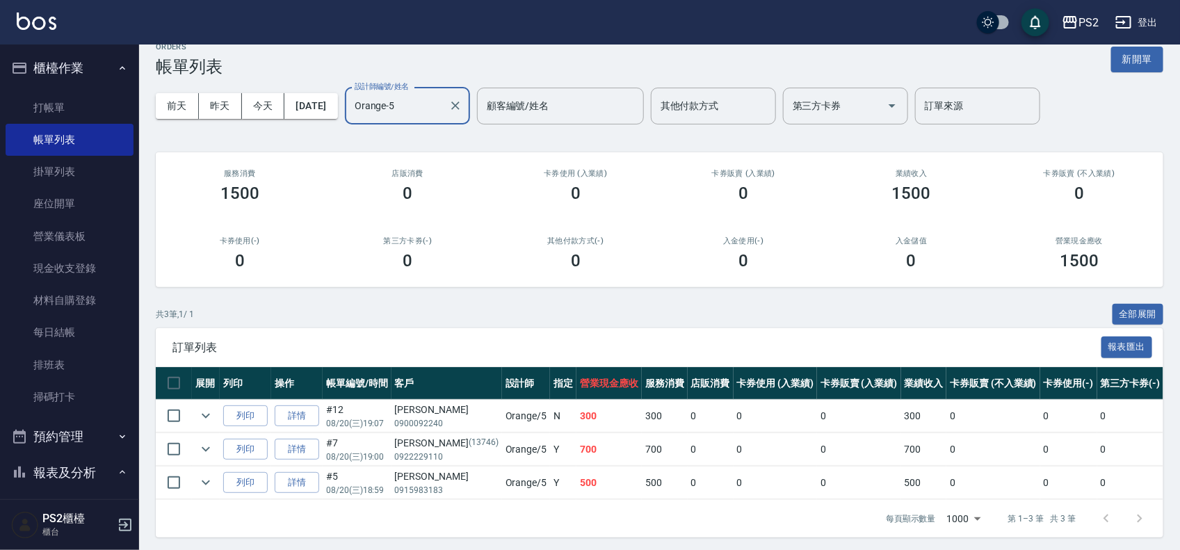
scroll to position [37, 0]
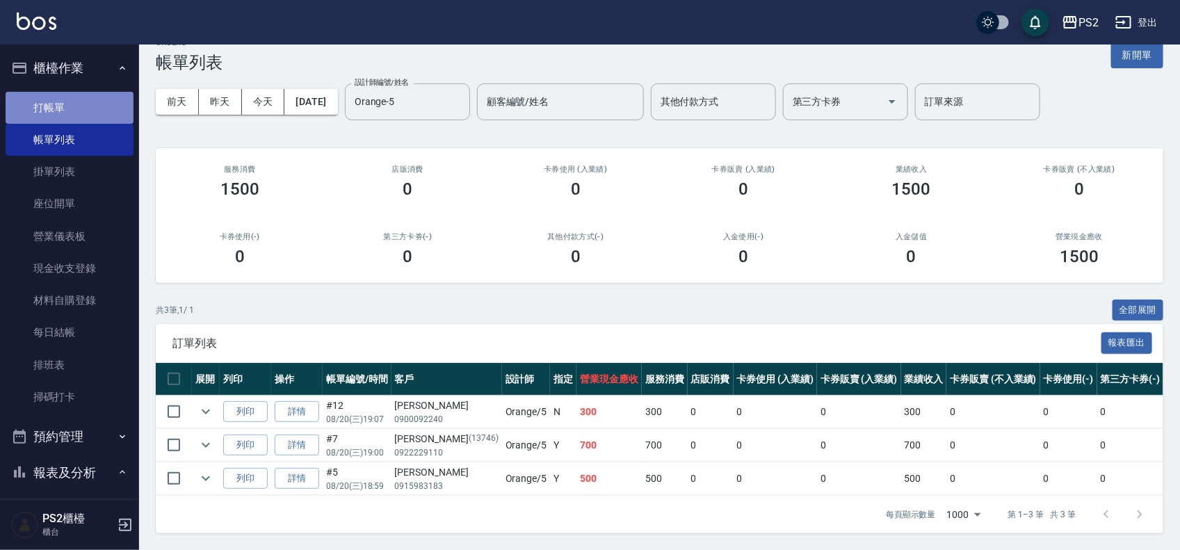
click at [87, 101] on link "打帳單" at bounding box center [70, 108] width 128 height 32
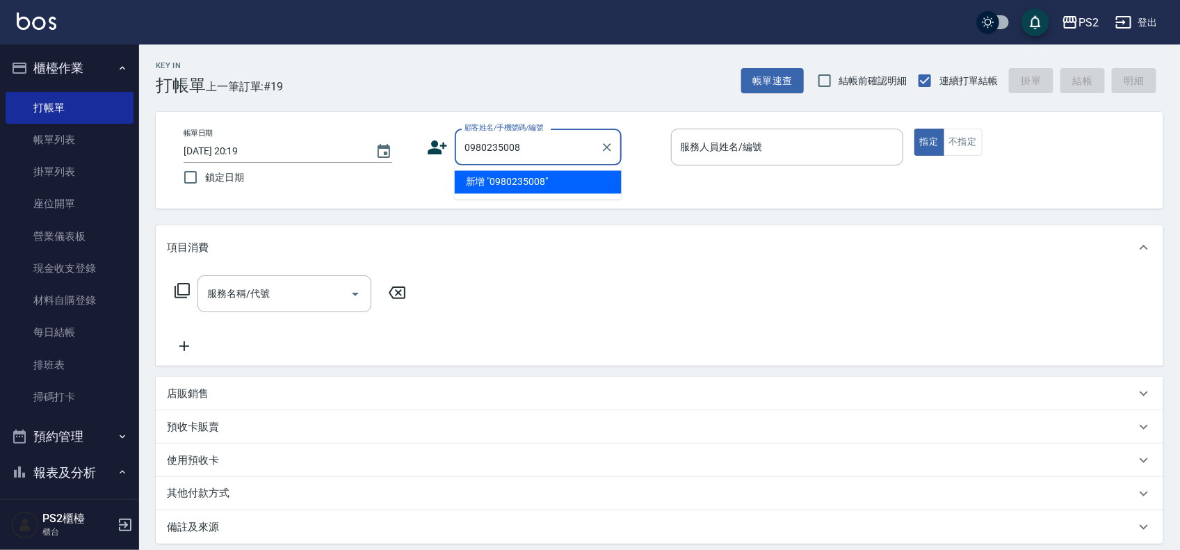
type input "0980235008"
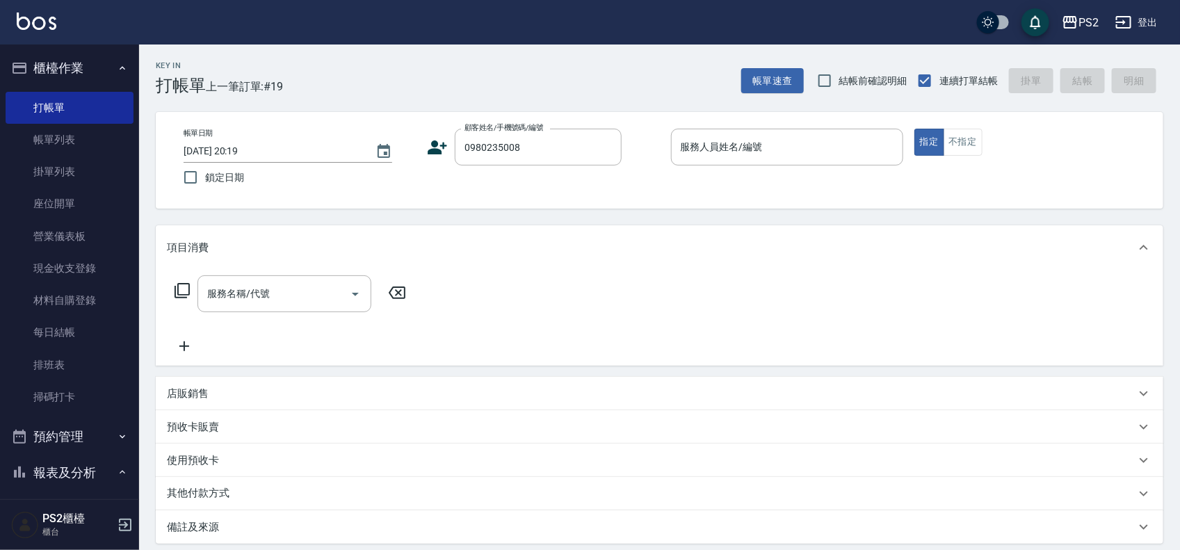
click at [436, 145] on icon at bounding box center [437, 147] width 19 height 14
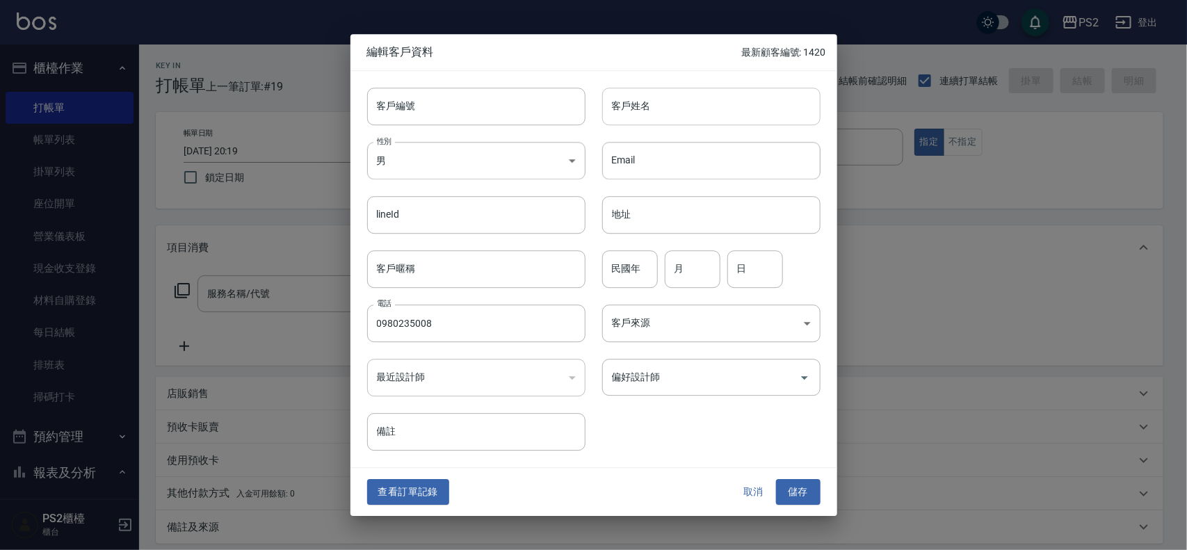
click at [752, 113] on input "客戶姓名" at bounding box center [711, 107] width 218 height 38
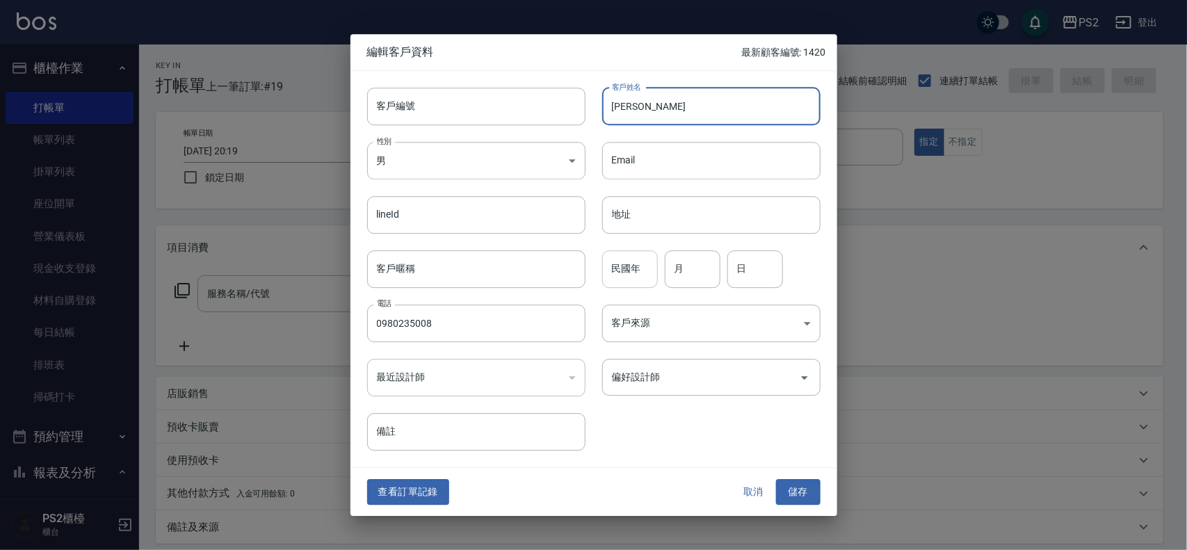
type input "林庭瑄"
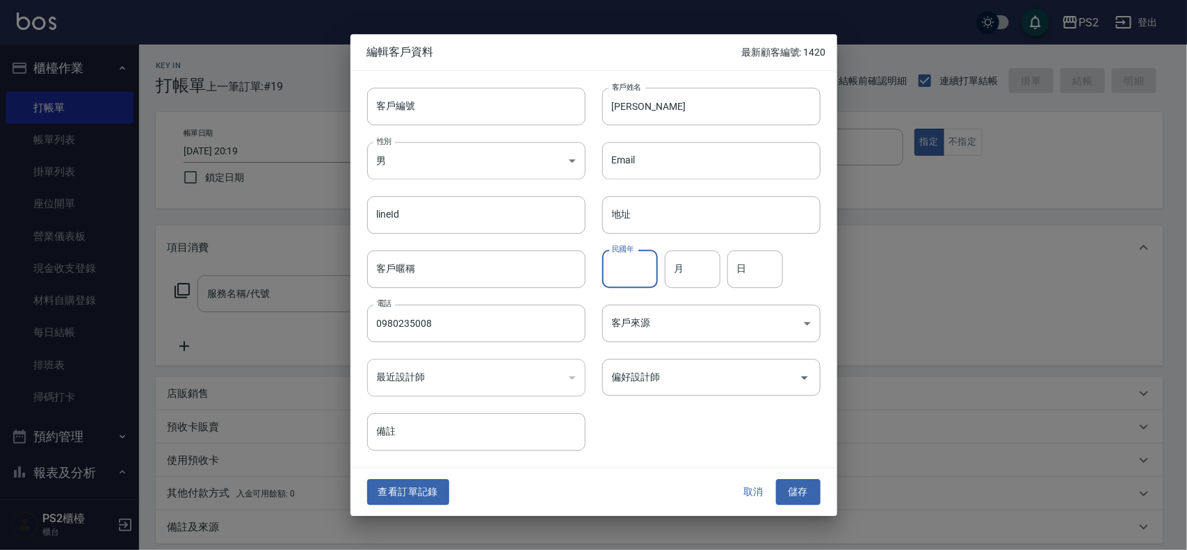
click at [626, 285] on input "民國年" at bounding box center [630, 269] width 56 height 38
type input "92"
type input "1"
type input "10"
click at [814, 491] on button "儲存" at bounding box center [798, 493] width 44 height 26
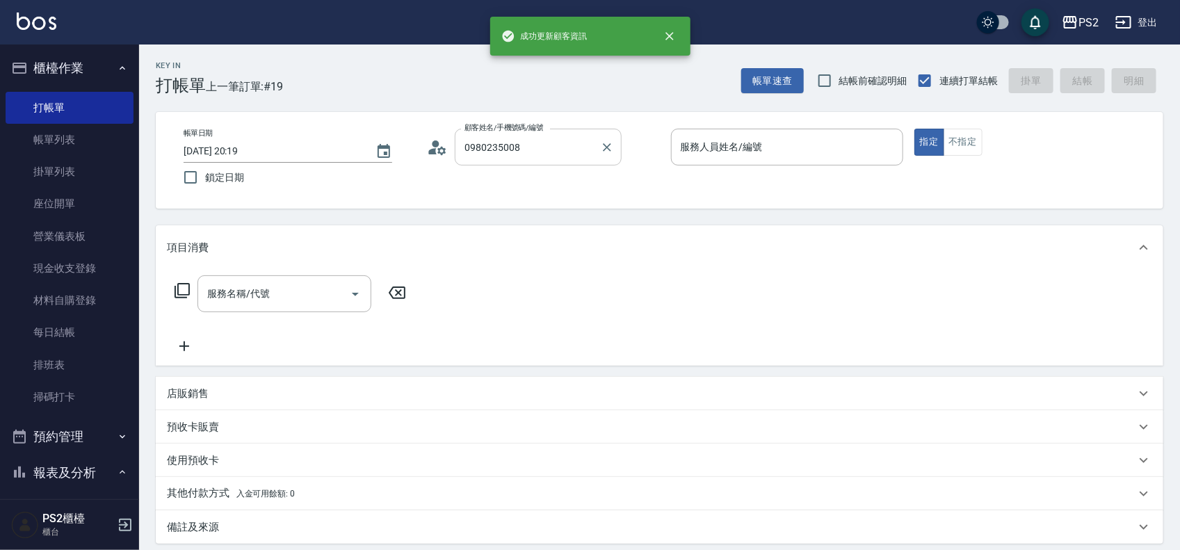
click at [542, 133] on div "0980235008 顧客姓名/手機號碼/編號" at bounding box center [538, 147] width 167 height 37
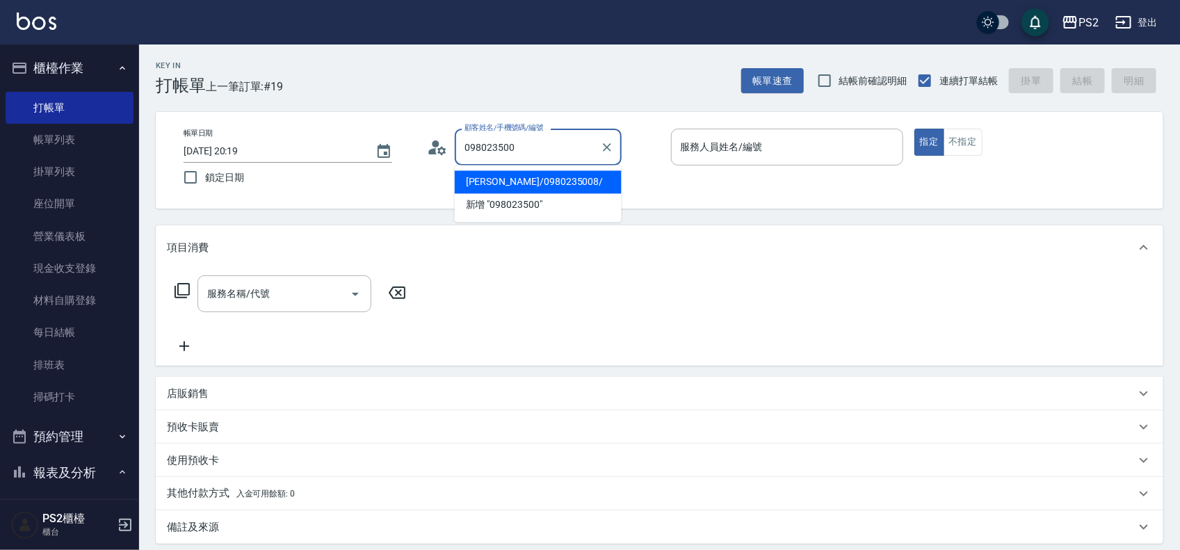
click at [532, 189] on li "林庭瑄/0980235008/" at bounding box center [538, 182] width 167 height 23
type input "林庭瑄/0980235008/"
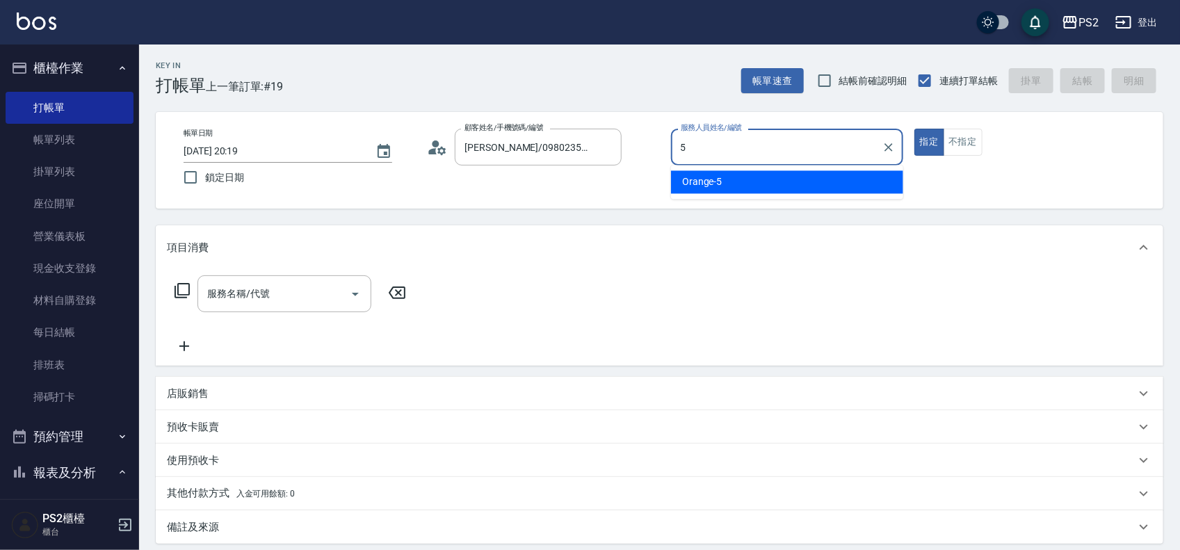
type input "Orange-5"
type button "true"
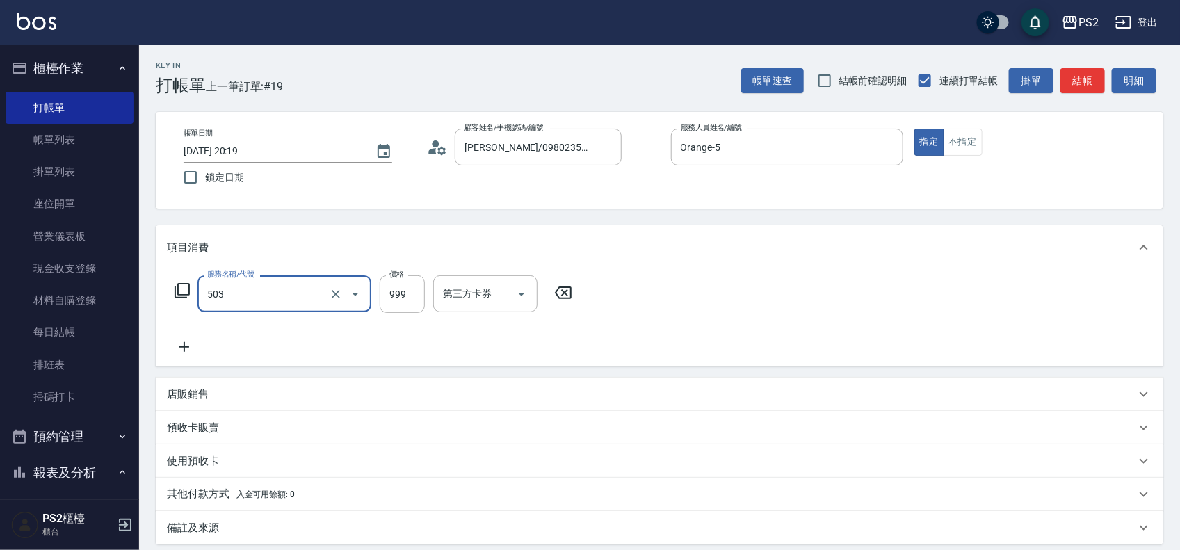
type input "廣告染髮(503)"
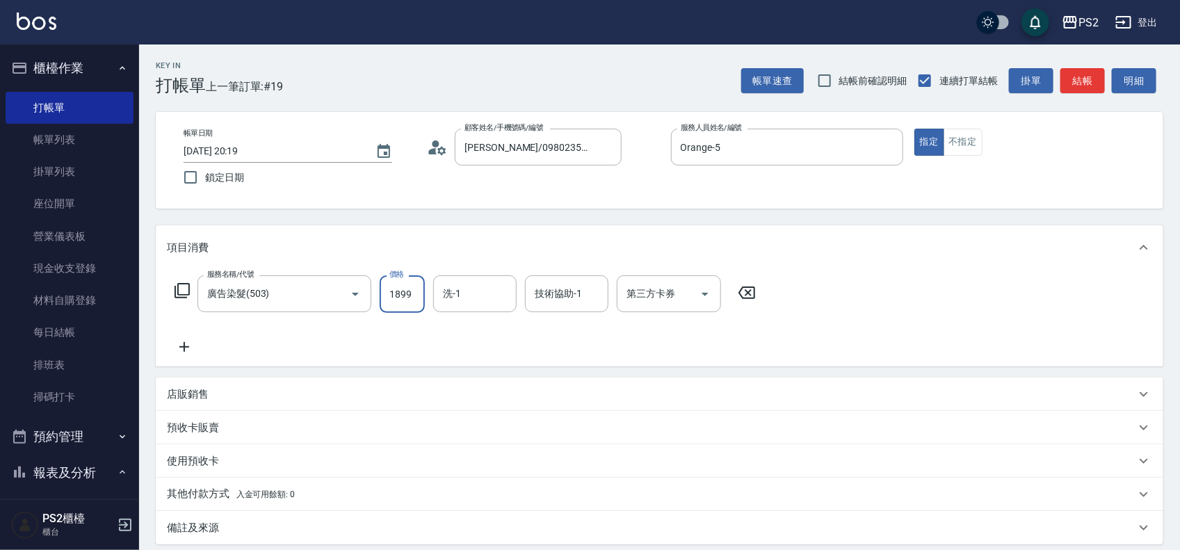
type input "1899"
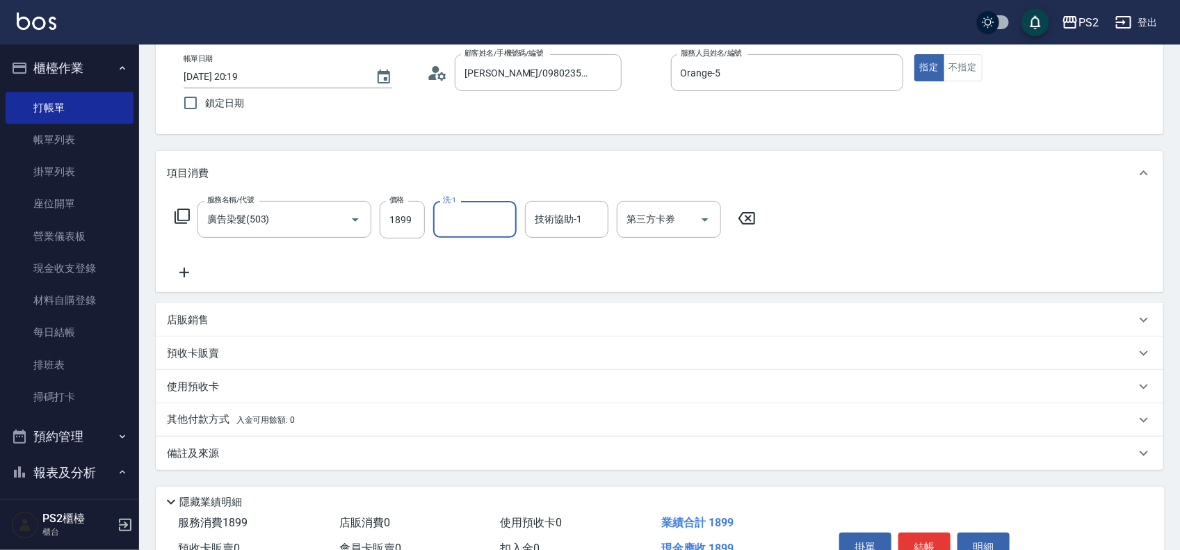
scroll to position [150, 0]
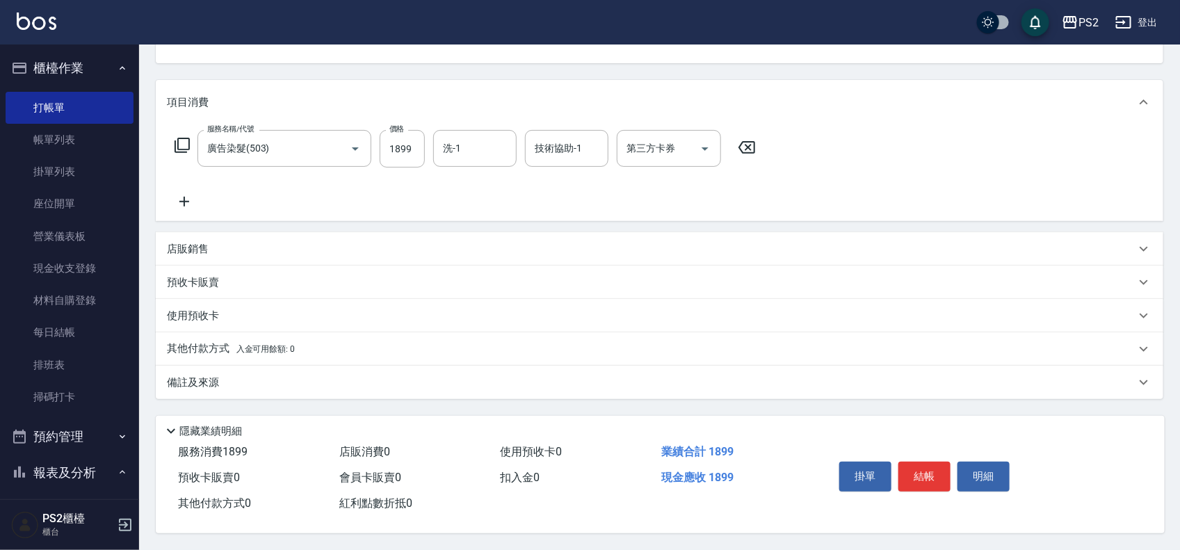
click at [240, 344] on span "入金可用餘額: 0" at bounding box center [265, 349] width 59 height 10
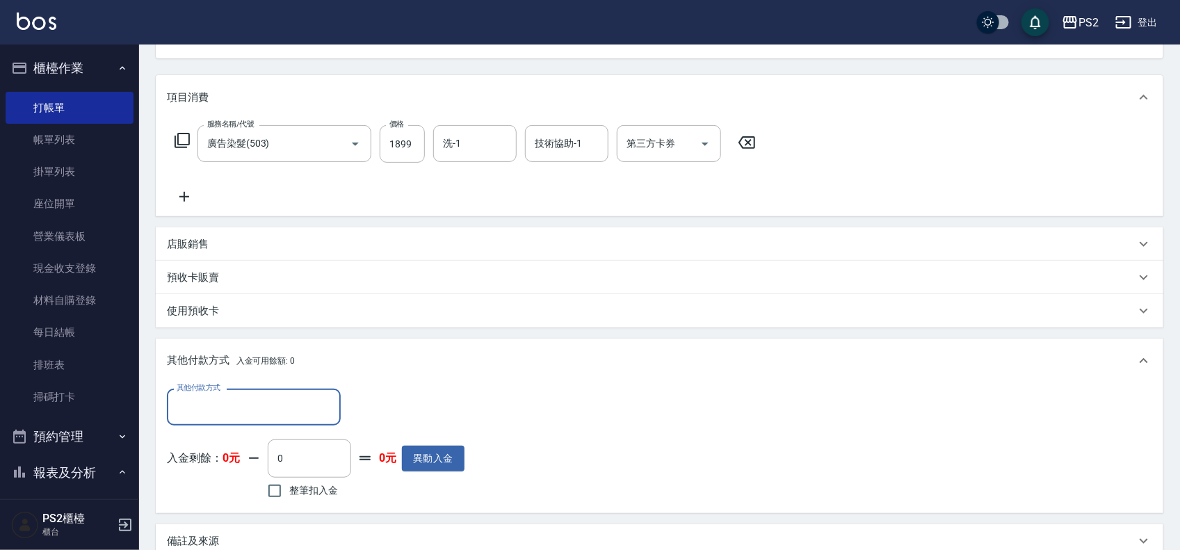
scroll to position [0, 0]
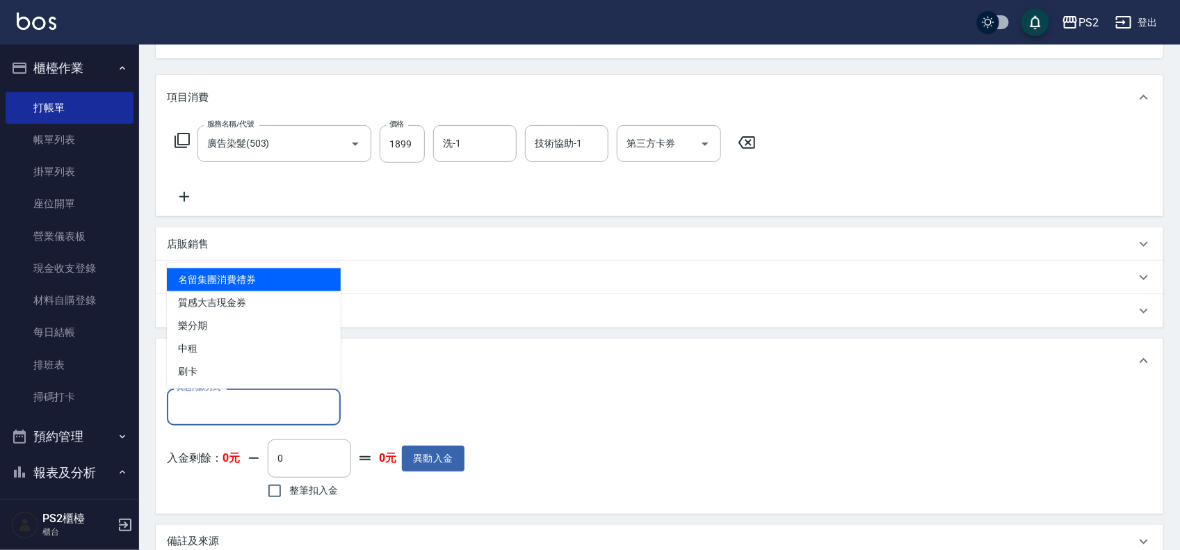
click at [230, 403] on input "其他付款方式" at bounding box center [253, 407] width 161 height 24
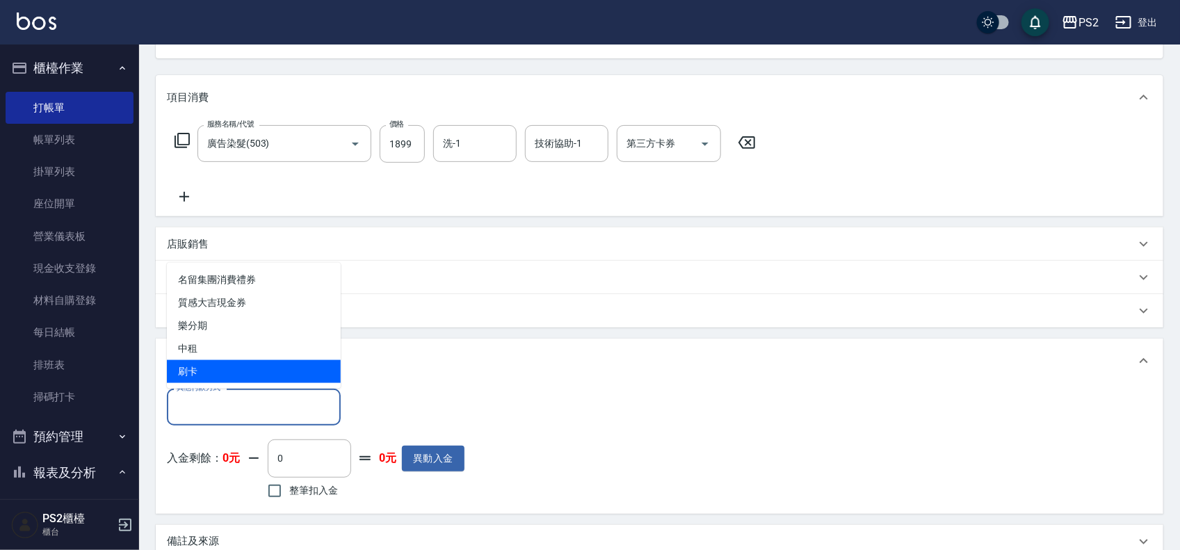
click at [231, 364] on span "刷卡" at bounding box center [254, 371] width 174 height 23
type input "刷卡"
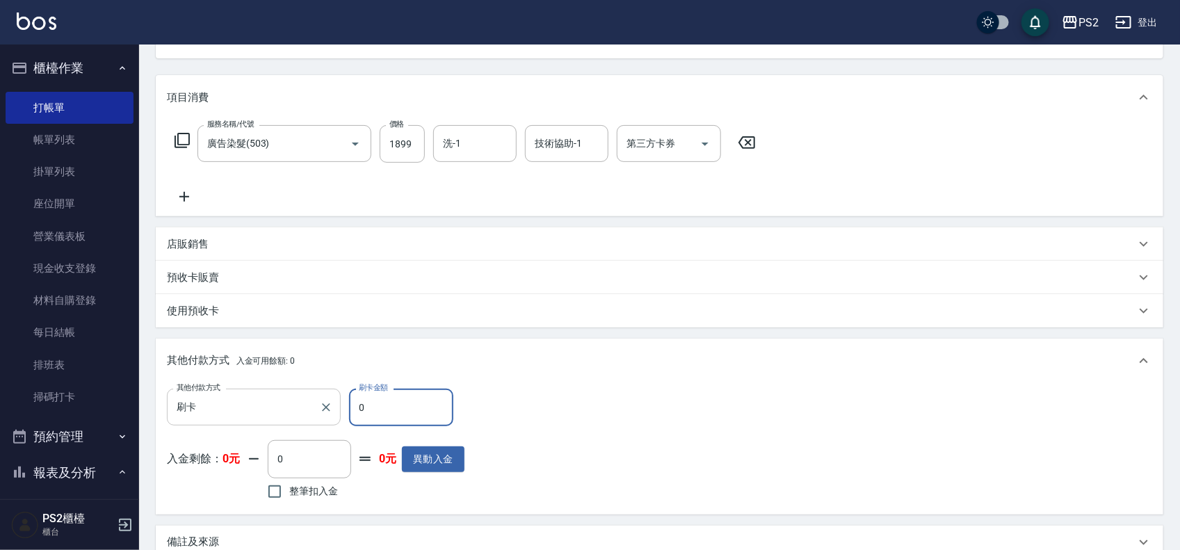
drag, startPoint x: 408, startPoint y: 409, endPoint x: 335, endPoint y: 409, distance: 73.0
click at [335, 409] on div "其他付款方式 刷卡 其他付款方式 刷卡金額 0 刷卡金額" at bounding box center [316, 408] width 298 height 38
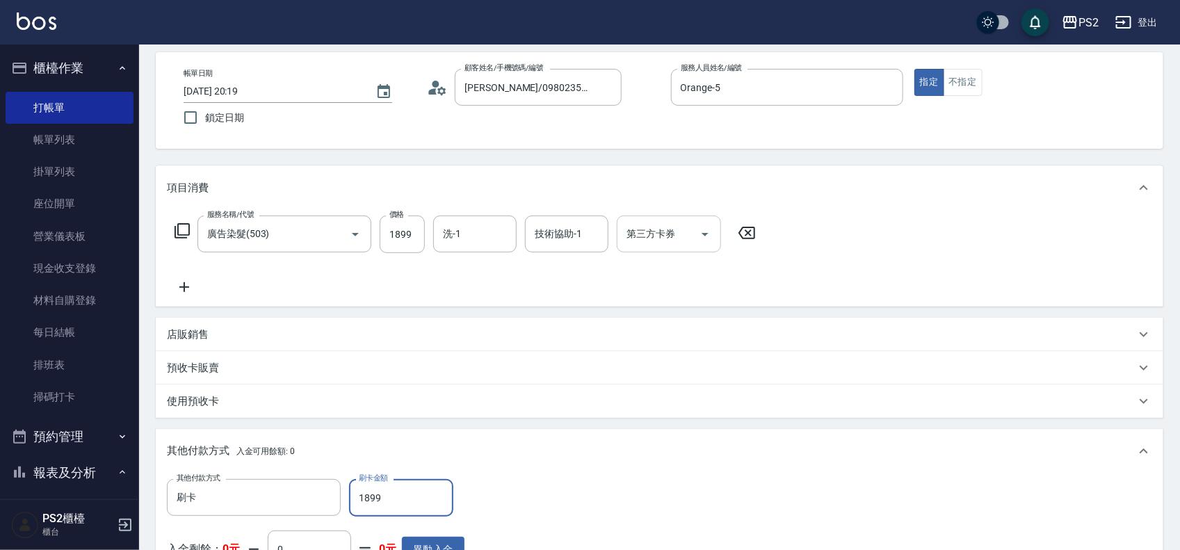
scroll to position [54, 0]
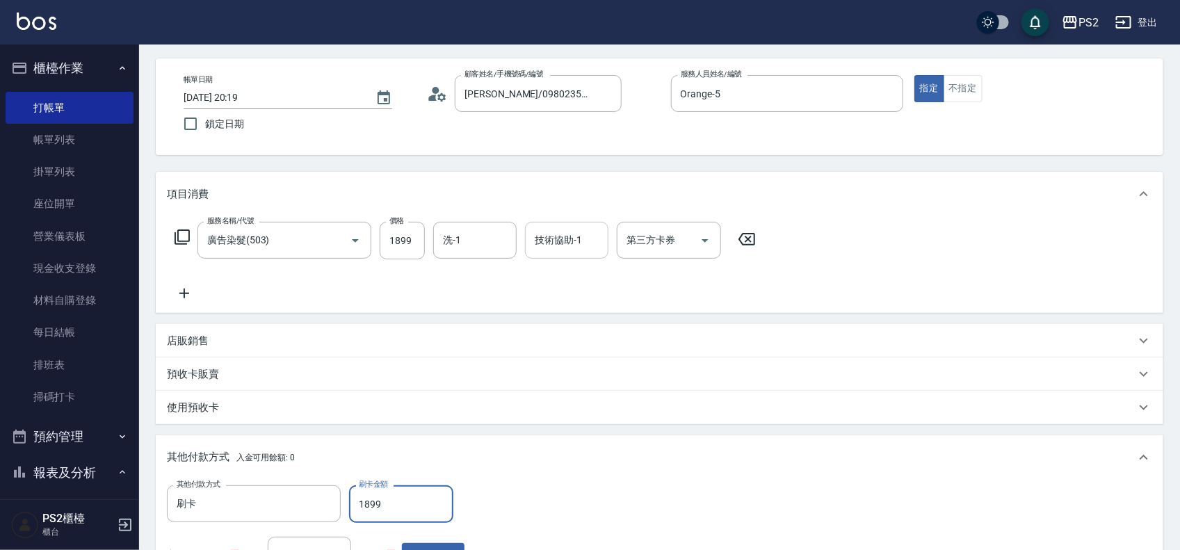
type input "1899"
click at [582, 245] on input "技術協助-1" at bounding box center [566, 240] width 71 height 24
type input "Allan-25"
type input "0"
click at [466, 252] on div "洗-1" at bounding box center [474, 240] width 83 height 37
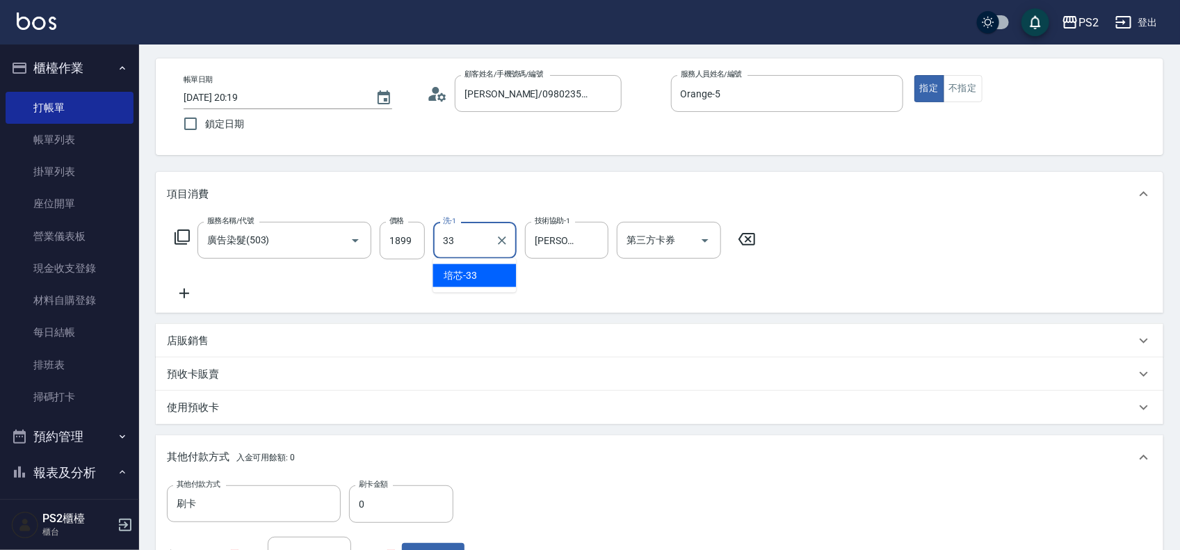
type input "培芯-33"
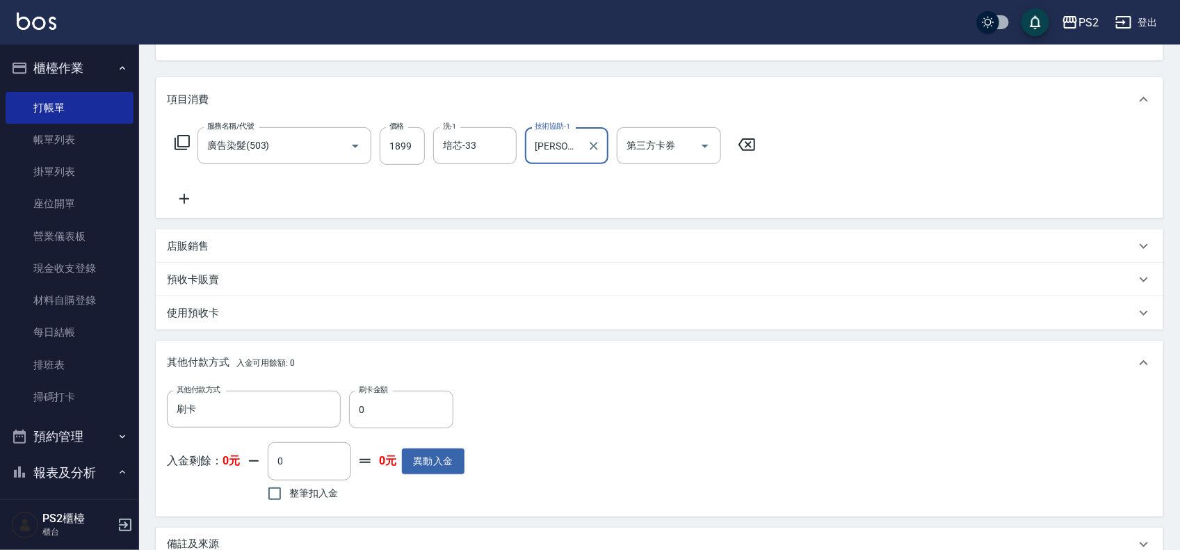
scroll to position [314, 0]
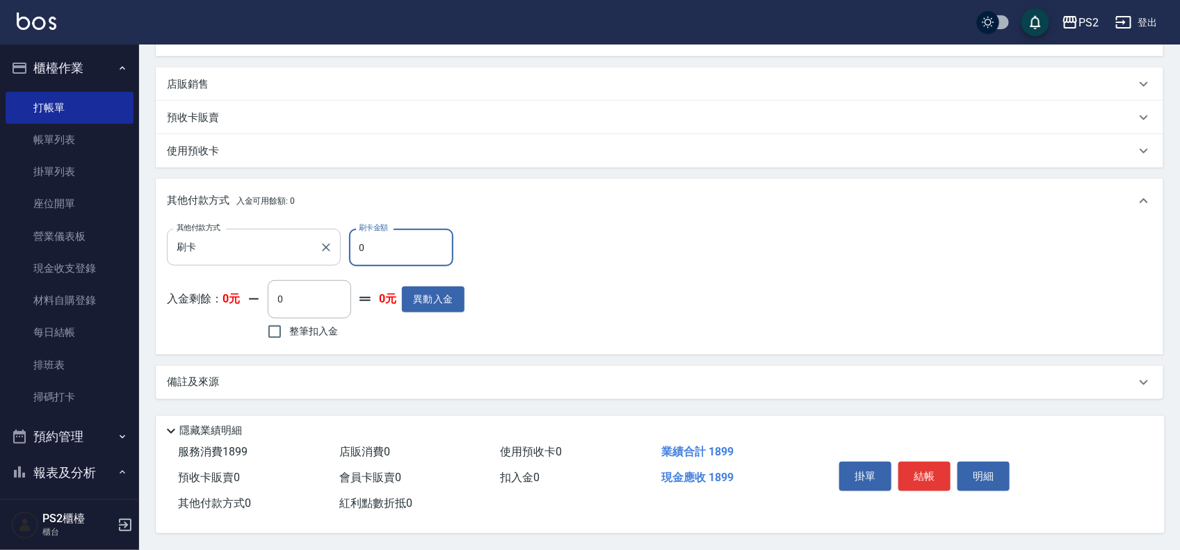
drag, startPoint x: 426, startPoint y: 223, endPoint x: 286, endPoint y: 238, distance: 140.6
click at [286, 238] on div "其他付款方式 刷卡 其他付款方式 刷卡金額 0 刷卡金額" at bounding box center [316, 248] width 298 height 38
type input "1899"
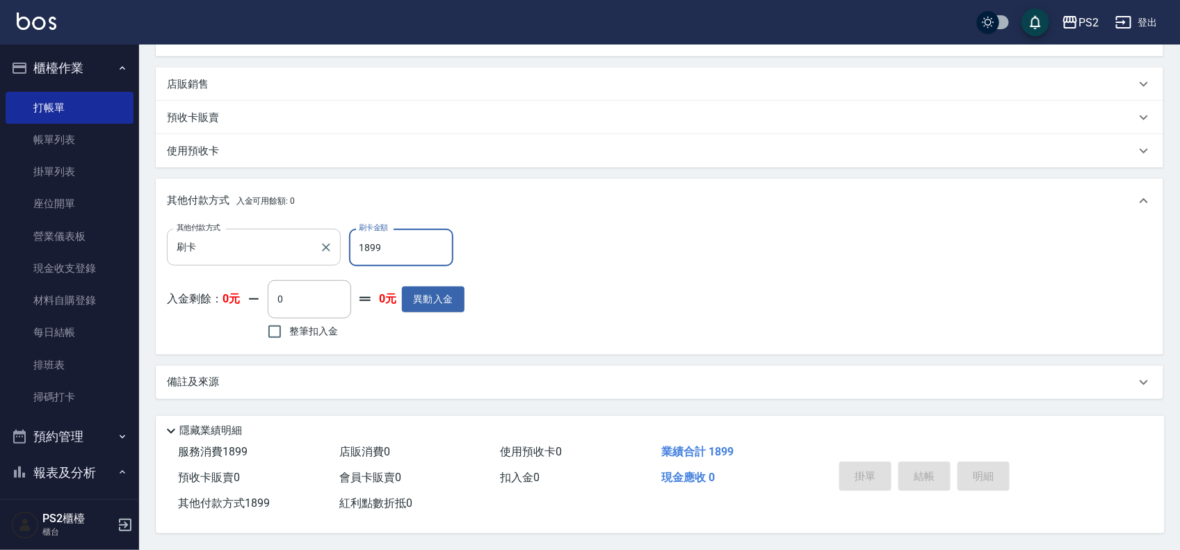
type input "2025/08/20 20:20"
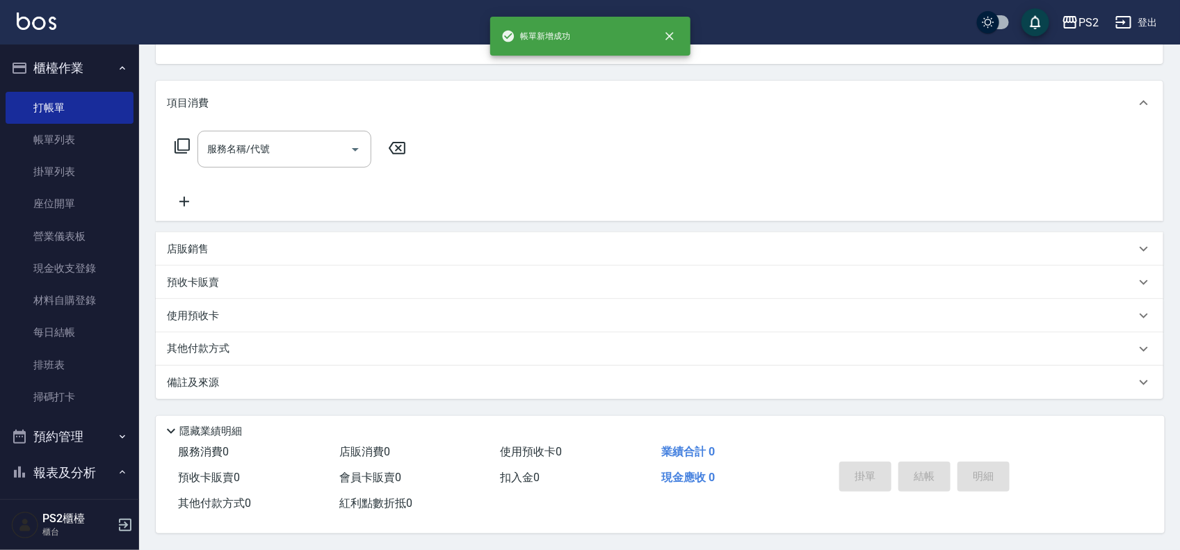
scroll to position [0, 0]
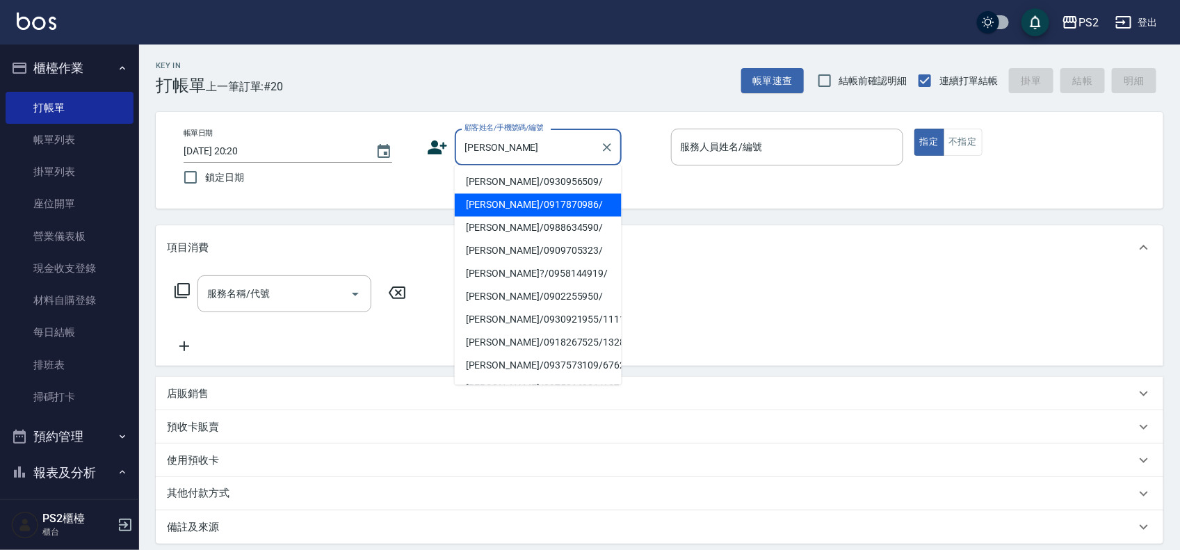
click at [515, 206] on li "陳沛妤/0917870986/" at bounding box center [538, 205] width 167 height 23
type input "陳沛妤/0917870986/"
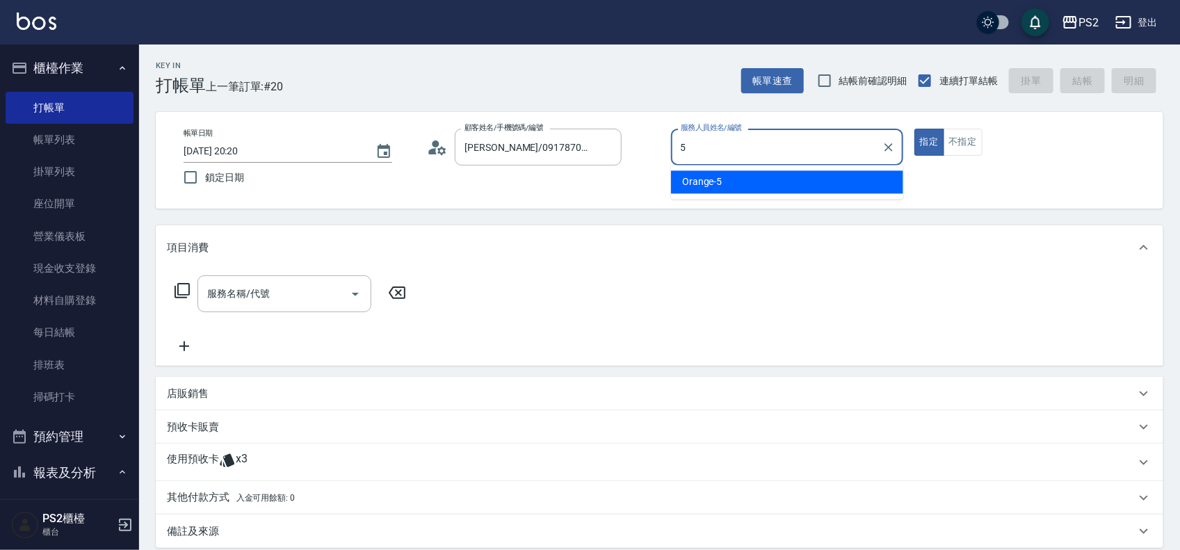
type input "Orange-5"
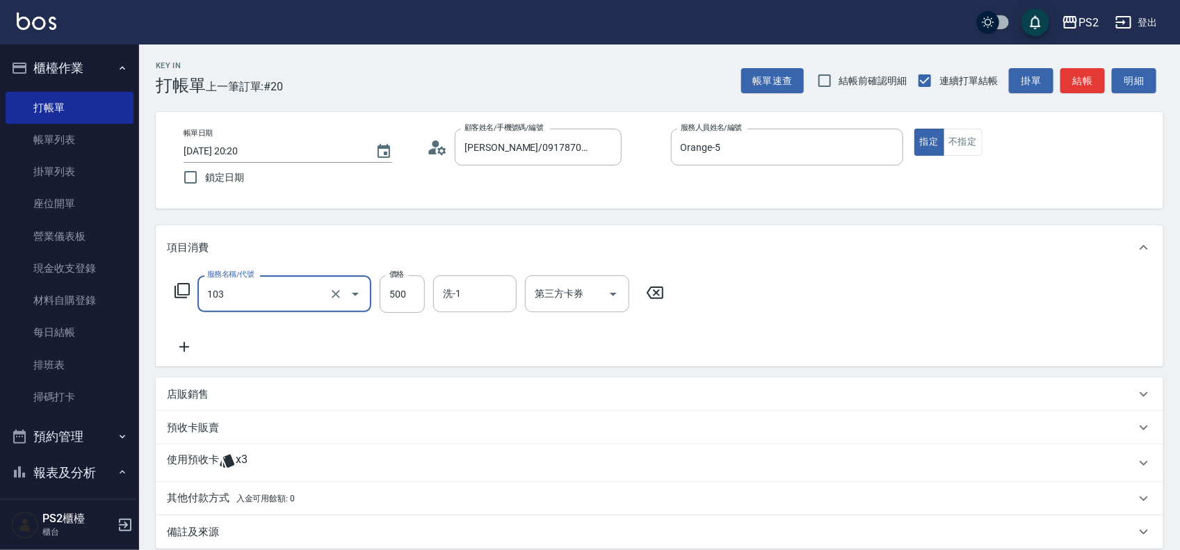
type input "B級洗剪500(103)"
type input "1000"
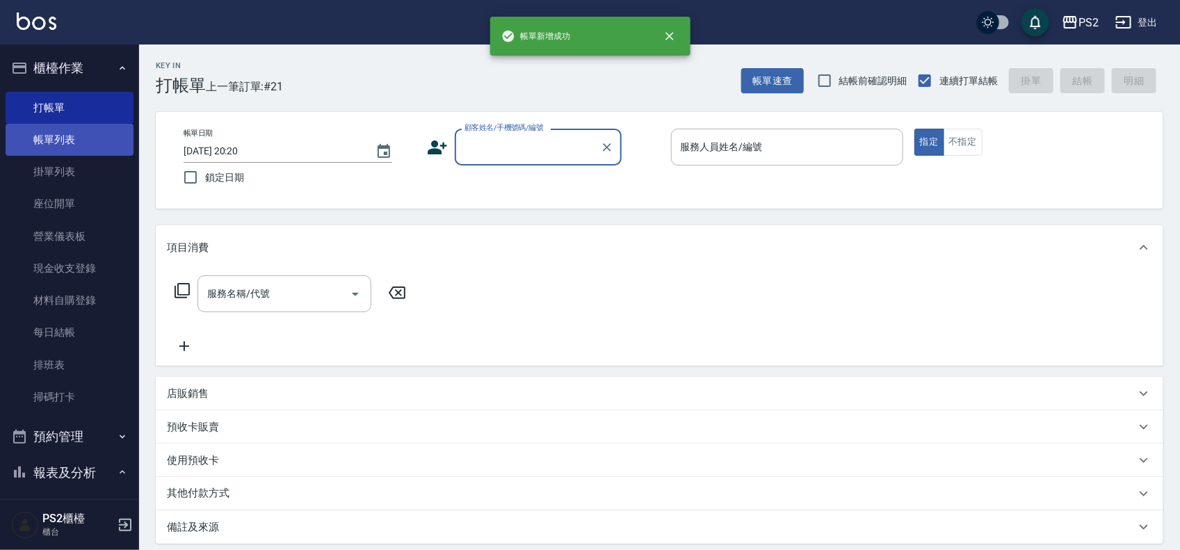
click at [88, 129] on link "帳單列表" at bounding box center [70, 140] width 128 height 32
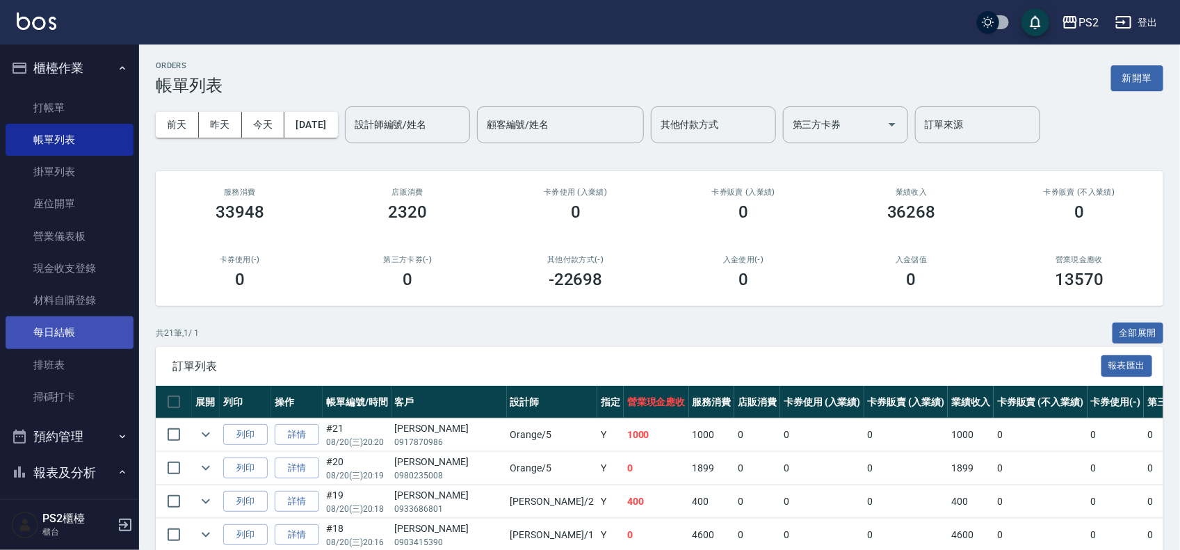
click at [87, 332] on link "每日結帳" at bounding box center [70, 332] width 128 height 32
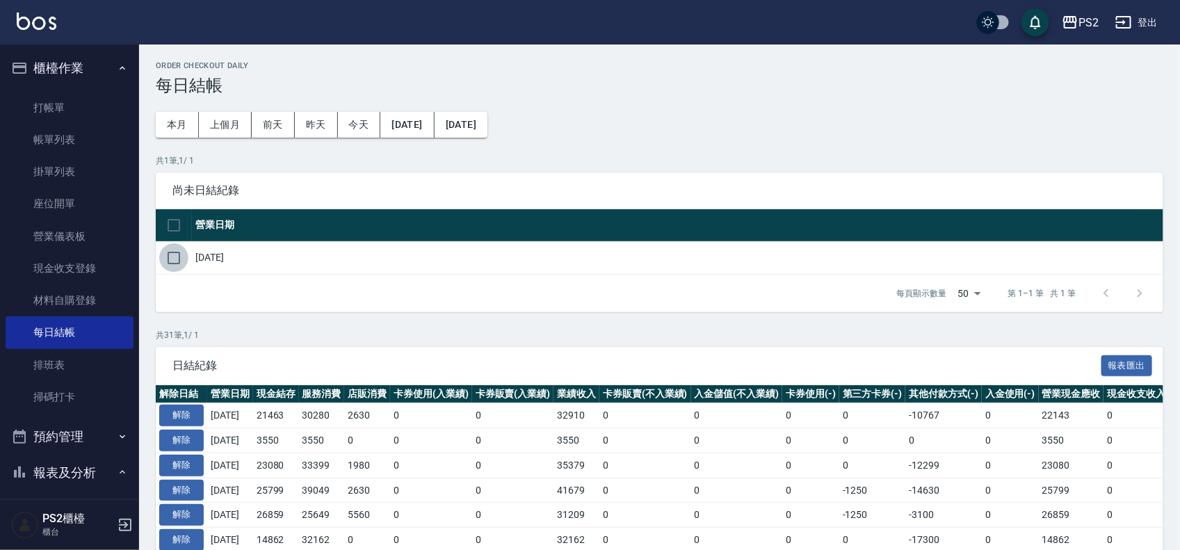
click at [165, 255] on input "checkbox" at bounding box center [173, 257] width 29 height 29
checkbox input "true"
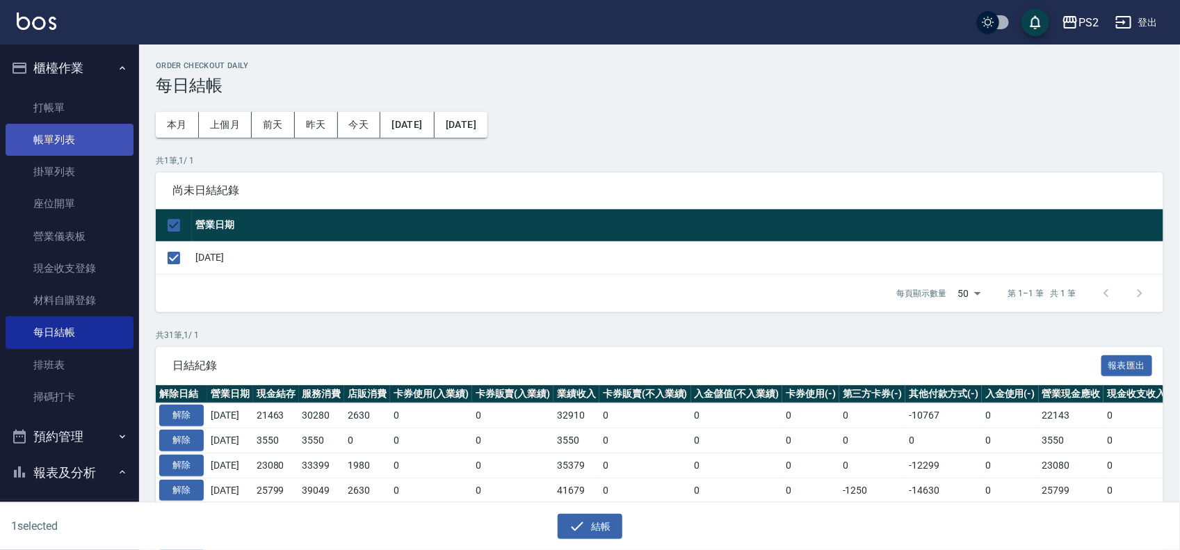
click at [63, 133] on link "帳單列表" at bounding box center [70, 140] width 128 height 32
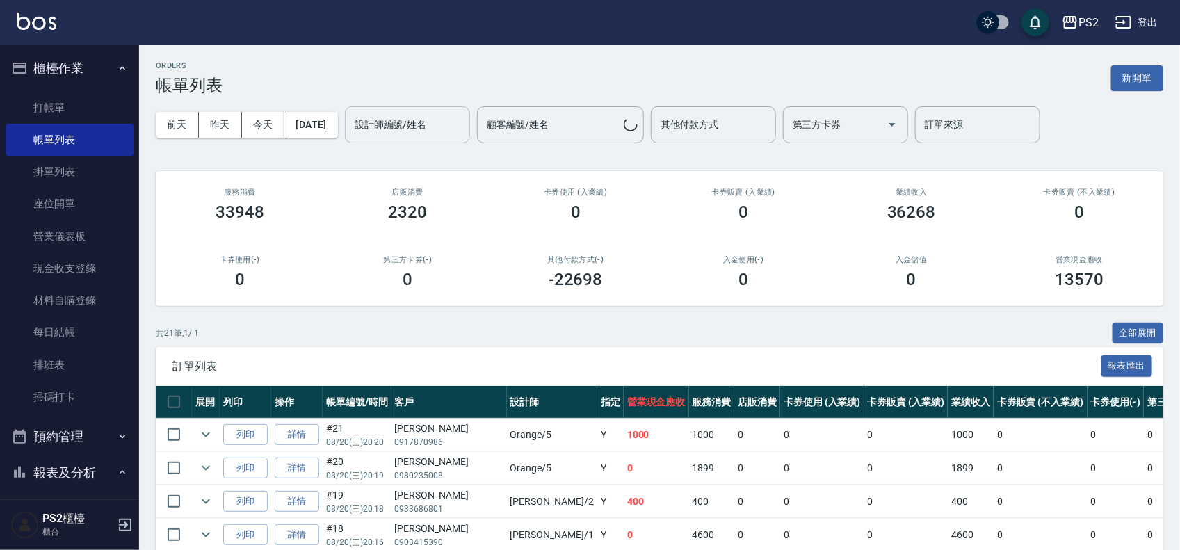
click at [395, 131] on input "設計師編號/姓名" at bounding box center [407, 125] width 113 height 24
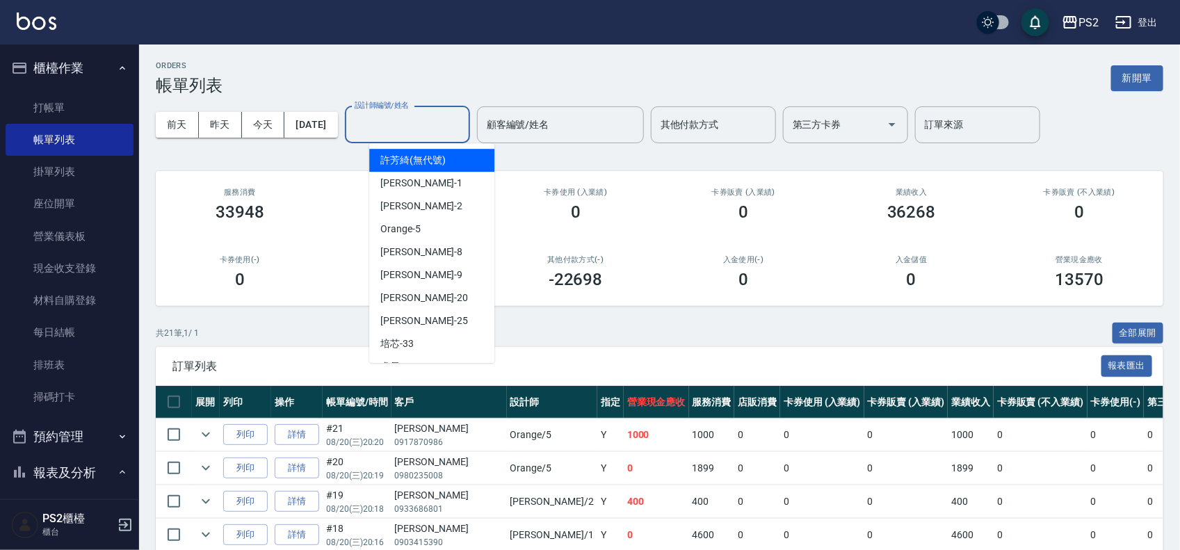
type input "2"
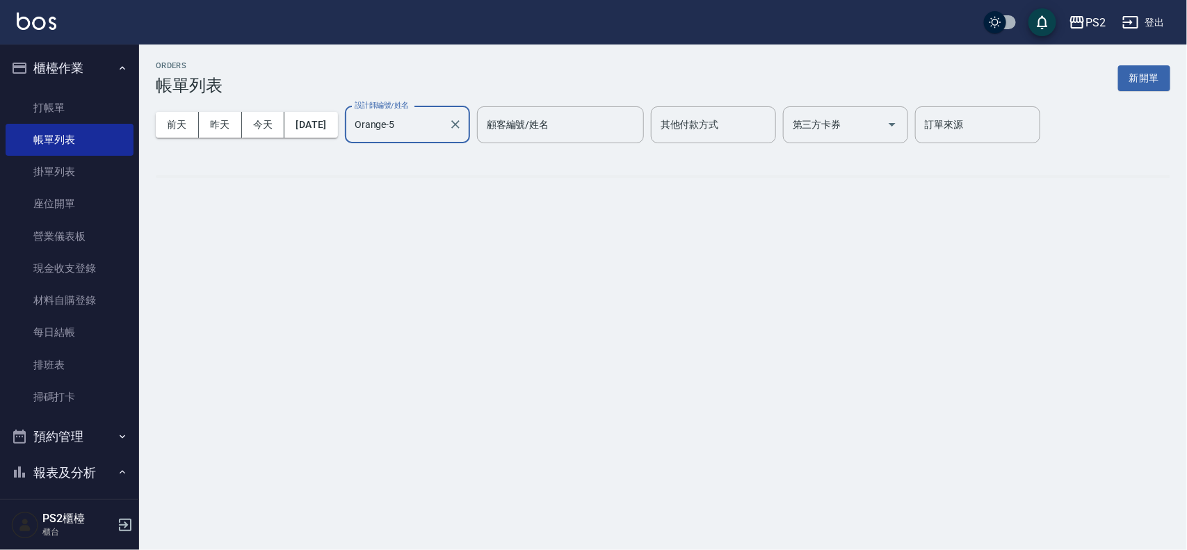
type input "Orange-5"
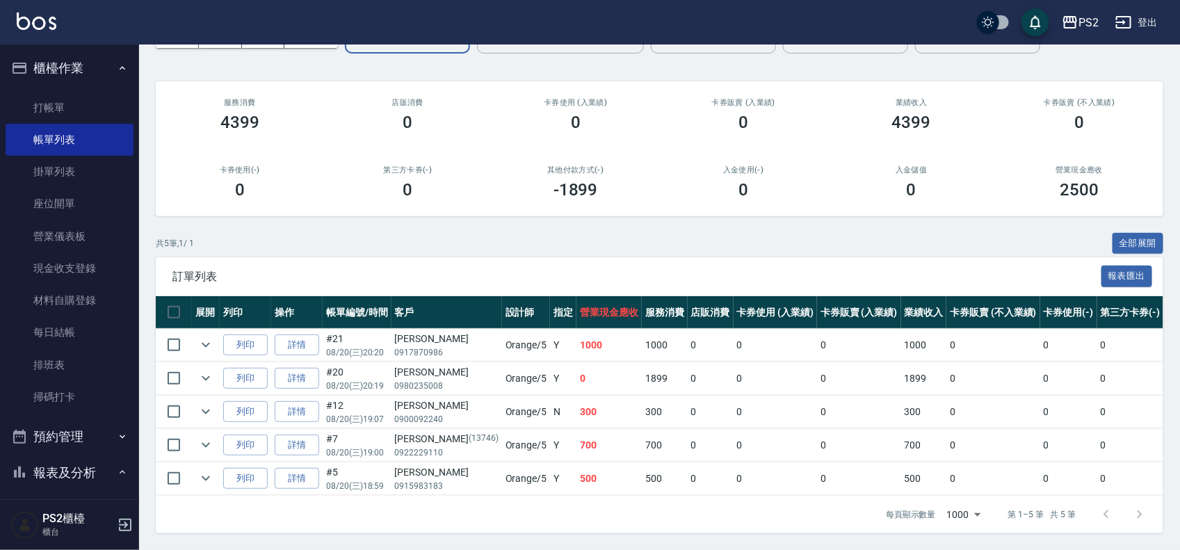
scroll to position [104, 0]
click at [296, 334] on link "詳情" at bounding box center [297, 345] width 44 height 22
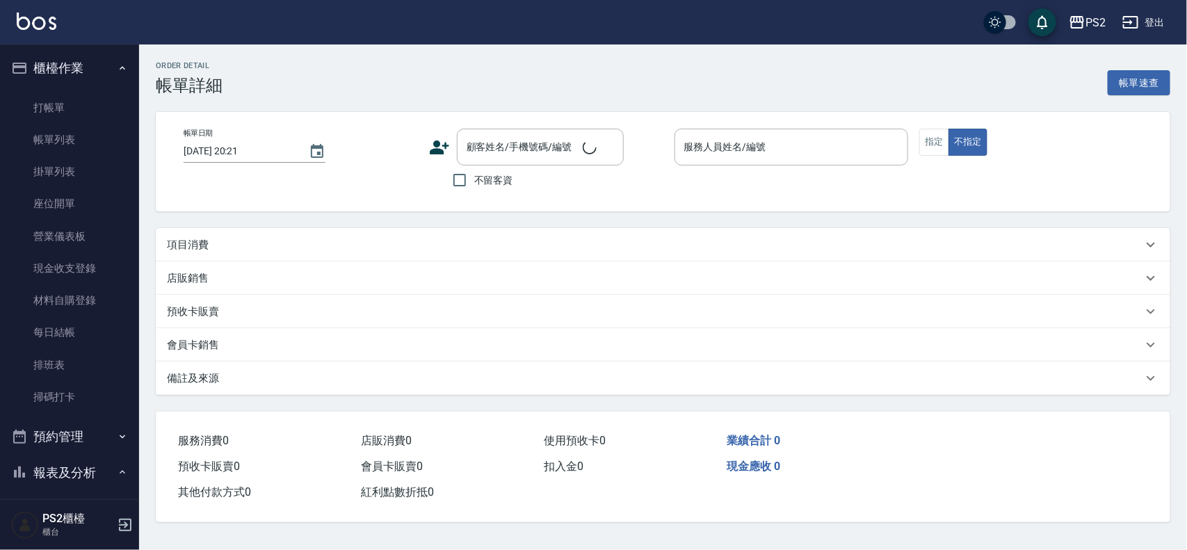
type input "2025/08/20 20:20"
type input "Orange-5"
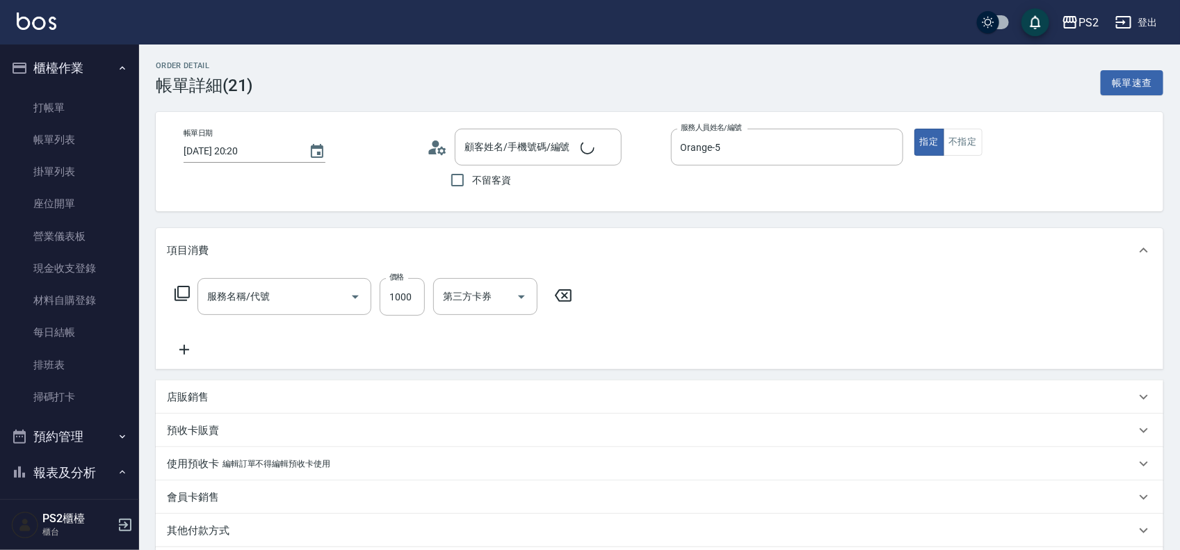
type input "陳沛妤/0917870986/"
type input "B級洗剪500(103)"
click at [407, 300] on input "1000" at bounding box center [402, 297] width 45 height 38
type input "1500"
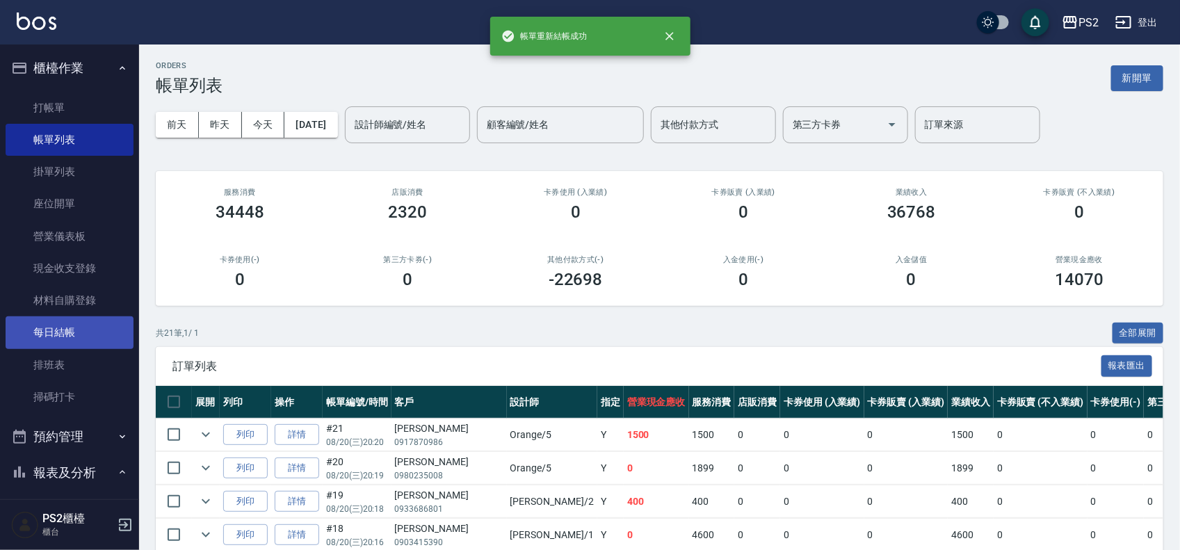
click at [91, 339] on link "每日結帳" at bounding box center [70, 332] width 128 height 32
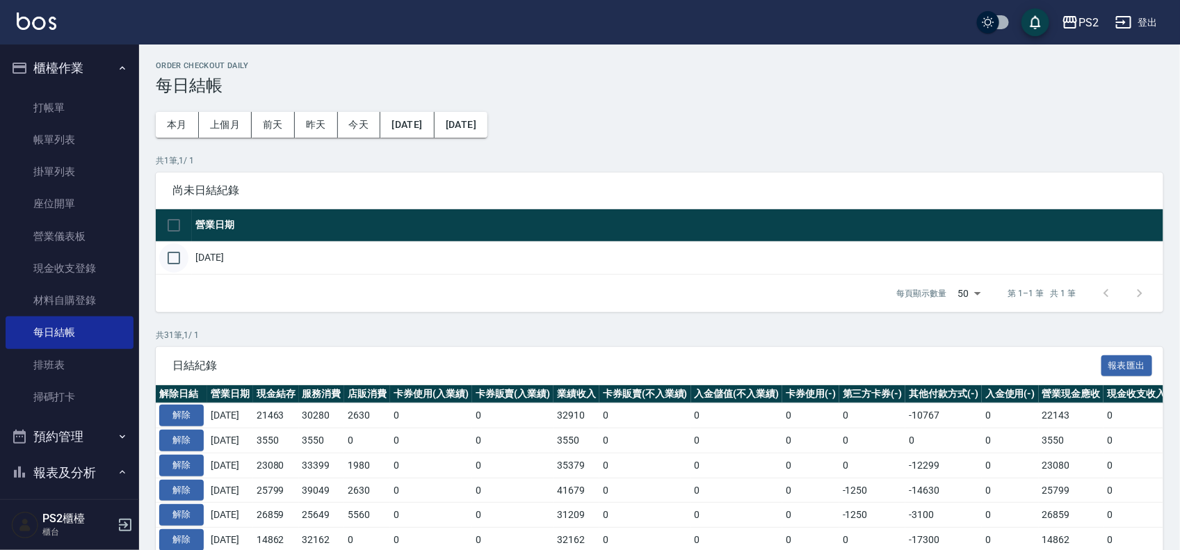
click at [176, 266] on input "checkbox" at bounding box center [173, 257] width 29 height 29
checkbox input "true"
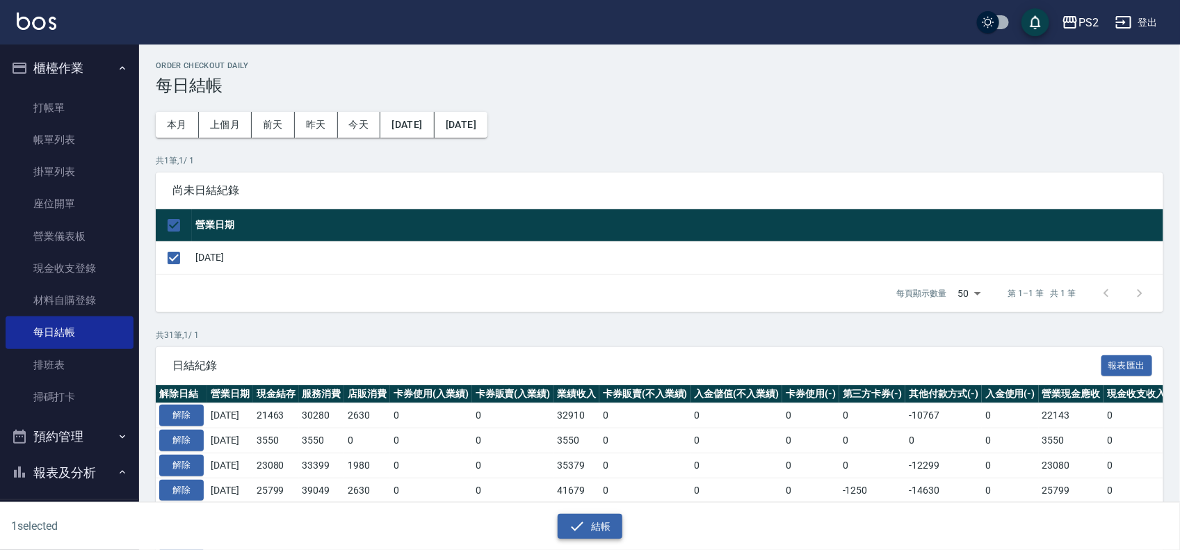
click at [588, 523] on button "結帳" at bounding box center [590, 527] width 65 height 26
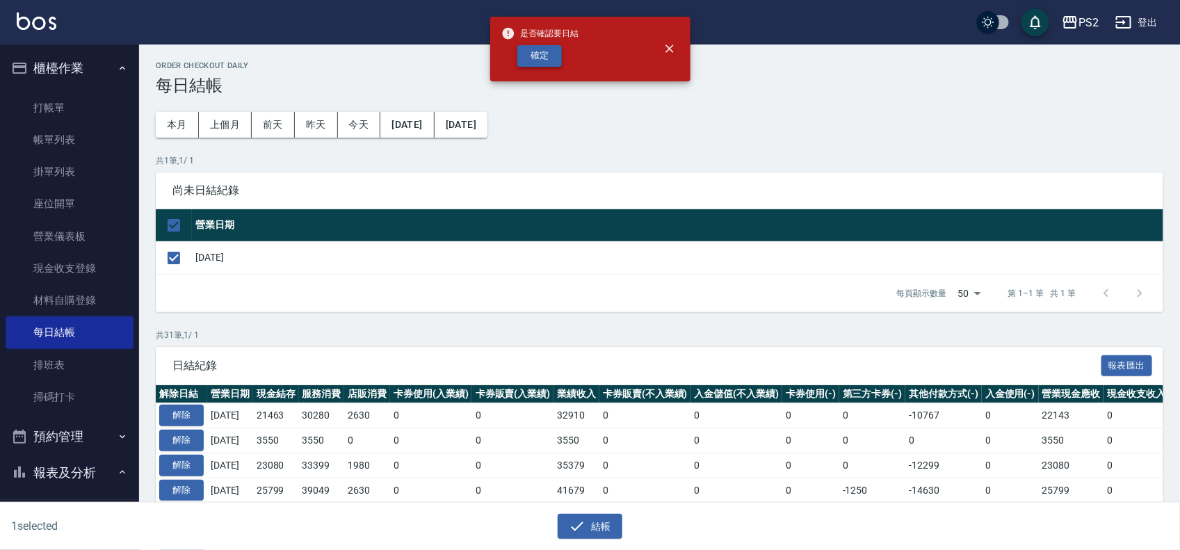
click at [555, 58] on button "確定" at bounding box center [539, 56] width 44 height 22
checkbox input "false"
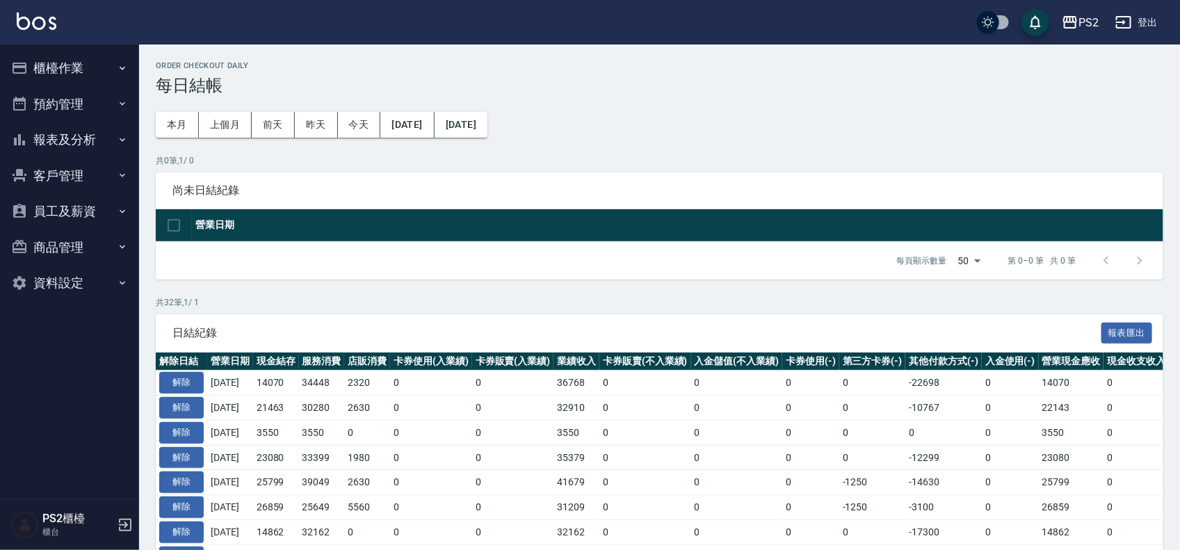
click at [63, 132] on button "報表及分析" at bounding box center [70, 140] width 128 height 36
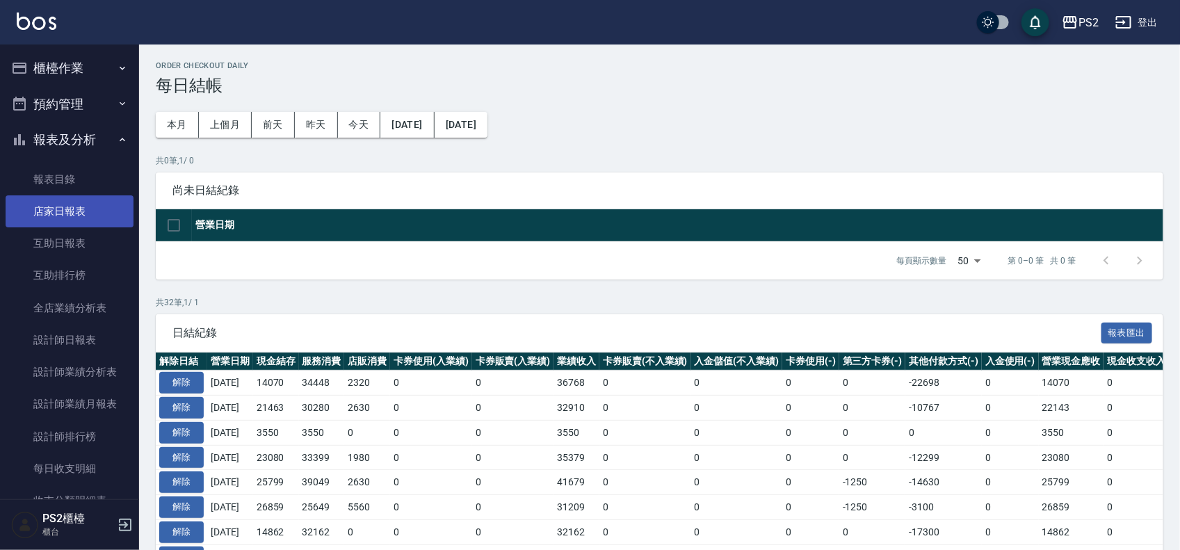
click at [74, 217] on link "店家日報表" at bounding box center [70, 211] width 128 height 32
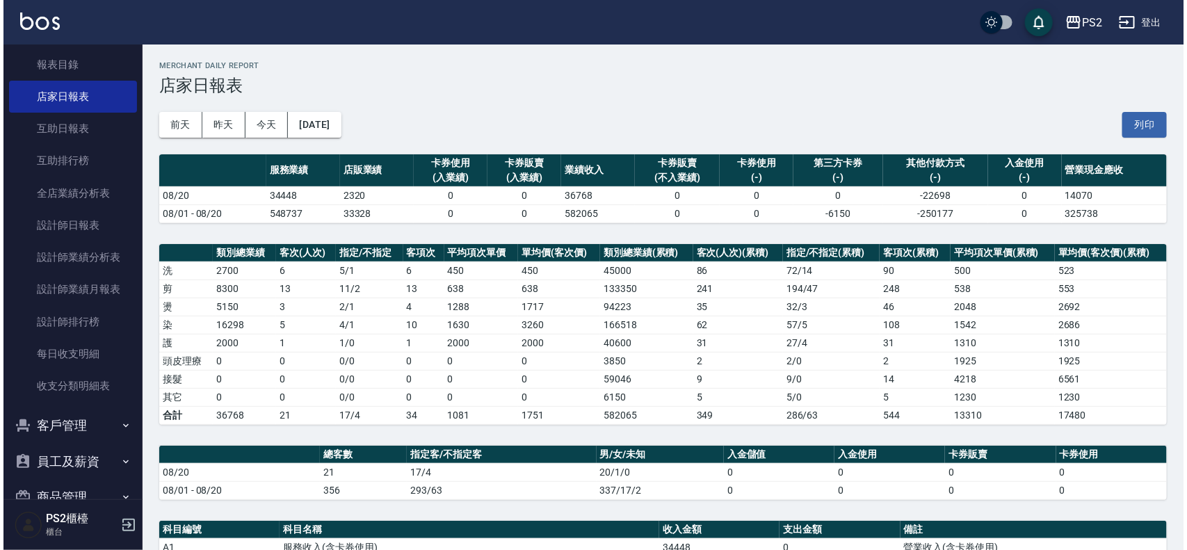
scroll to position [174, 0]
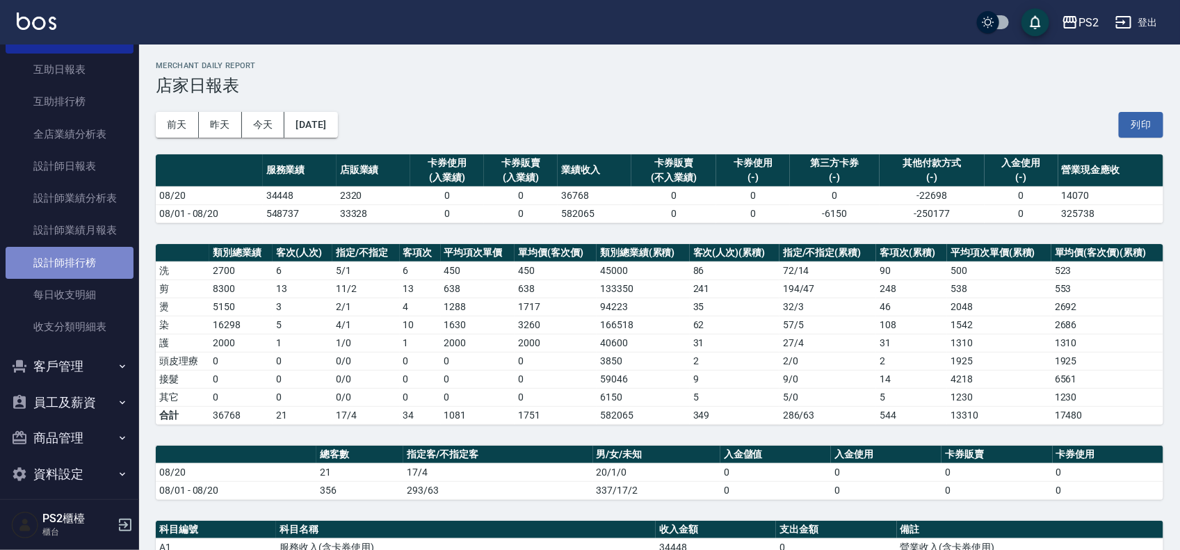
click at [99, 264] on link "設計師排行榜" at bounding box center [70, 263] width 128 height 32
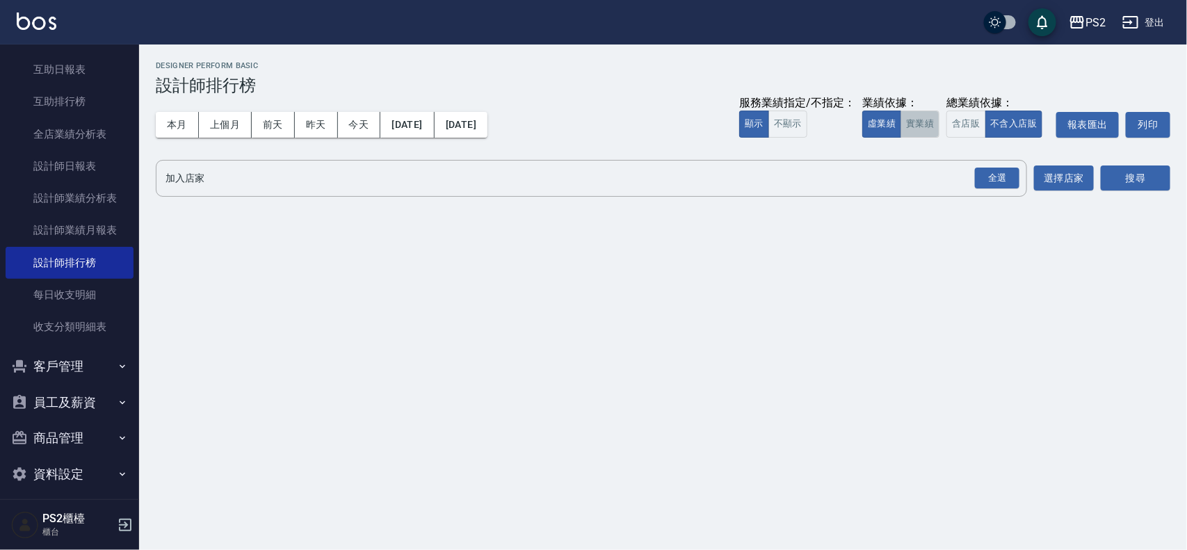
click at [902, 120] on button "實業績" at bounding box center [919, 124] width 39 height 27
click at [1009, 179] on div "全選" at bounding box center [997, 179] width 44 height 22
click at [1109, 178] on button "搜尋" at bounding box center [1135, 179] width 70 height 26
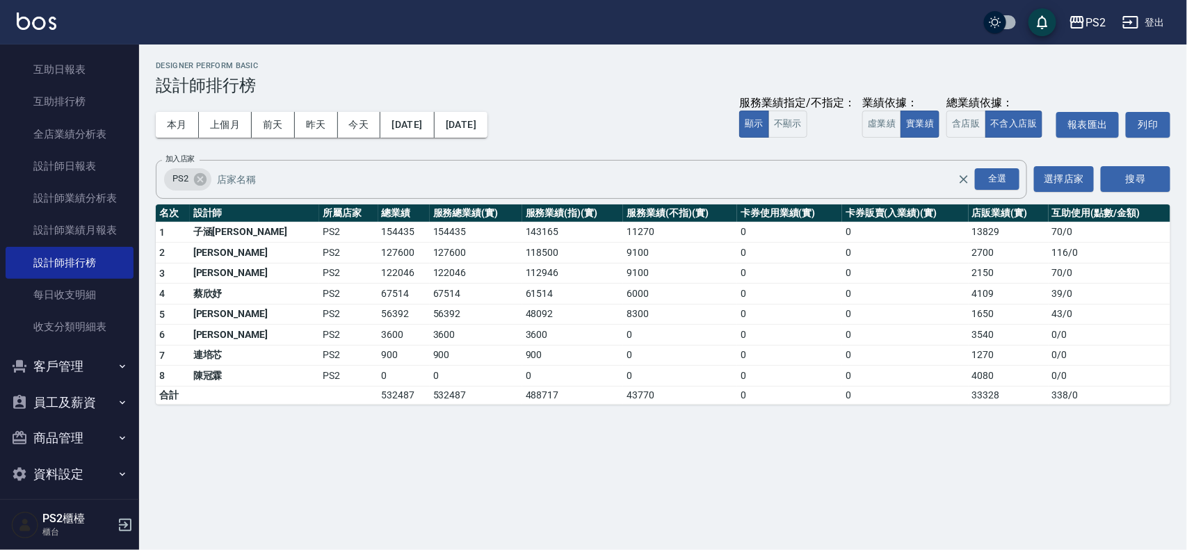
click at [483, 485] on div "PS2 [DATE] - [DATE] 設計師排行榜 列印時間： [DATE][PHONE_NUMBER]:24 Designer Perform Basic…" at bounding box center [593, 275] width 1187 height 550
